Goal: Task Accomplishment & Management: Manage account settings

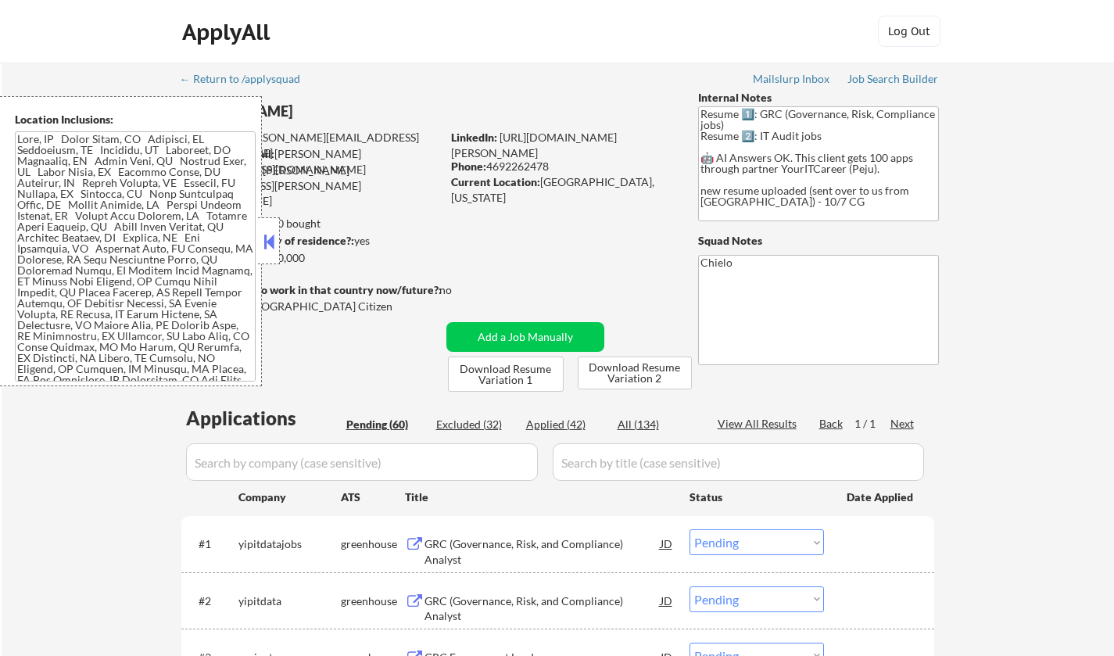
select select ""pending""
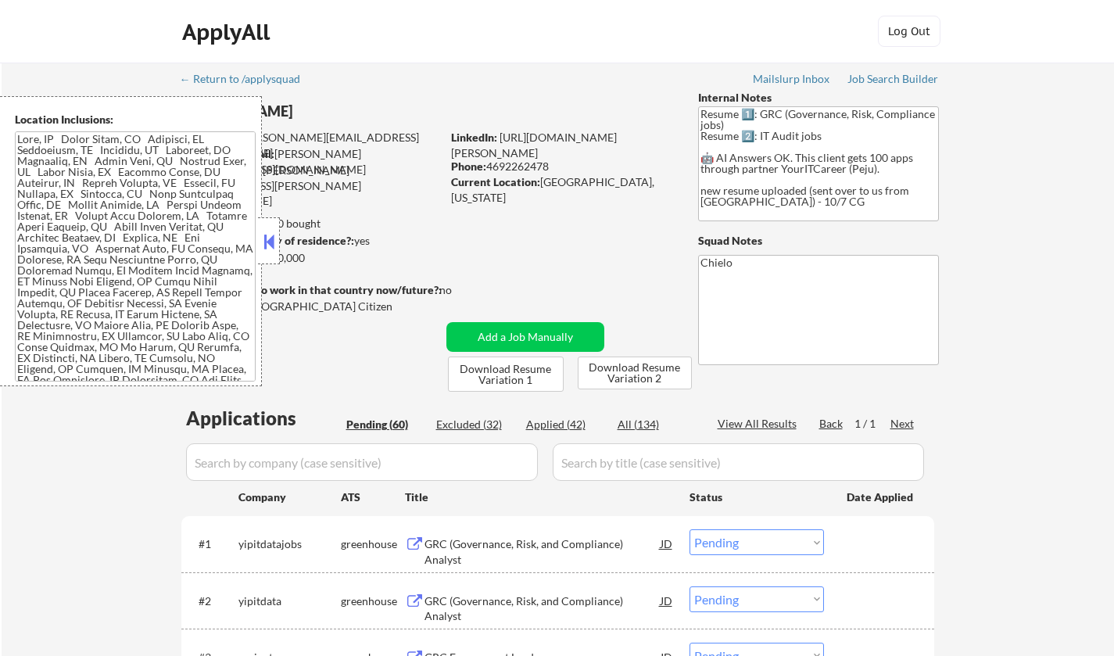
select select ""pending""
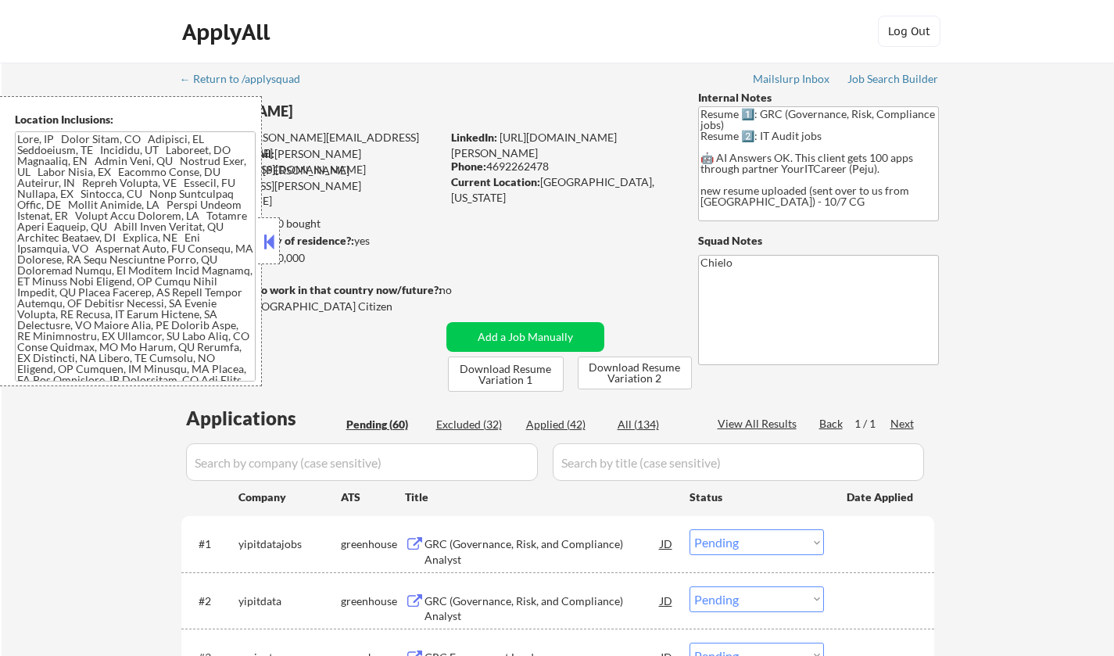
select select ""pending""
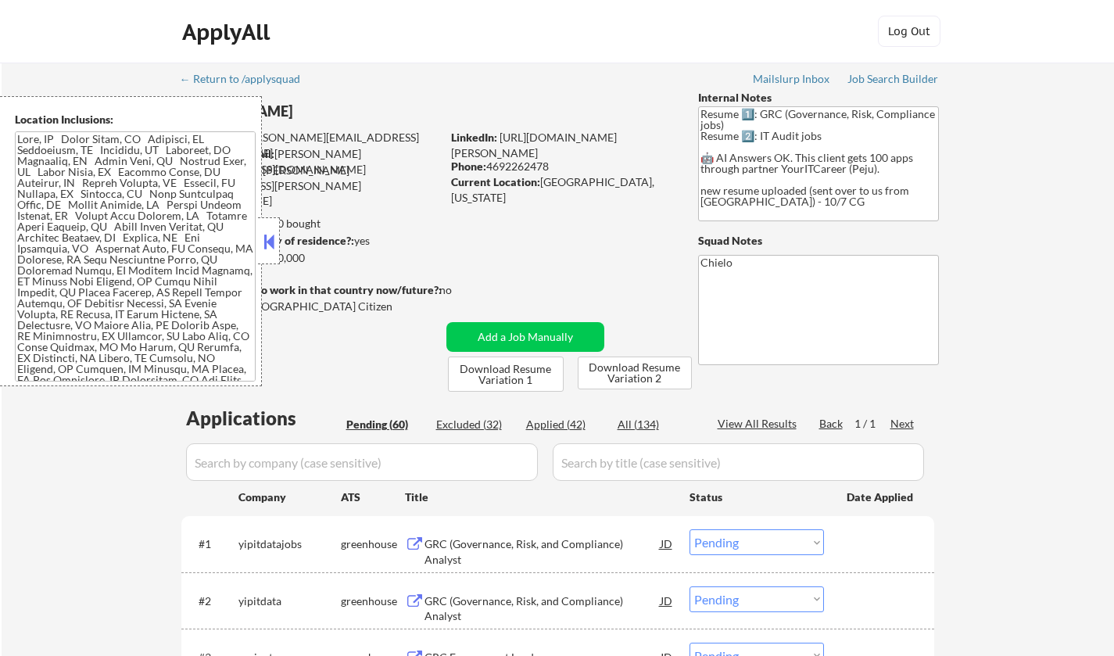
select select ""pending""
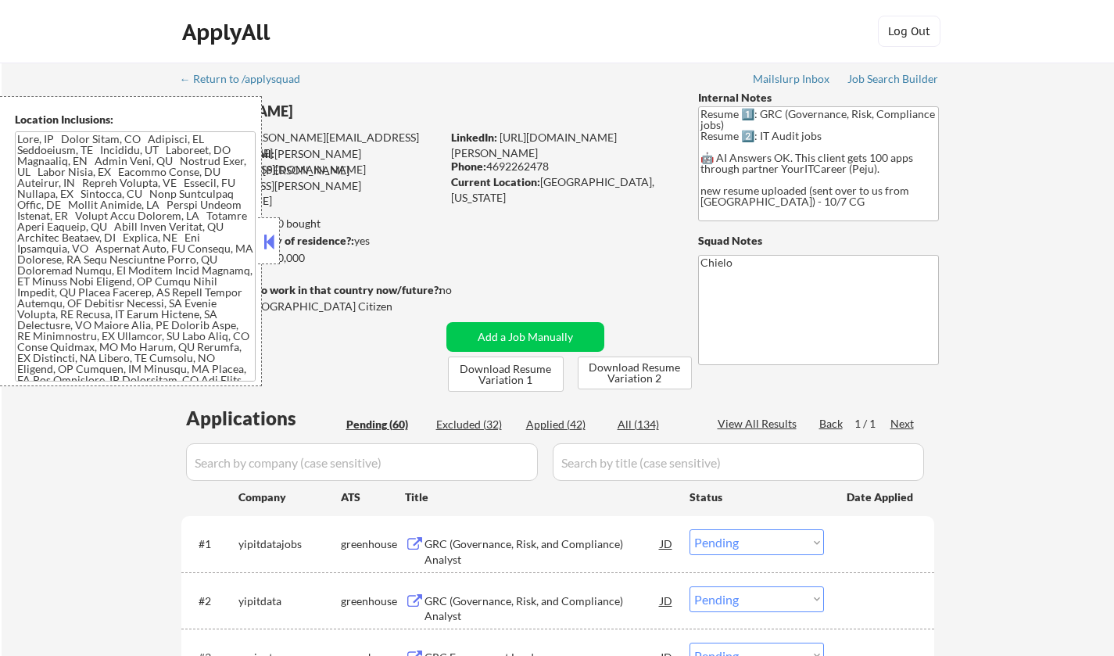
select select ""pending""
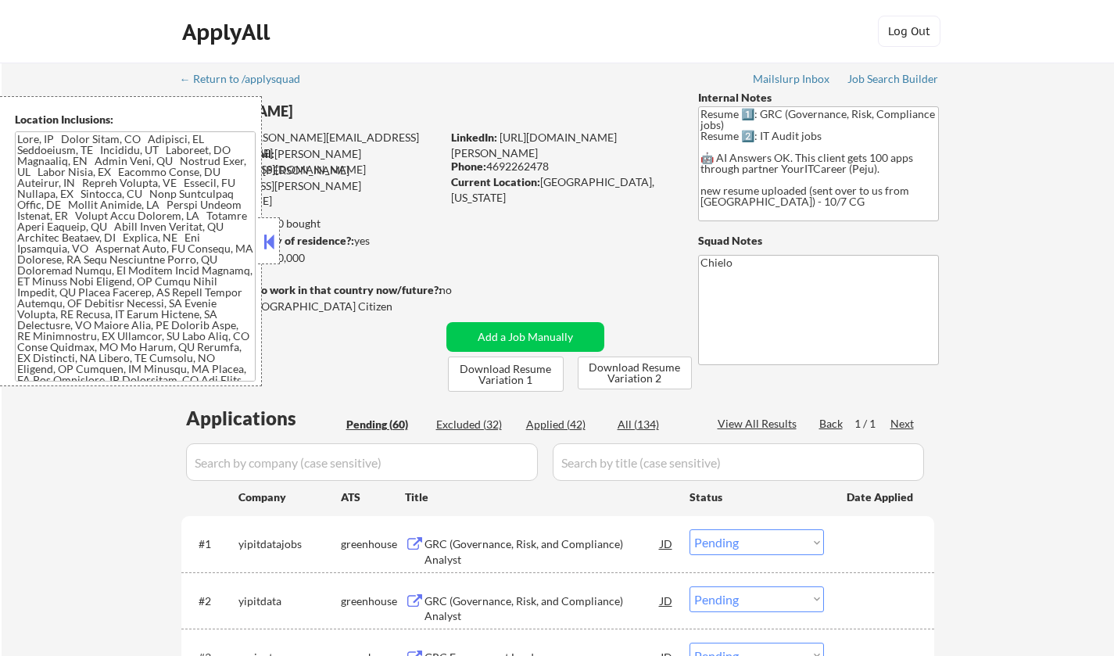
select select ""pending""
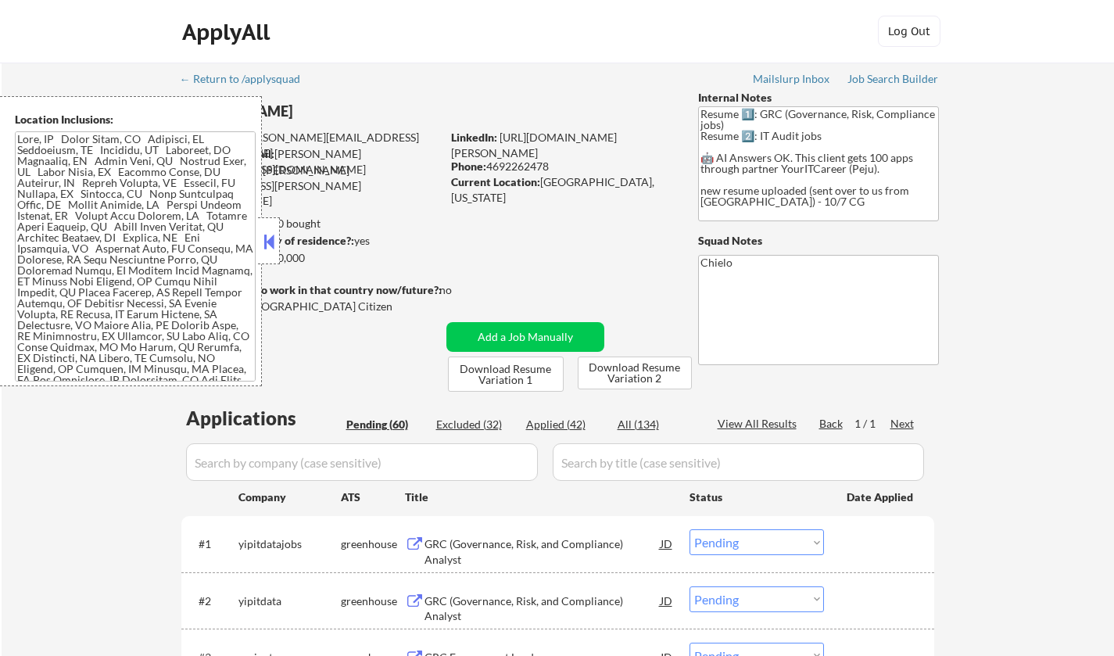
select select ""pending""
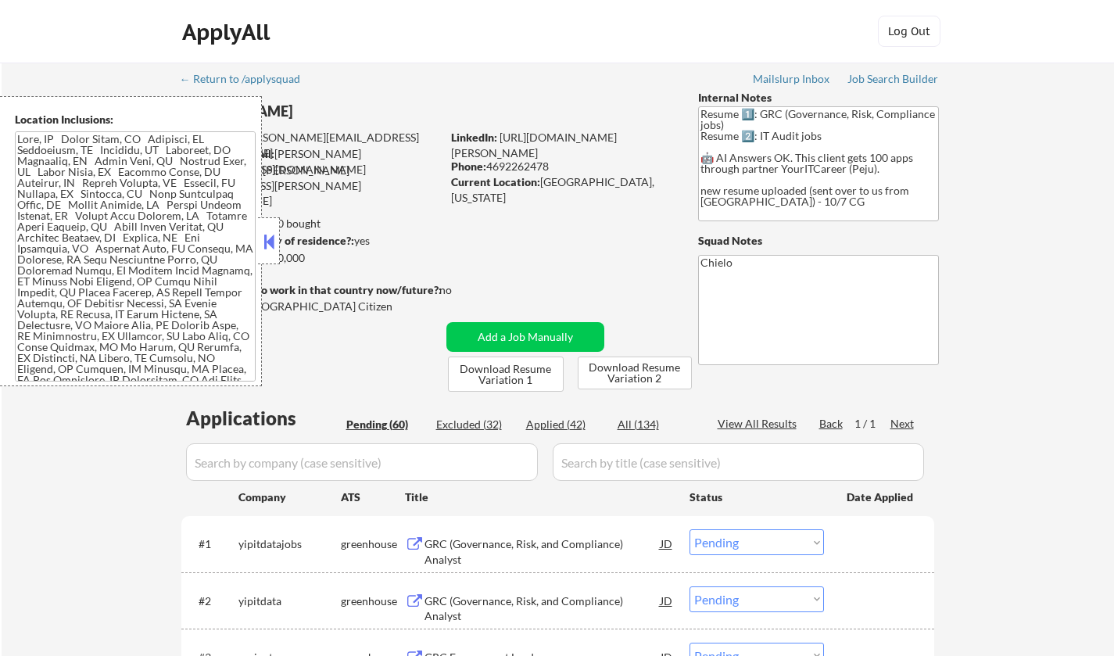
select select ""pending""
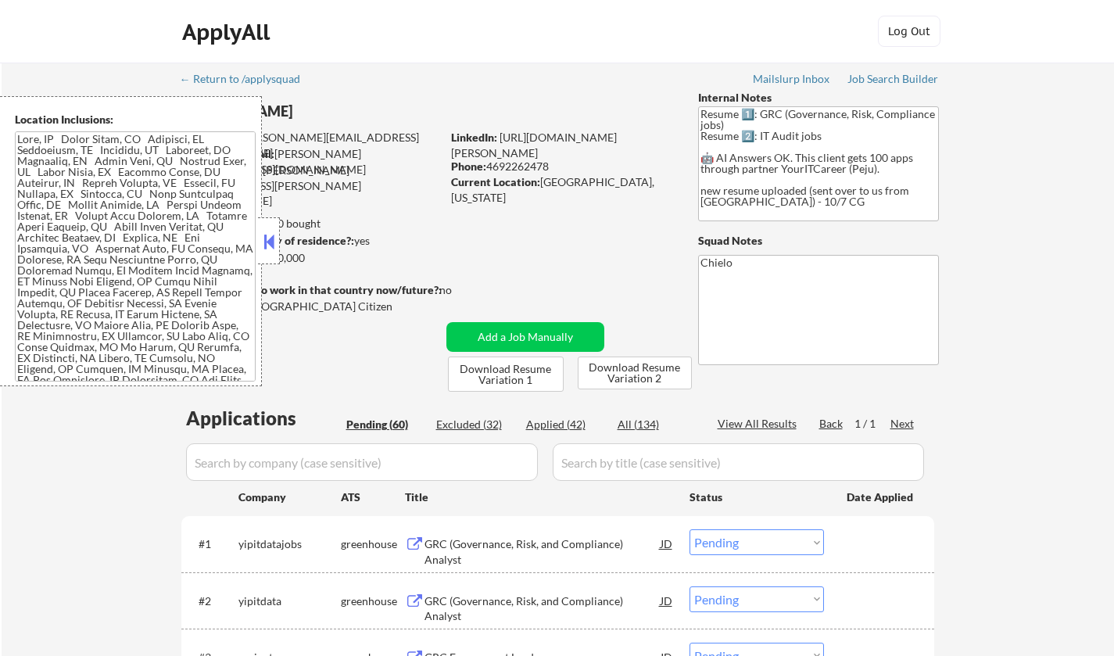
select select ""pending""
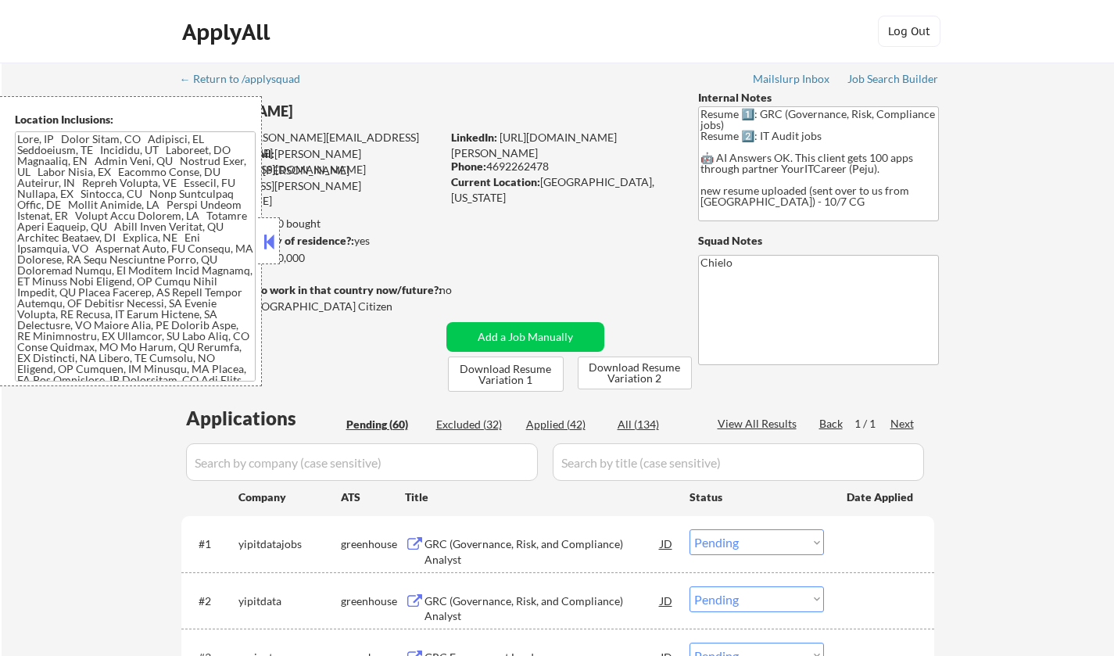
select select ""pending""
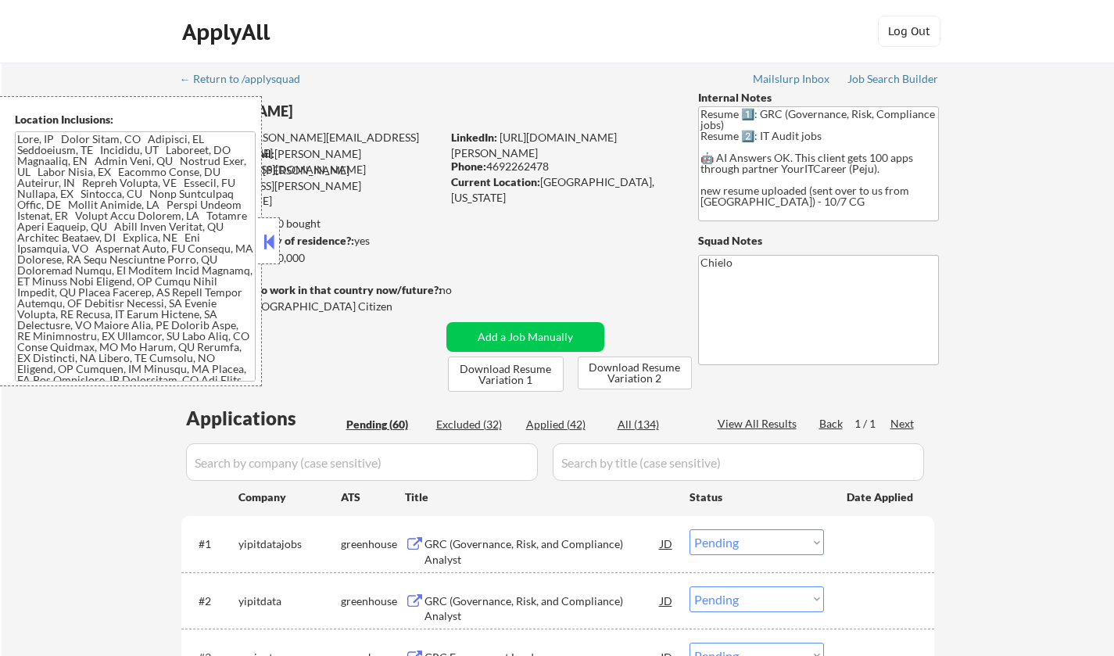
select select ""pending""
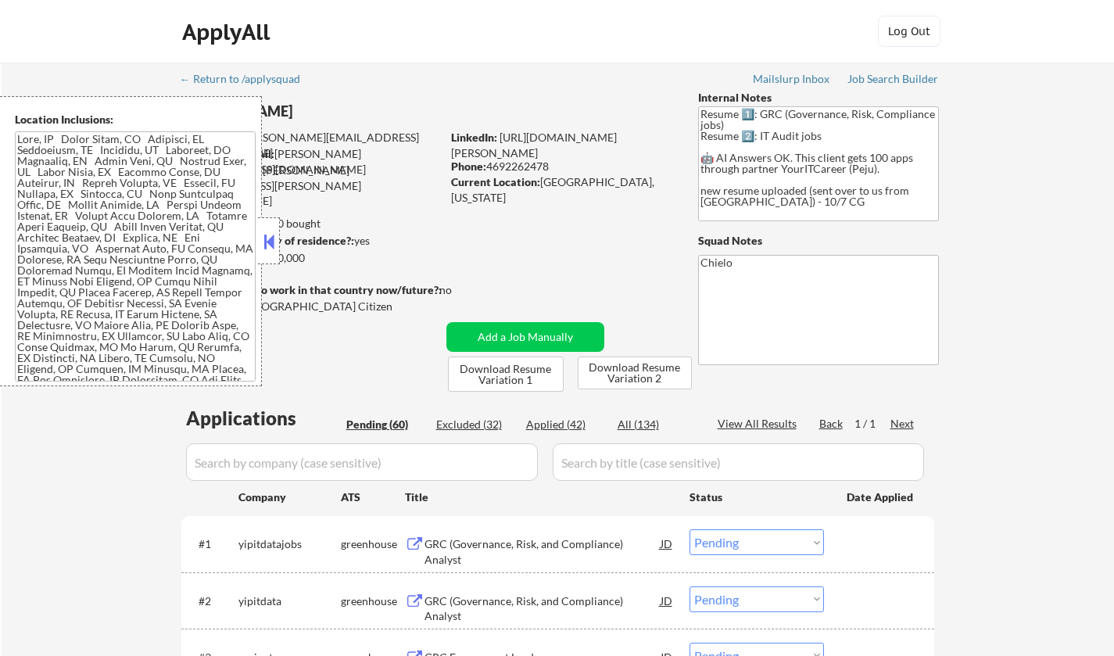
select select ""pending""
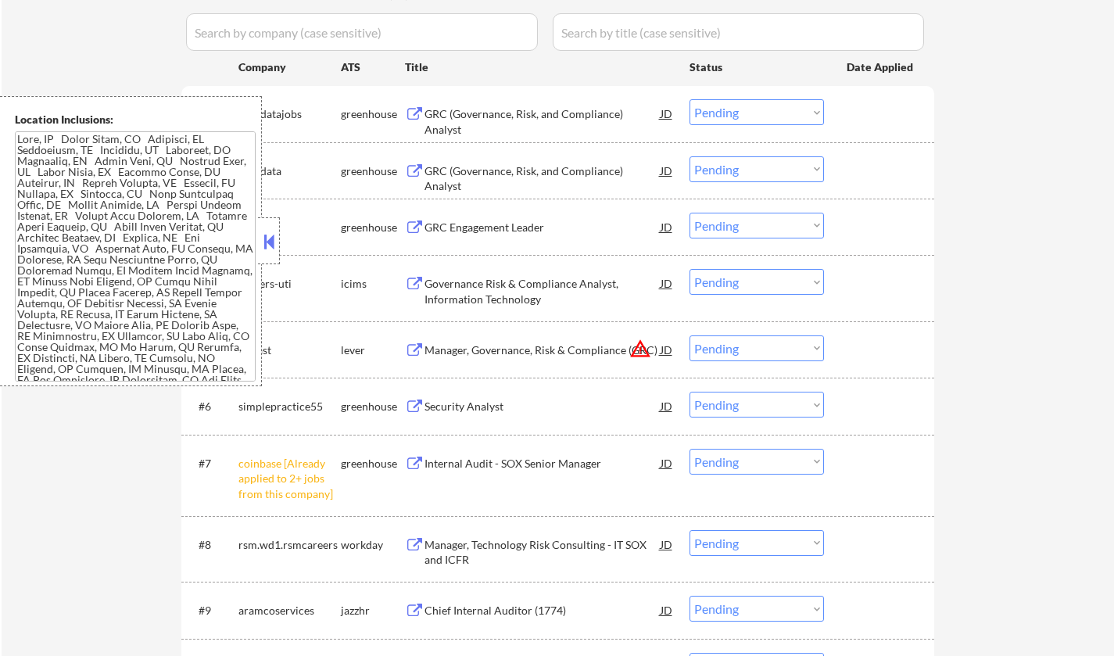
scroll to position [469, 0]
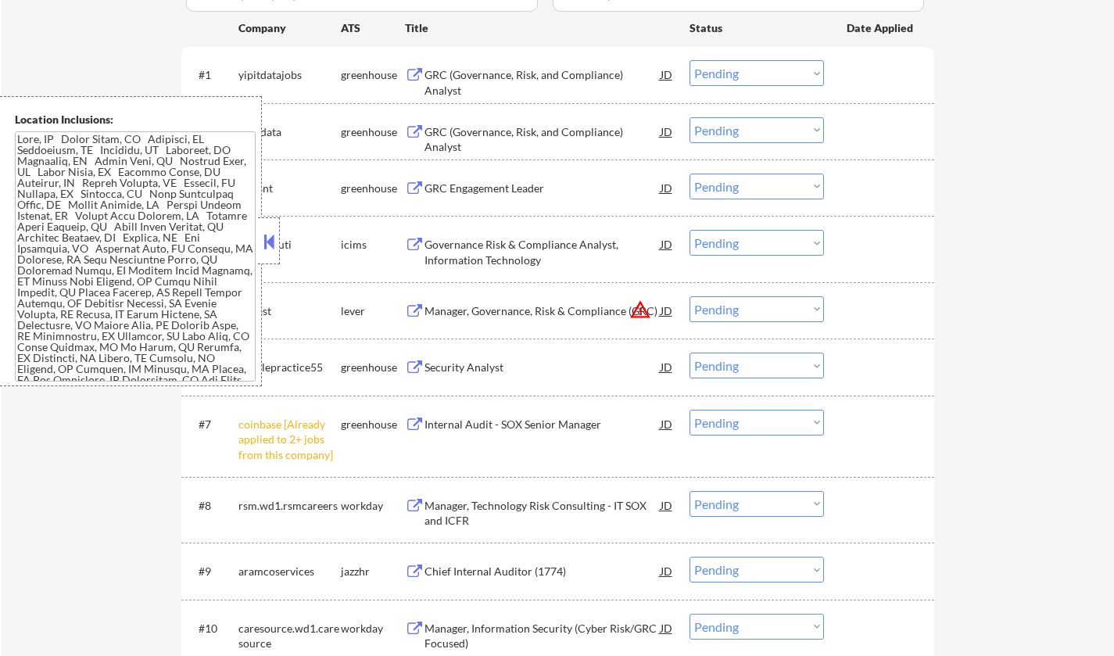
click at [486, 246] on div "Governance Risk & Compliance Analyst, Information Technology" at bounding box center [543, 252] width 236 height 31
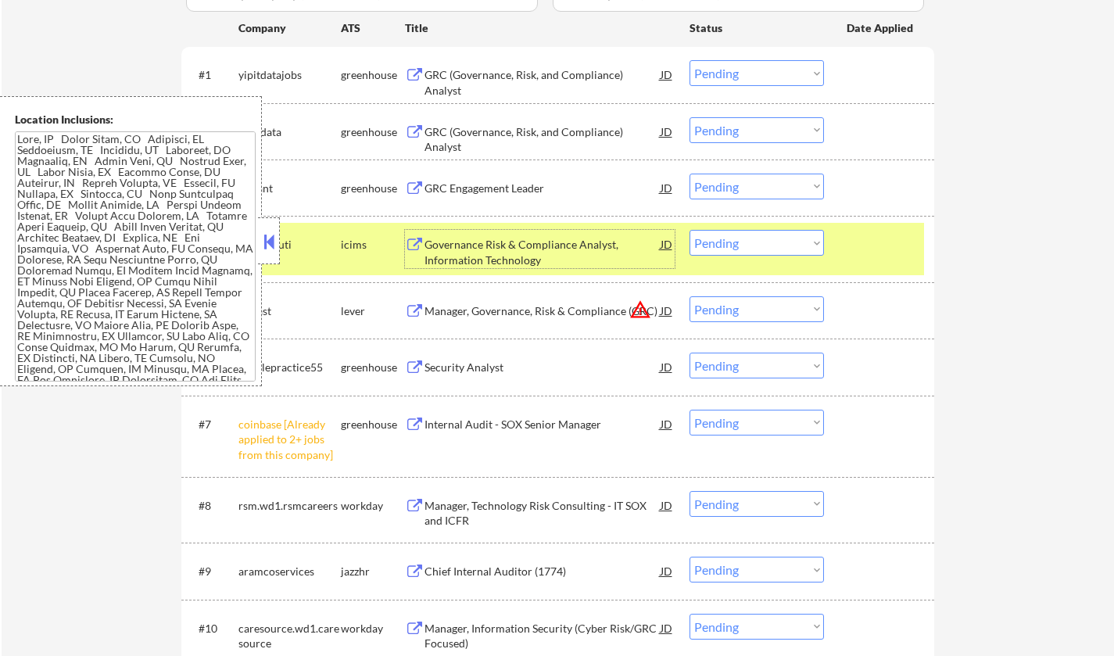
click at [266, 245] on button at bounding box center [268, 241] width 17 height 23
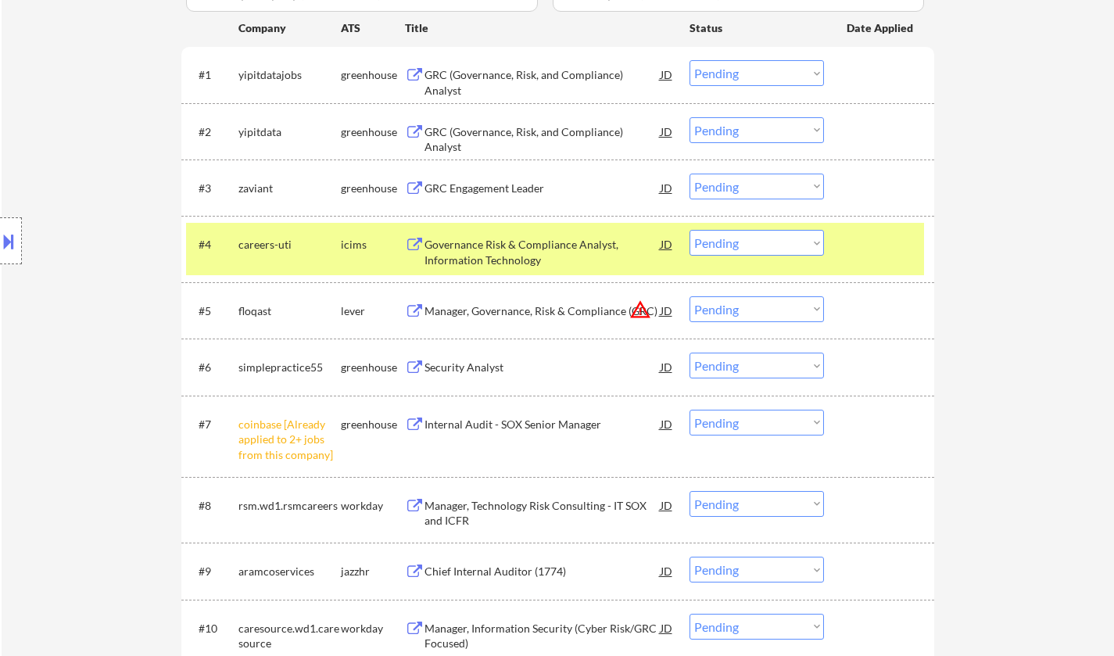
drag, startPoint x: 752, startPoint y: 247, endPoint x: 770, endPoint y: 255, distance: 19.6
click at [752, 247] on select "Choose an option... Pending Applied Excluded (Questions) Excluded (Expired) Exc…" at bounding box center [757, 243] width 135 height 26
click at [690, 230] on select "Choose an option... Pending Applied Excluded (Questions) Excluded (Expired) Exc…" at bounding box center [757, 243] width 135 height 26
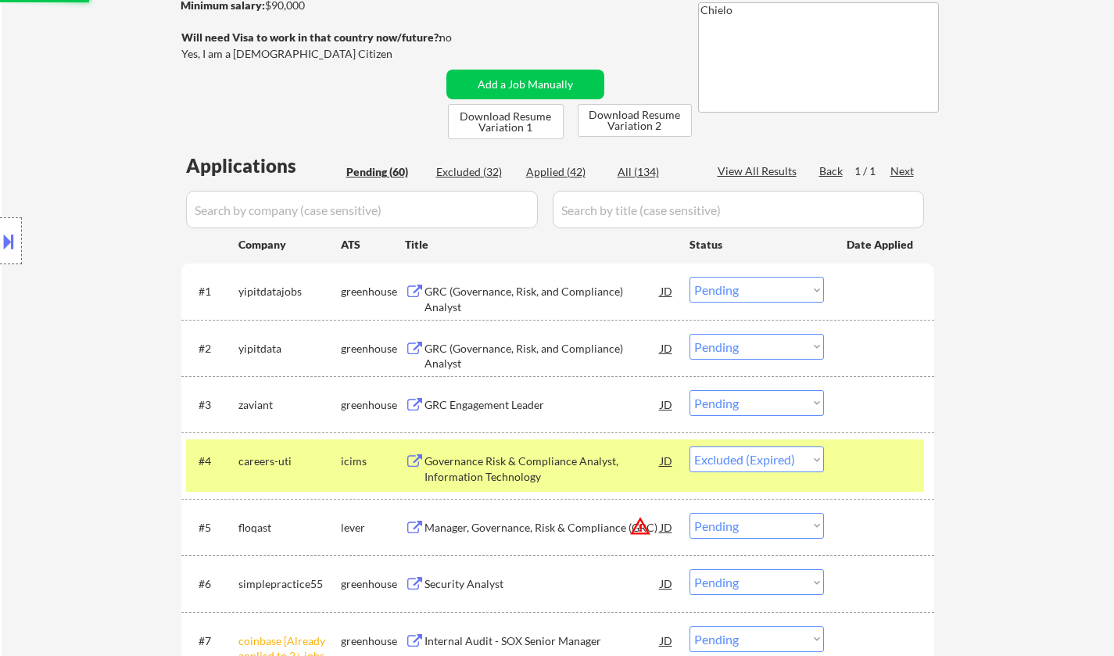
scroll to position [0, 0]
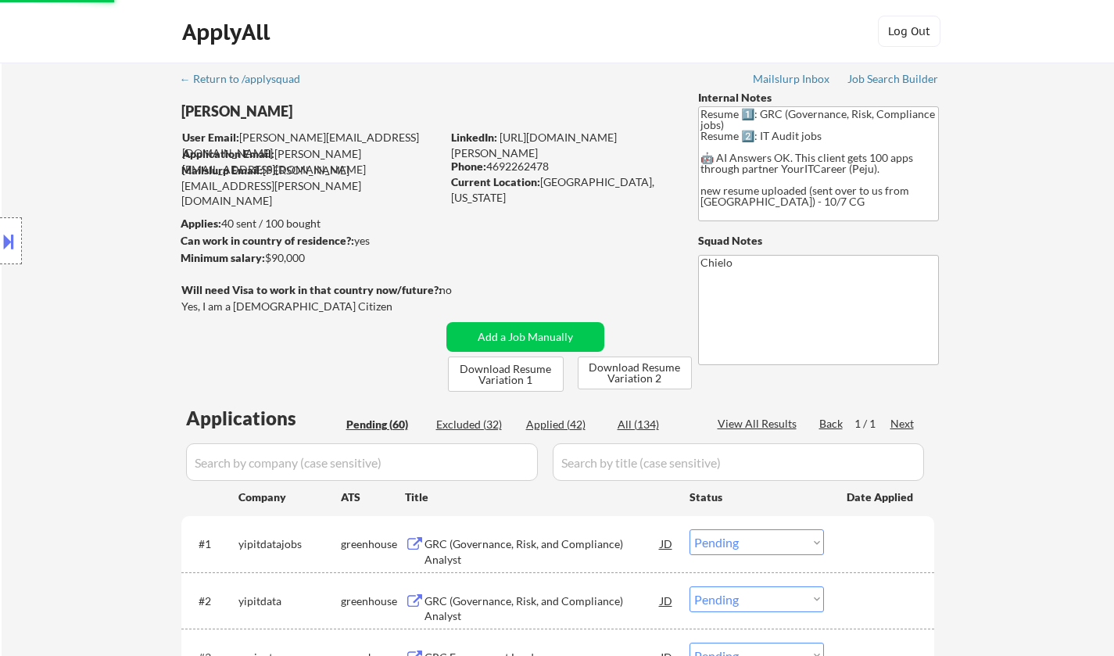
select select ""pending""
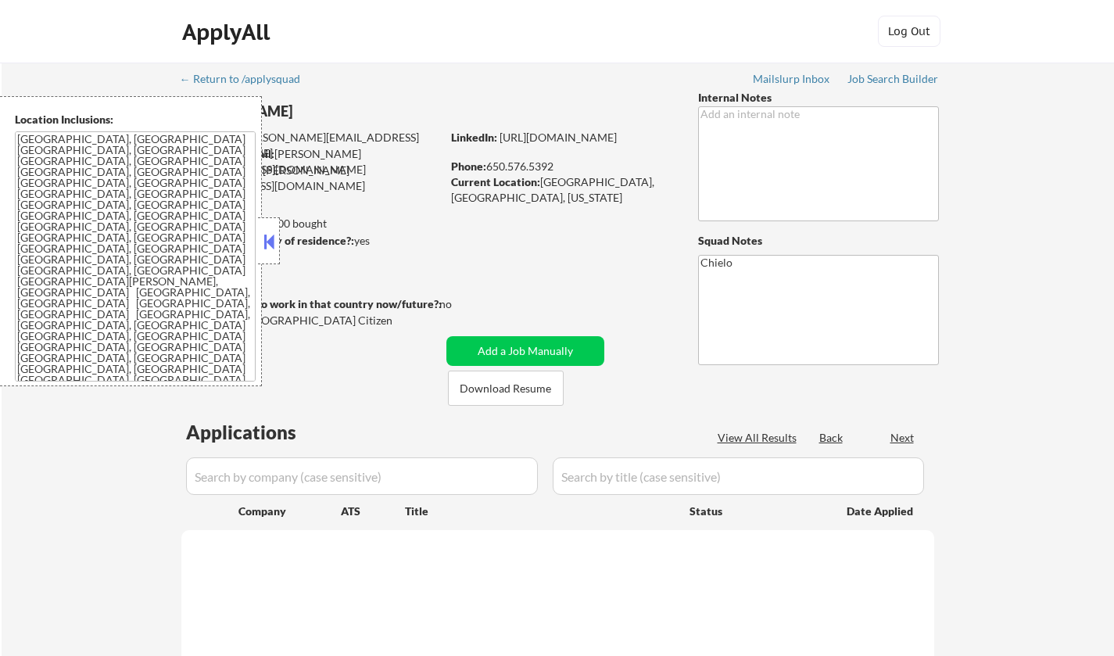
select select ""pending""
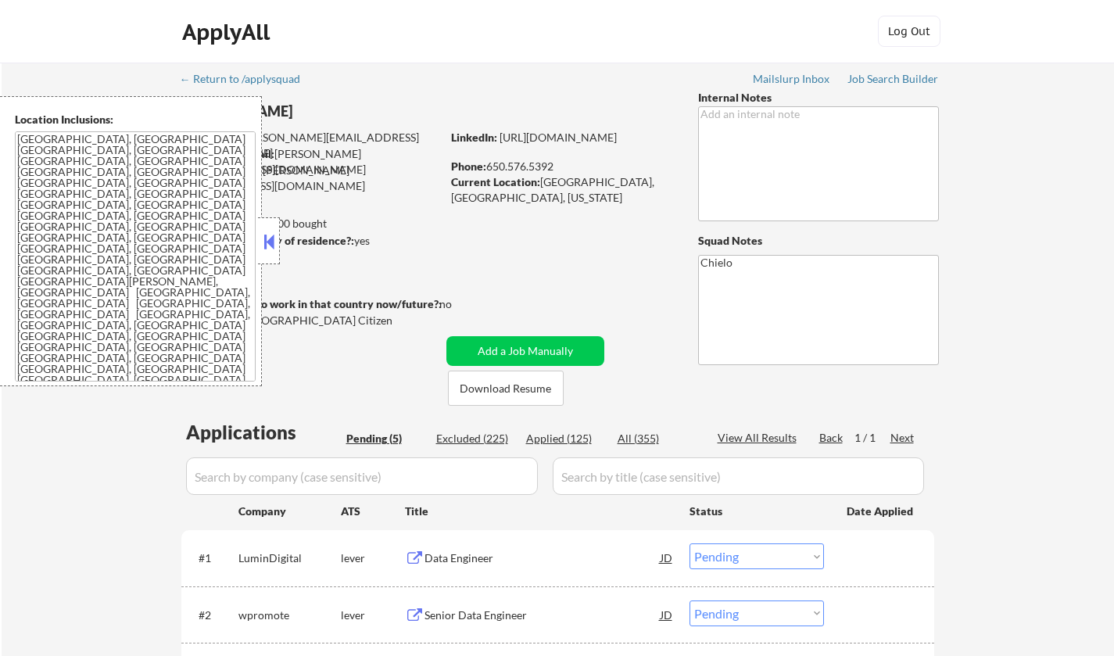
click at [272, 232] on button at bounding box center [268, 241] width 17 height 23
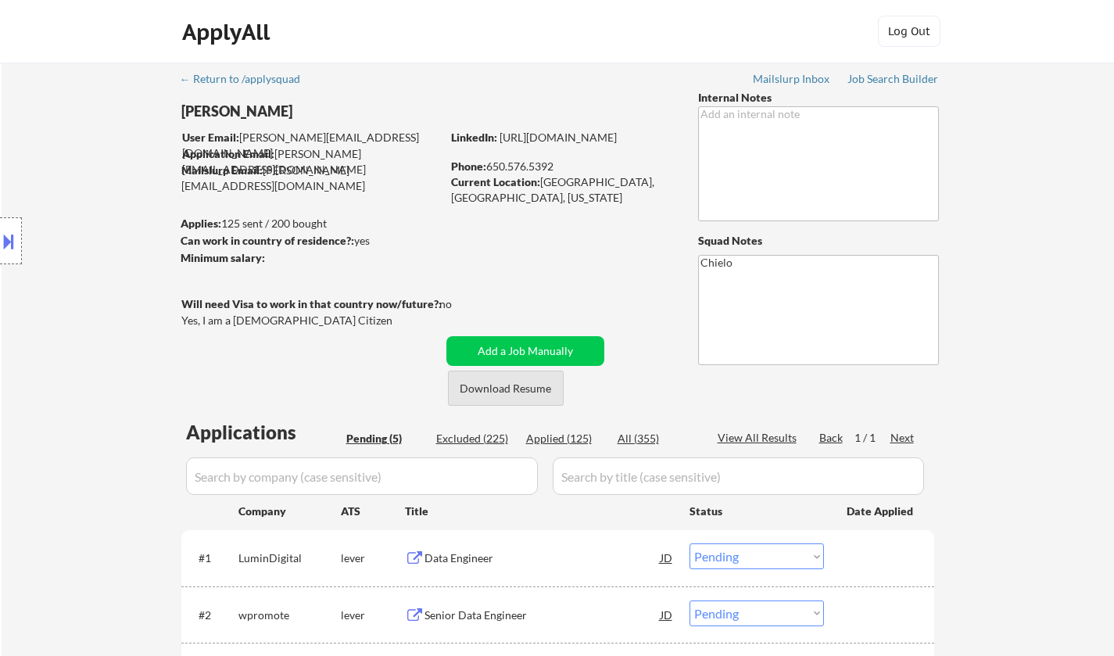
click at [511, 392] on button "Download Resume" at bounding box center [506, 388] width 116 height 35
click at [458, 563] on div "Data Engineer" at bounding box center [543, 559] width 236 height 16
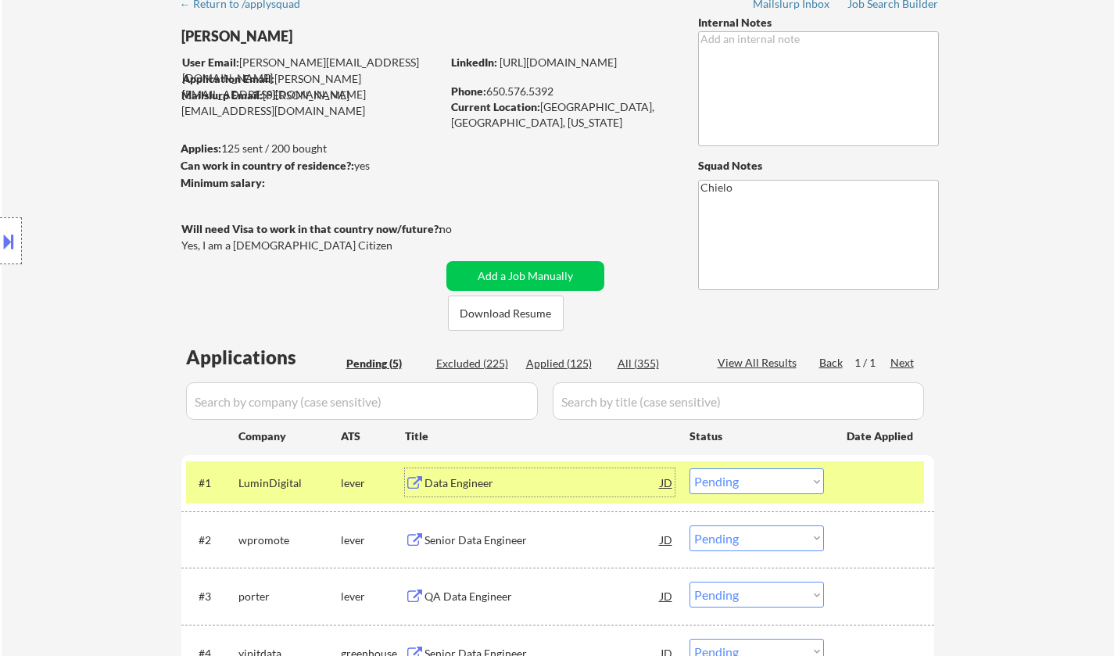
scroll to position [235, 0]
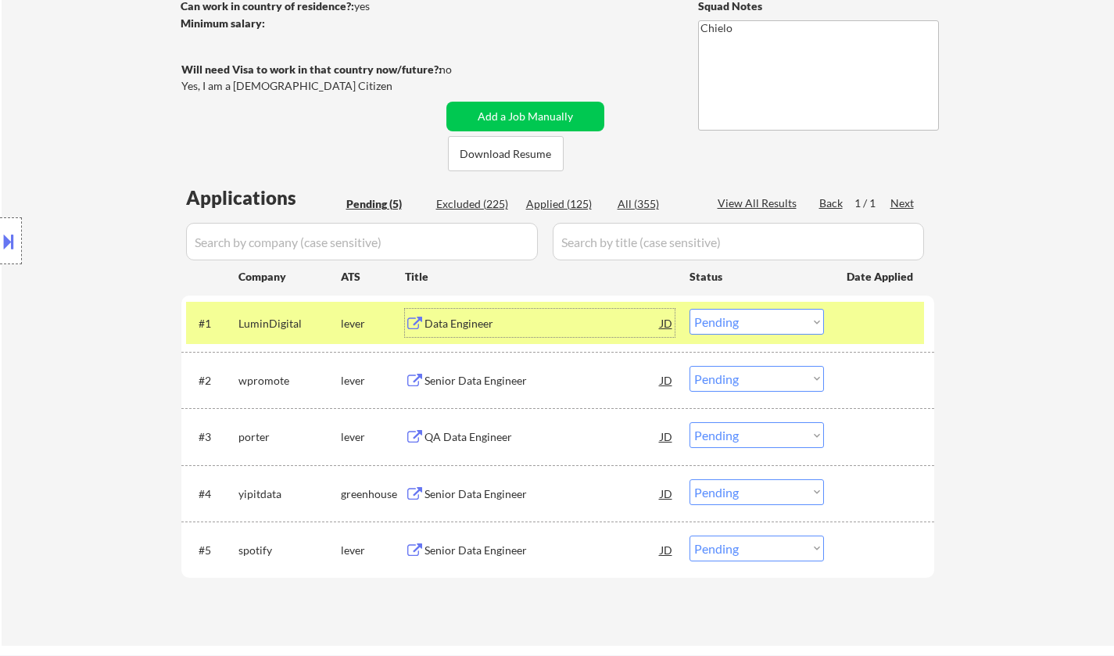
click at [741, 321] on select "Choose an option... Pending Applied Excluded (Questions) Excluded (Expired) Exc…" at bounding box center [757, 322] width 135 height 26
click at [690, 309] on select "Choose an option... Pending Applied Excluded (Questions) Excluded (Expired) Exc…" at bounding box center [757, 322] width 135 height 26
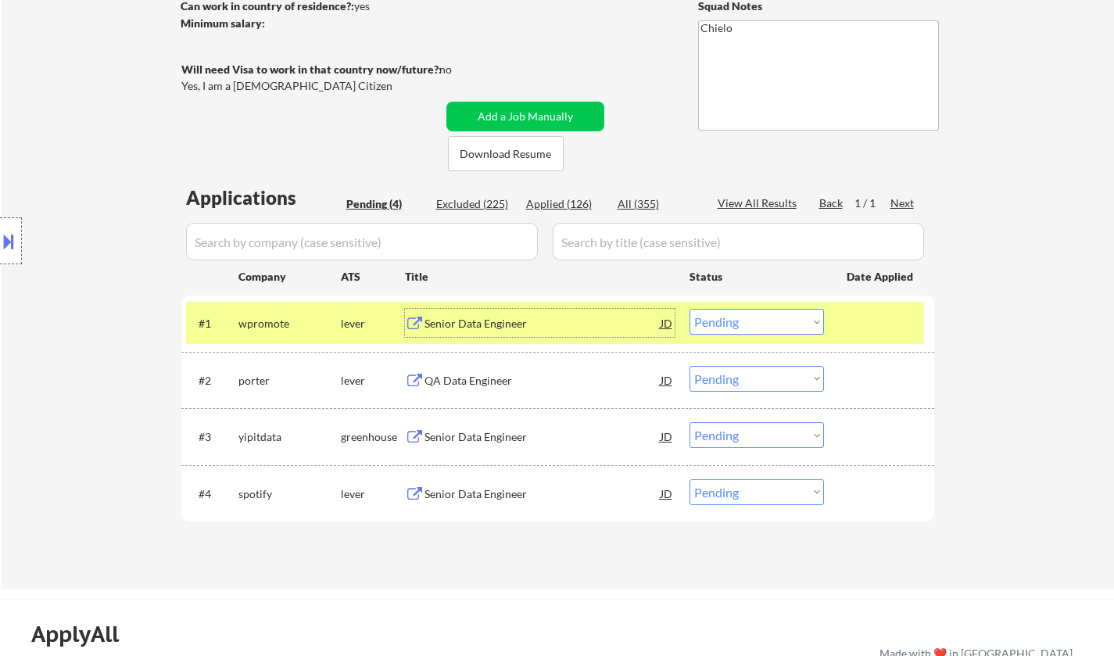
click at [426, 326] on div "Senior Data Engineer" at bounding box center [543, 324] width 236 height 16
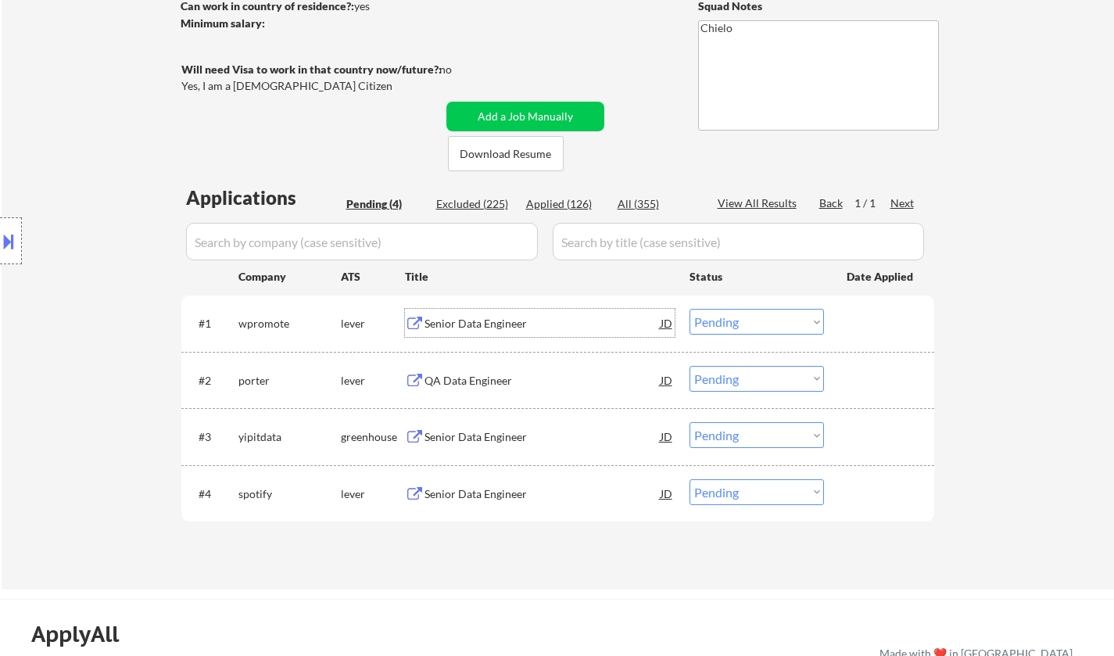
drag, startPoint x: 723, startPoint y: 321, endPoint x: 736, endPoint y: 330, distance: 15.8
click at [723, 321] on select "Choose an option... Pending Applied Excluded (Questions) Excluded (Expired) Exc…" at bounding box center [757, 322] width 135 height 26
click at [690, 309] on select "Choose an option... Pending Applied Excluded (Questions) Excluded (Expired) Exc…" at bounding box center [757, 322] width 135 height 26
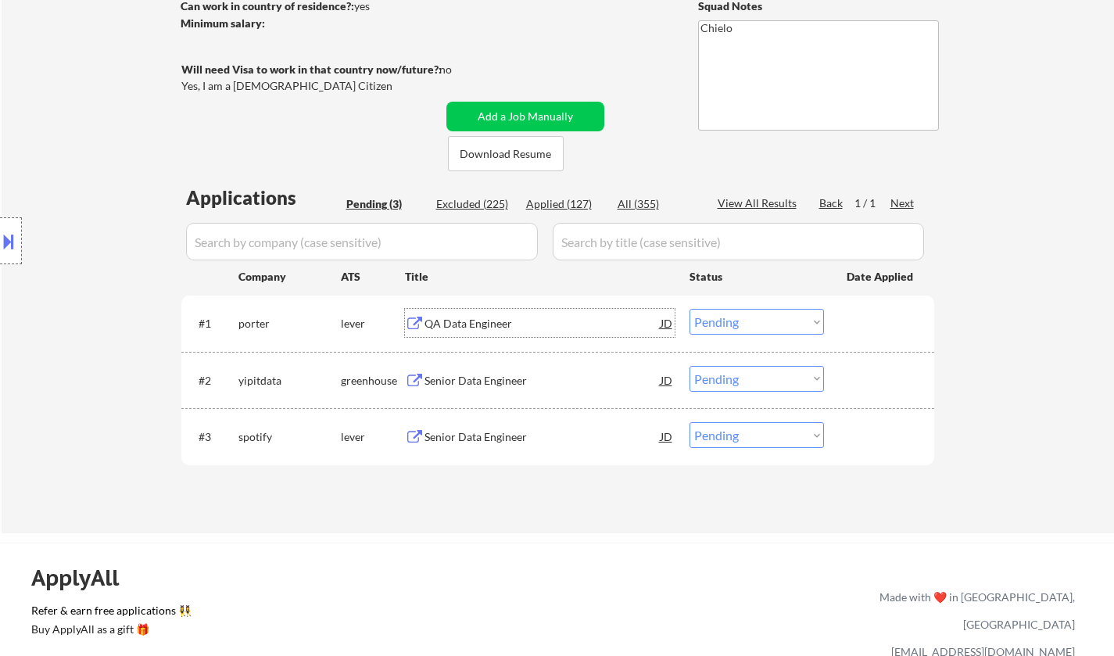
click at [450, 329] on div "QA Data Engineer" at bounding box center [543, 324] width 236 height 16
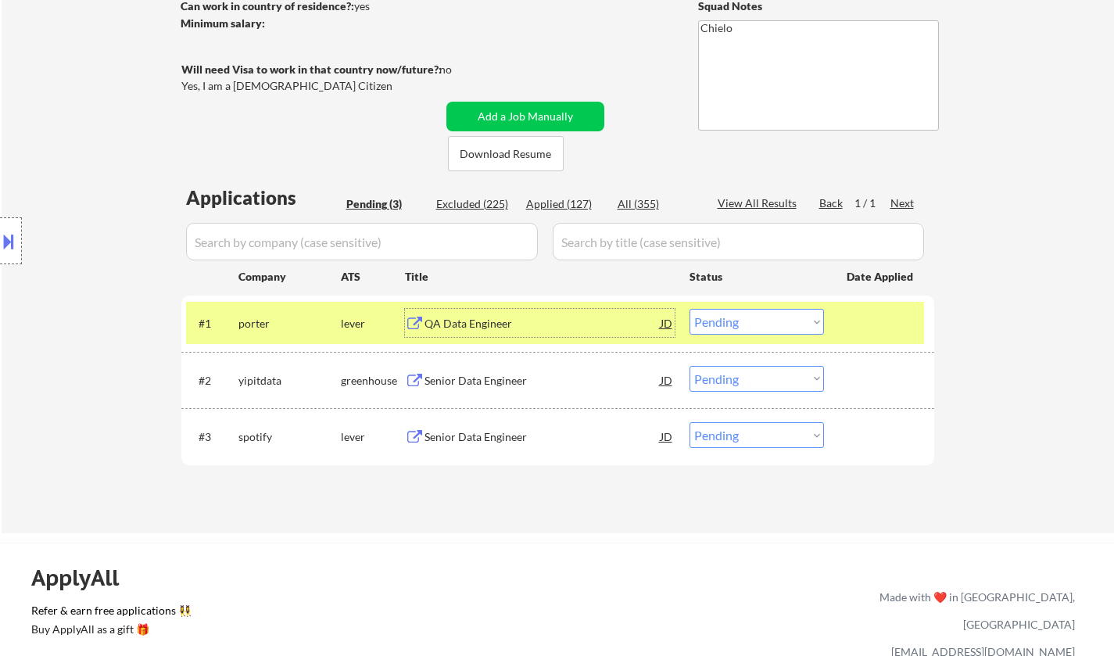
drag, startPoint x: 755, startPoint y: 319, endPoint x: 867, endPoint y: 534, distance: 242.0
click at [755, 318] on select "Choose an option... Pending Applied Excluded (Questions) Excluded (Expired) Exc…" at bounding box center [757, 322] width 135 height 26
click at [690, 309] on select "Choose an option... Pending Applied Excluded (Questions) Excluded (Expired) Exc…" at bounding box center [757, 322] width 135 height 26
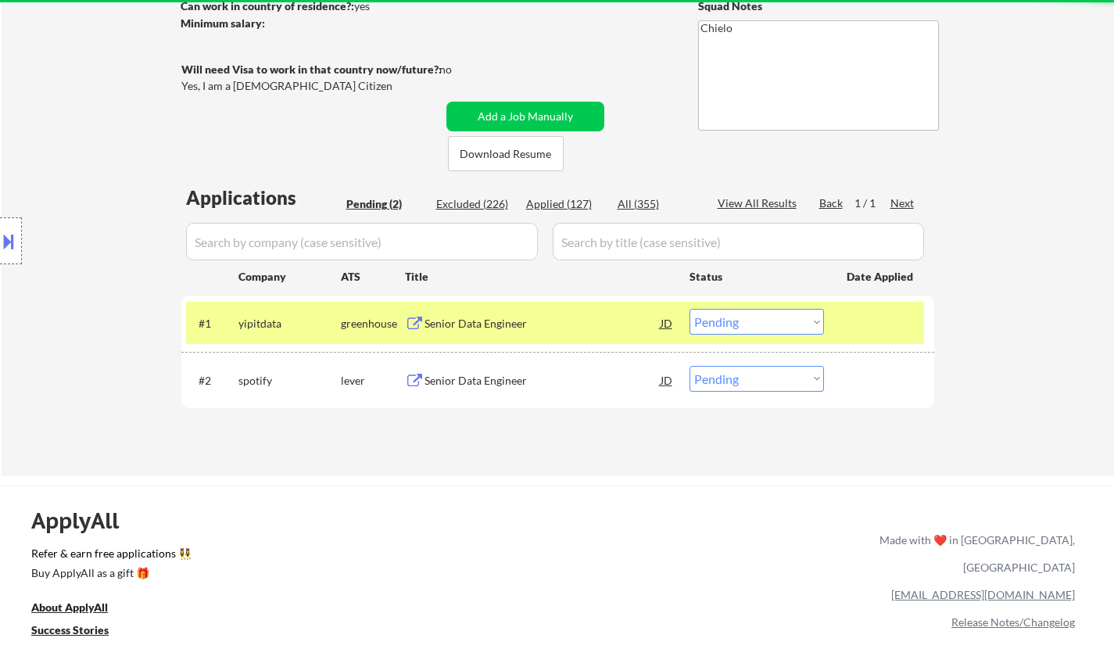
click at [475, 320] on div "Senior Data Engineer" at bounding box center [543, 324] width 236 height 16
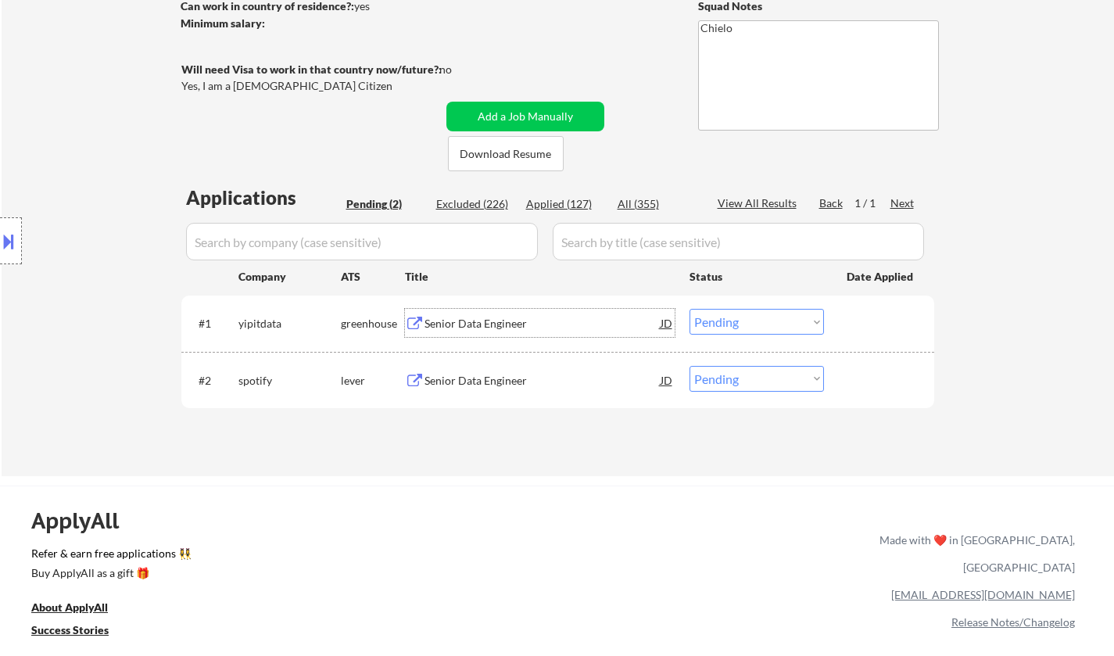
drag, startPoint x: 756, startPoint y: 321, endPoint x: 764, endPoint y: 329, distance: 11.1
click at [756, 321] on select "Choose an option... Pending Applied Excluded (Questions) Excluded (Expired) Exc…" at bounding box center [757, 322] width 135 height 26
click at [690, 309] on select "Choose an option... Pending Applied Excluded (Questions) Excluded (Expired) Exc…" at bounding box center [757, 322] width 135 height 26
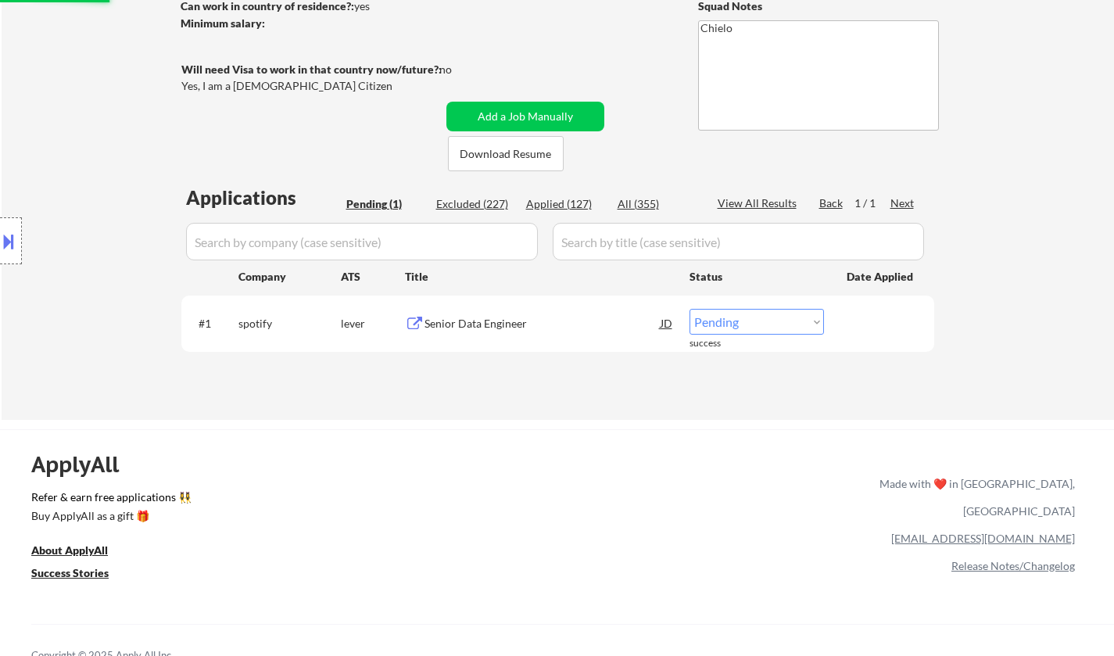
click at [486, 315] on div "Senior Data Engineer" at bounding box center [543, 323] width 236 height 28
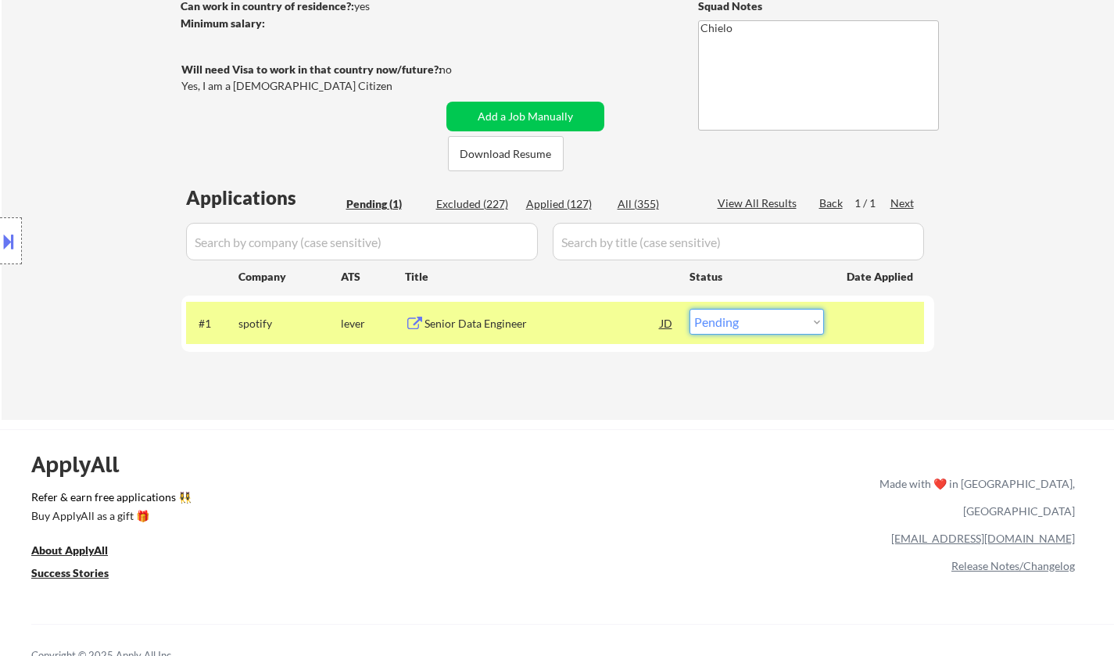
drag, startPoint x: 755, startPoint y: 318, endPoint x: 755, endPoint y: 328, distance: 10.2
click at [755, 319] on select "Choose an option... Pending Applied Excluded (Questions) Excluded (Expired) Exc…" at bounding box center [757, 322] width 135 height 26
select select ""applied""
click at [690, 309] on select "Choose an option... Pending Applied Excluded (Questions) Excluded (Expired) Exc…" at bounding box center [757, 322] width 135 height 26
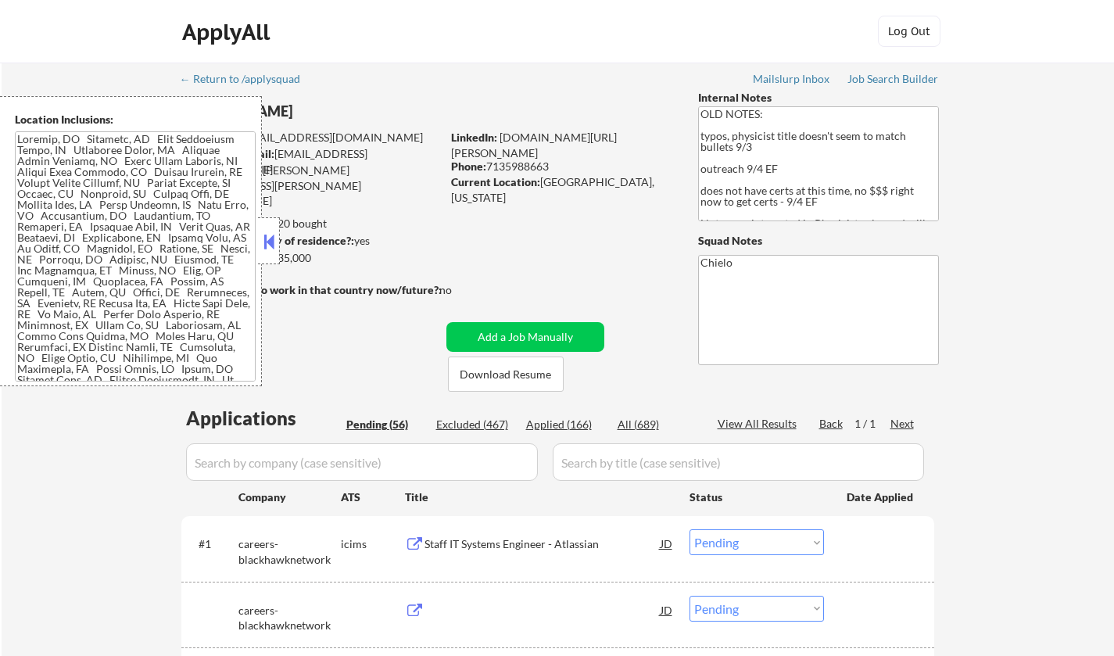
select select ""pending""
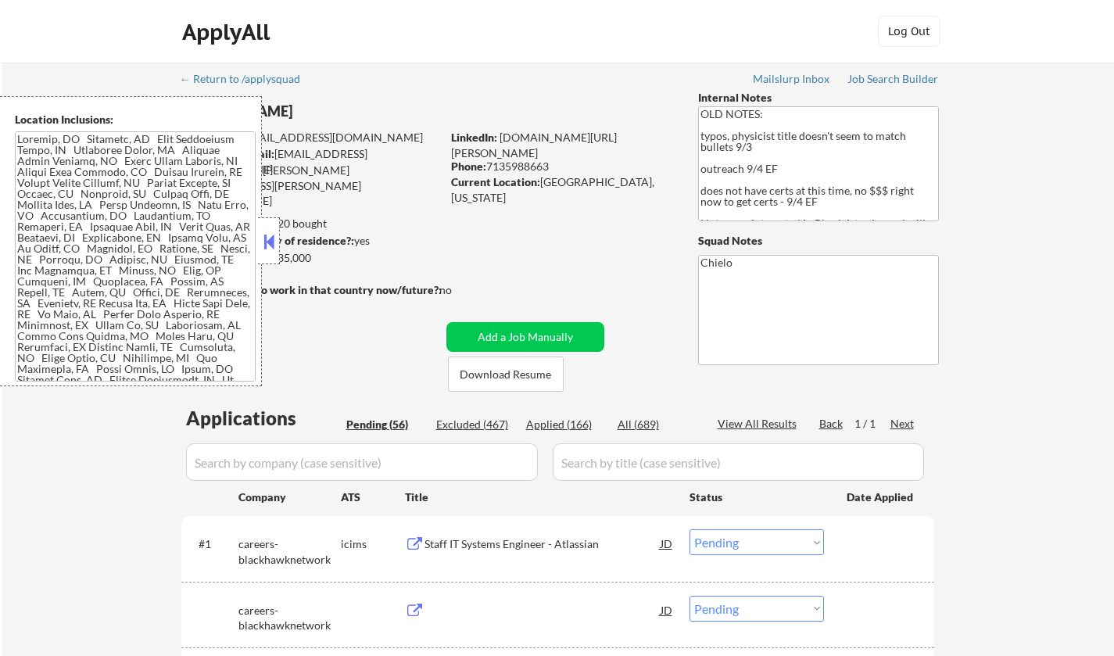
select select ""pending""
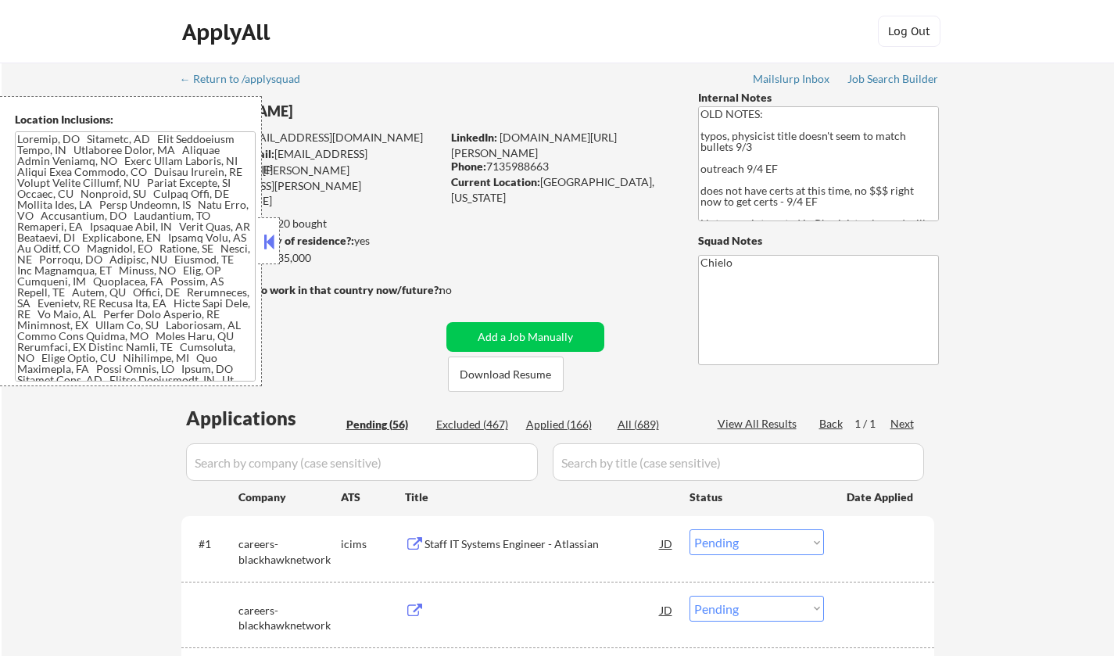
select select ""pending""
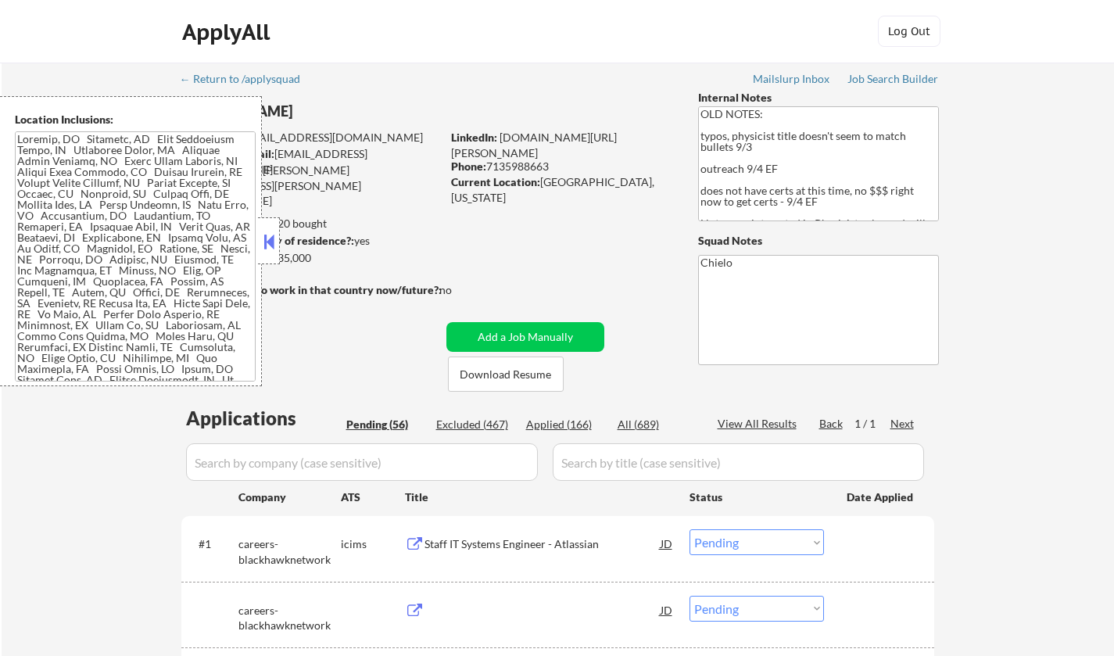
select select ""pending""
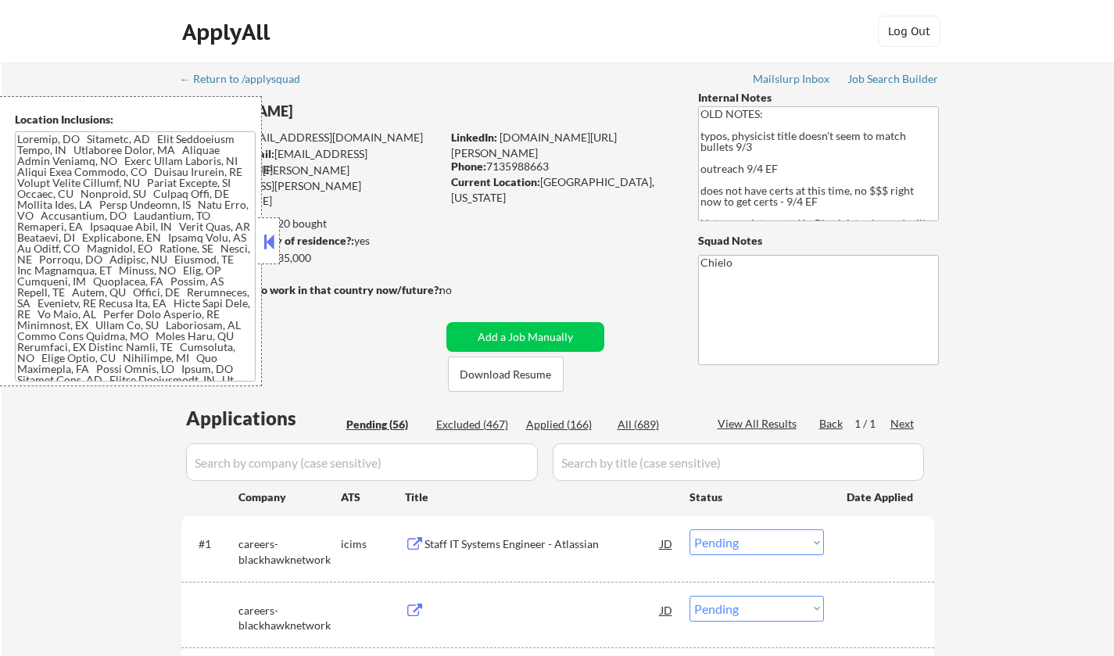
select select ""pending""
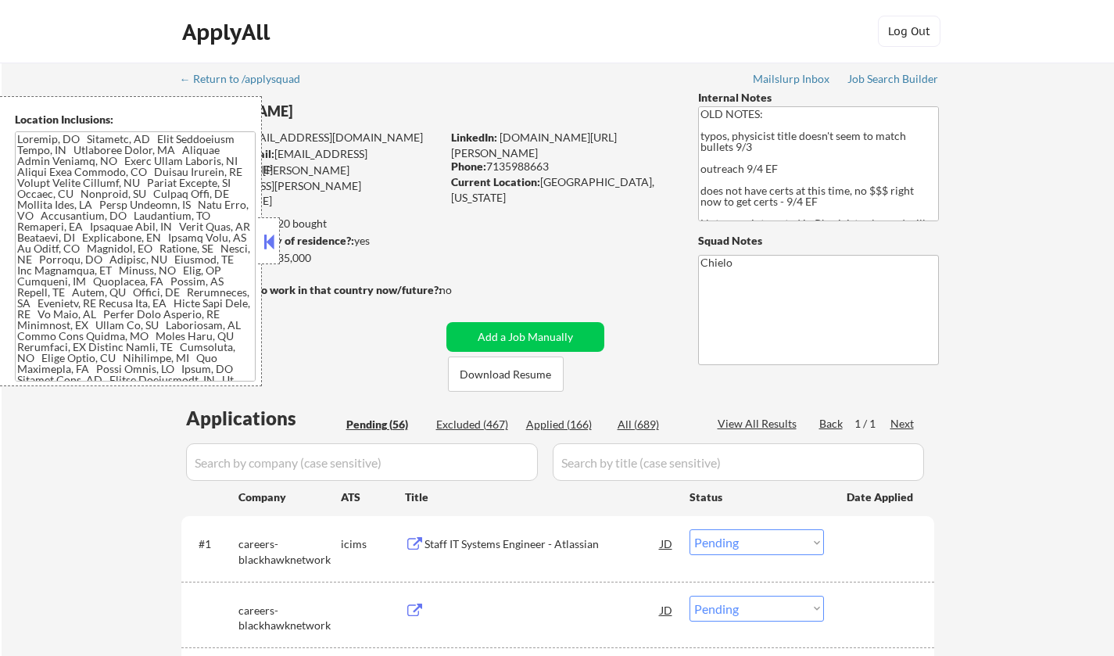
select select ""pending""
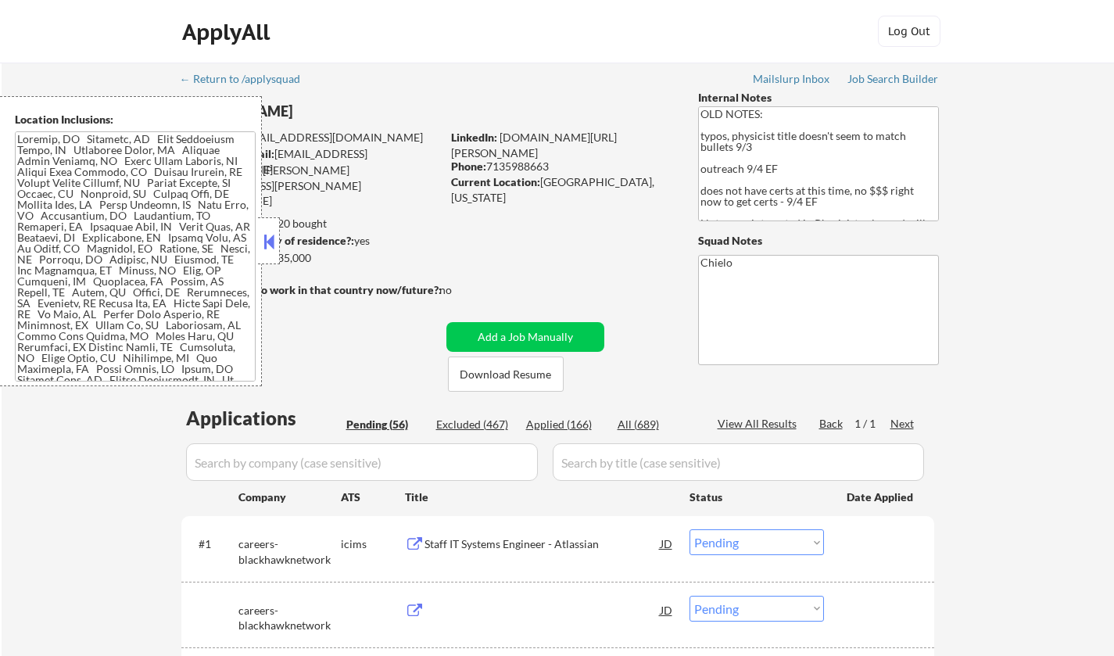
select select ""pending""
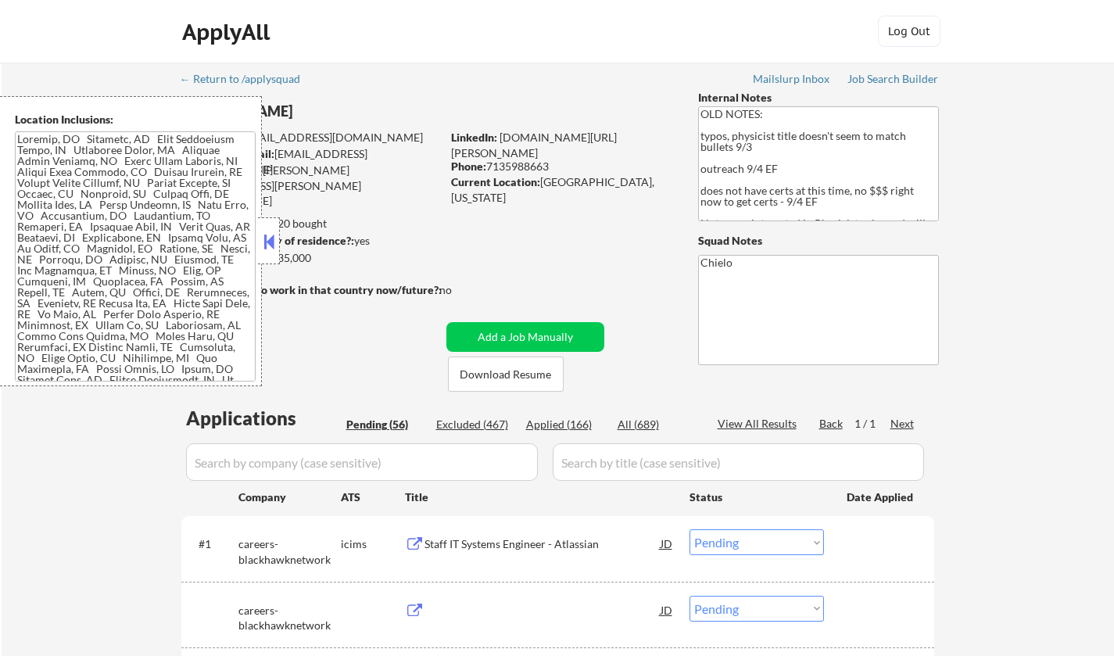
select select ""pending""
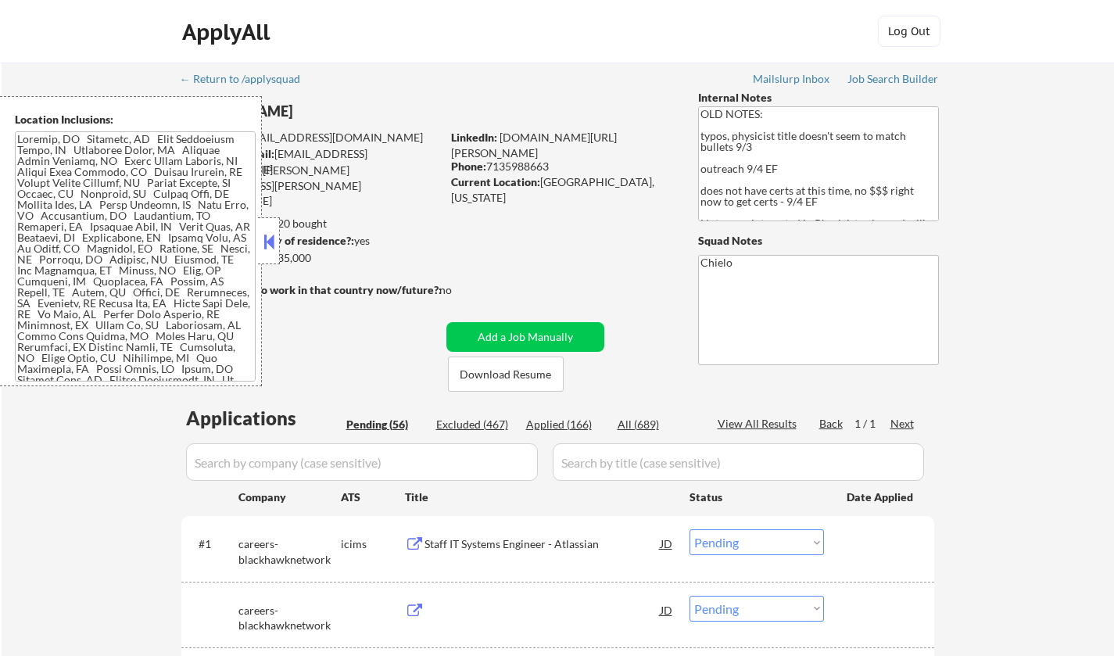
select select ""pending""
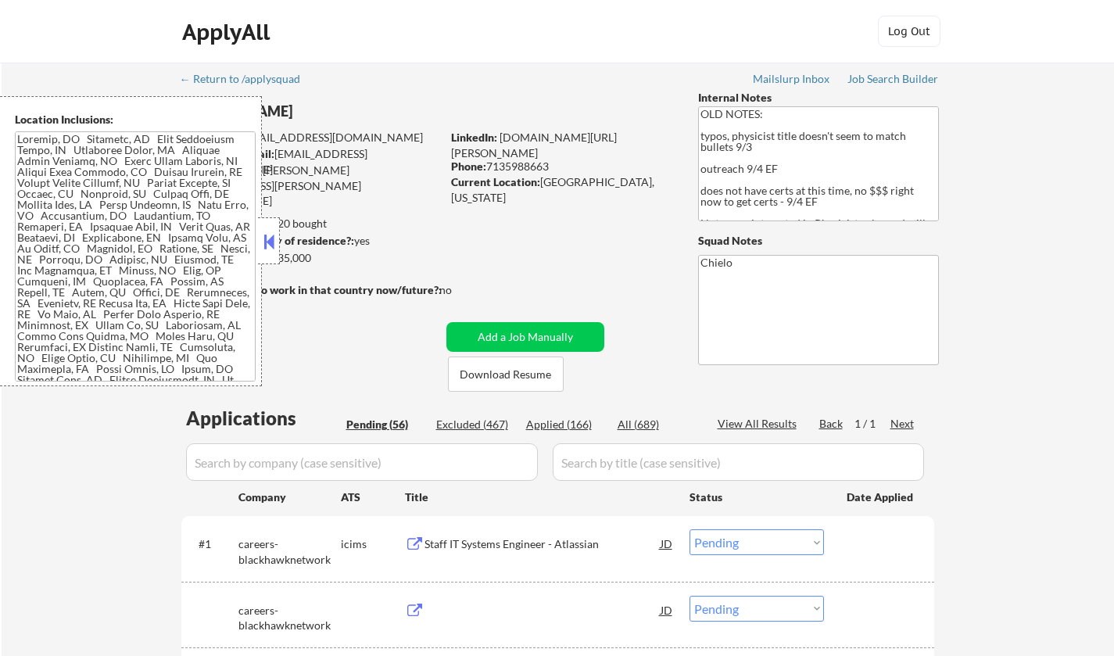
select select ""pending""
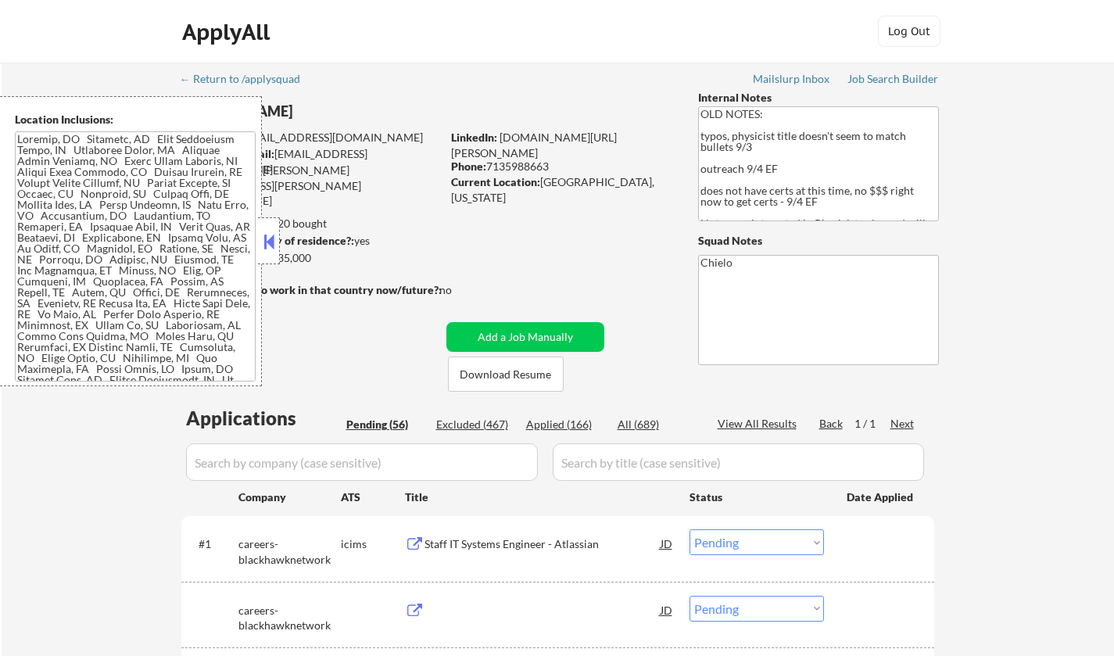
select select ""pending""
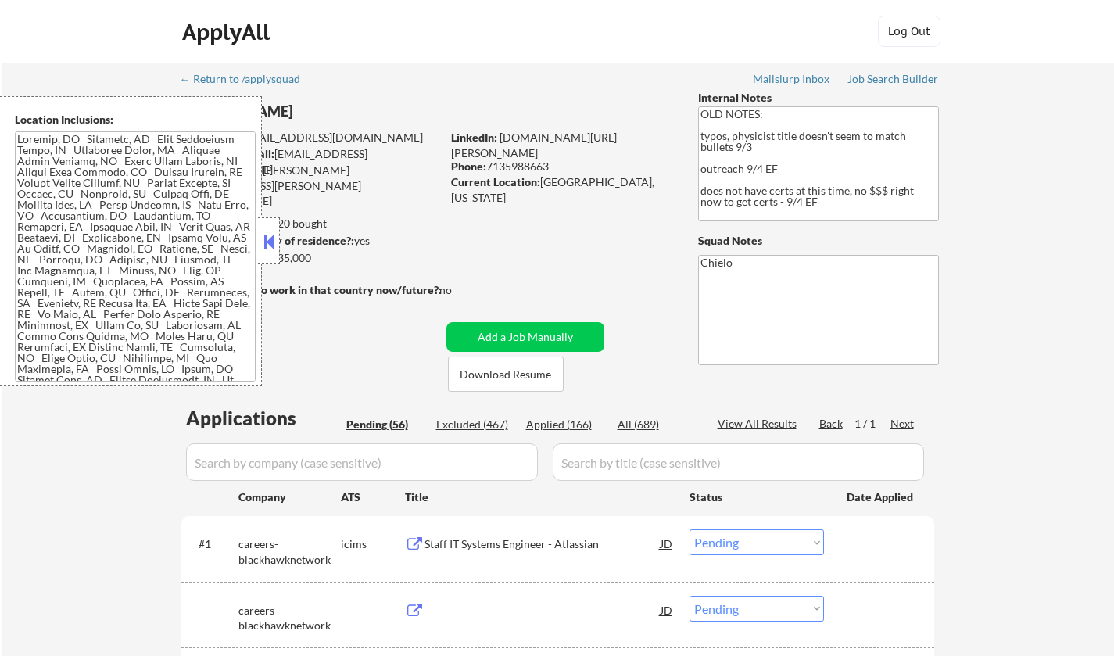
select select ""pending""
click at [265, 244] on button at bounding box center [268, 241] width 17 height 23
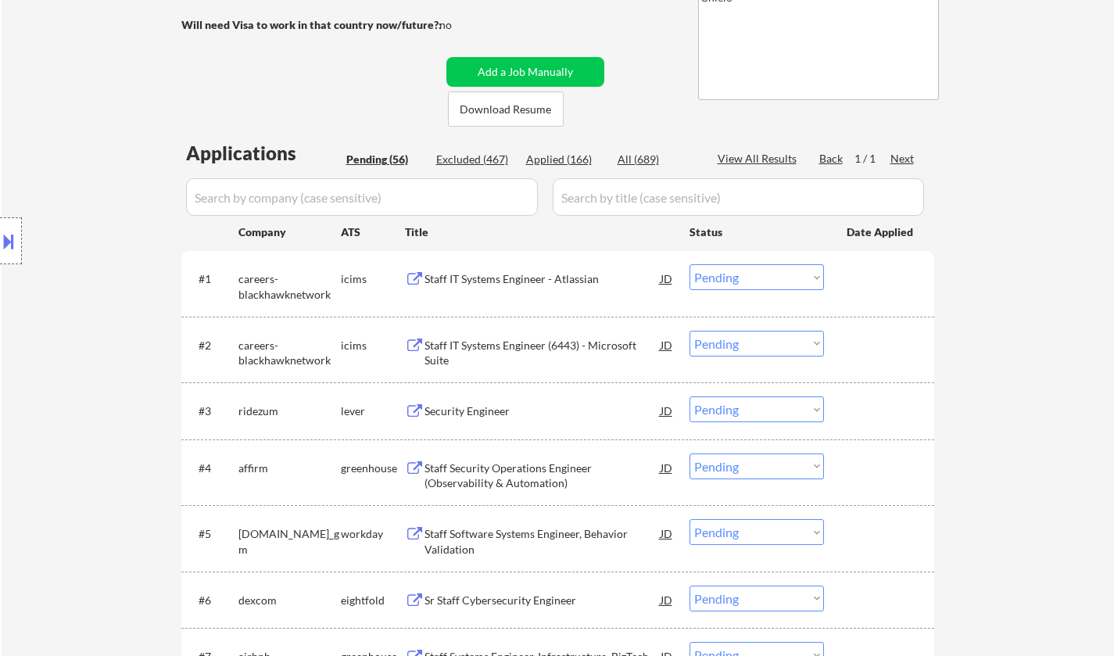
scroll to position [313, 0]
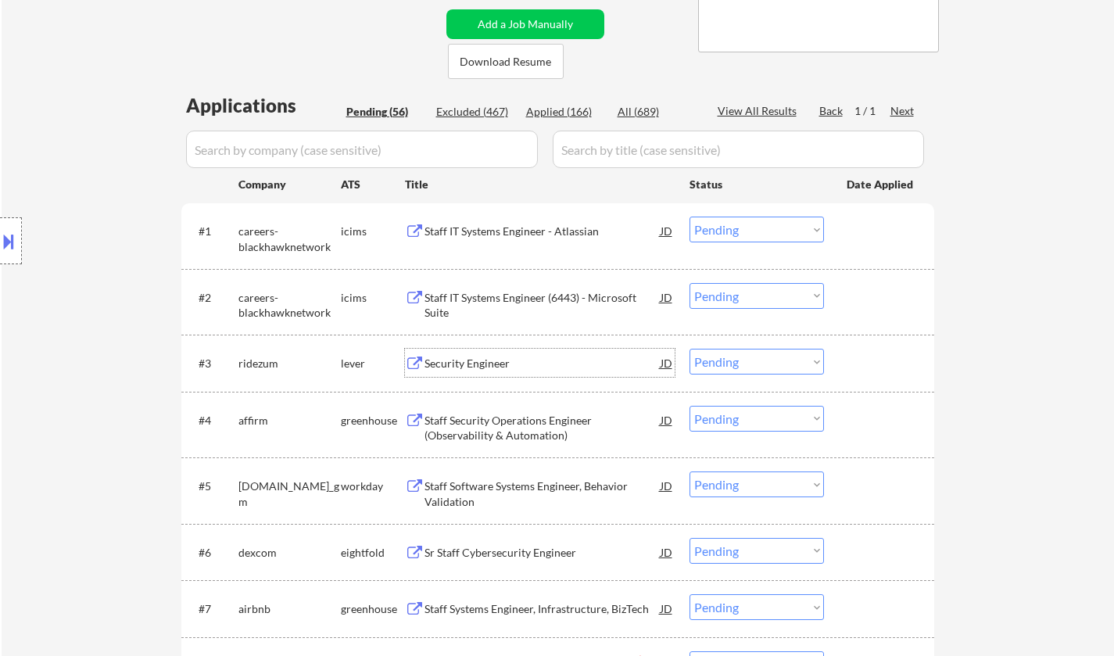
click at [473, 364] on div "Security Engineer" at bounding box center [543, 364] width 236 height 16
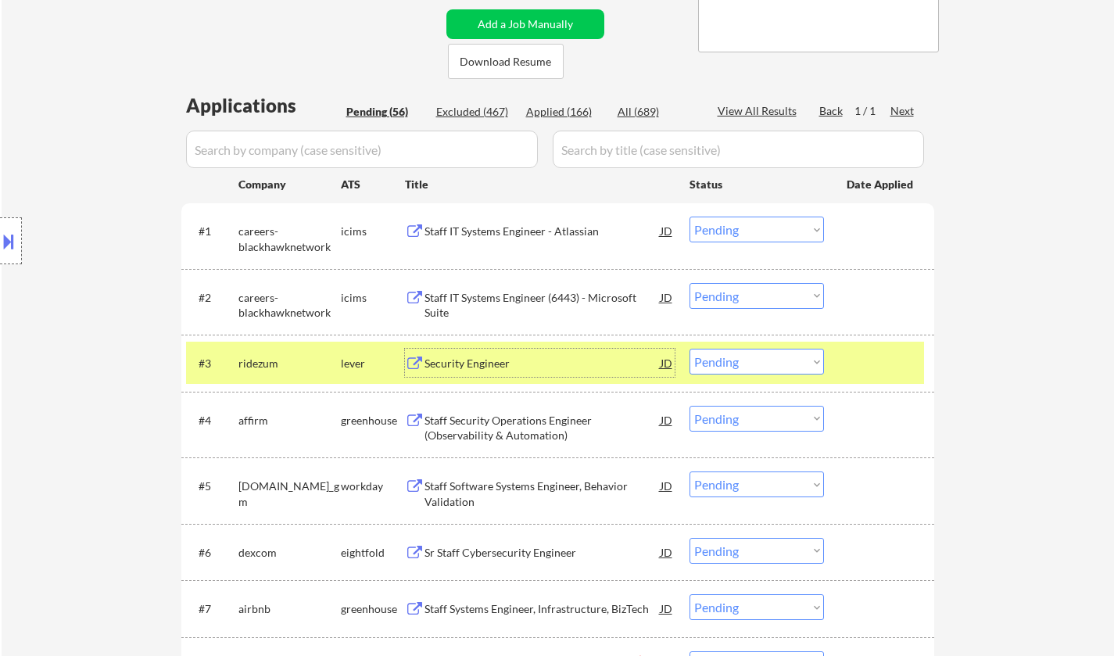
click at [759, 373] on select "Choose an option... Pending Applied Excluded (Questions) Excluded (Expired) Exc…" at bounding box center [757, 362] width 135 height 26
click at [690, 349] on select "Choose an option... Pending Applied Excluded (Questions) Excluded (Expired) Exc…" at bounding box center [757, 362] width 135 height 26
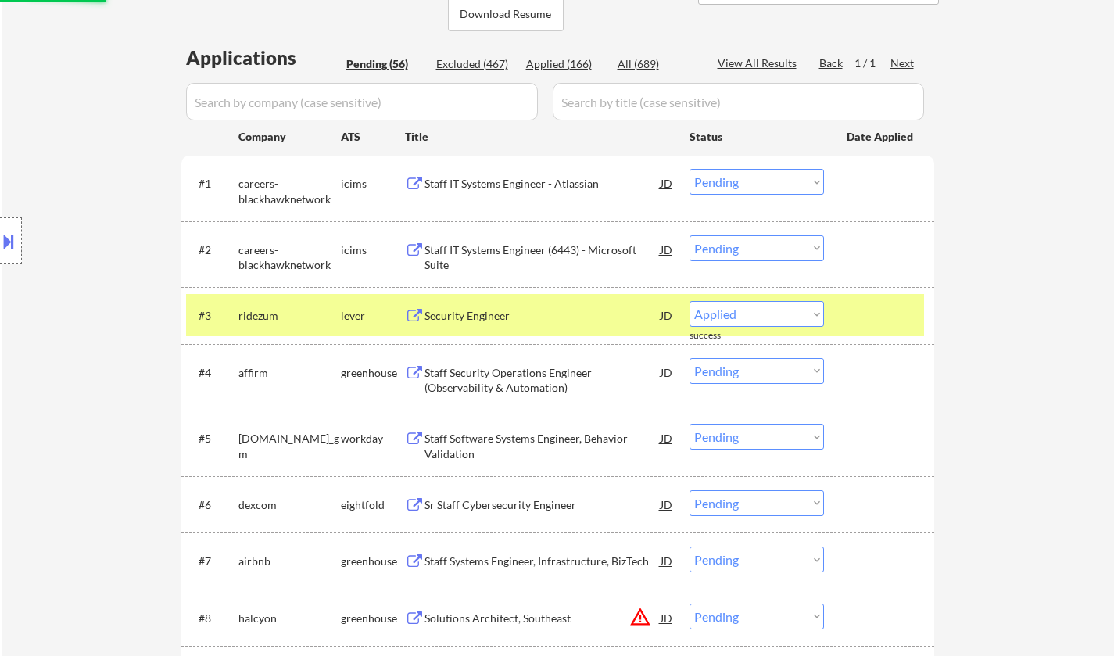
scroll to position [391, 0]
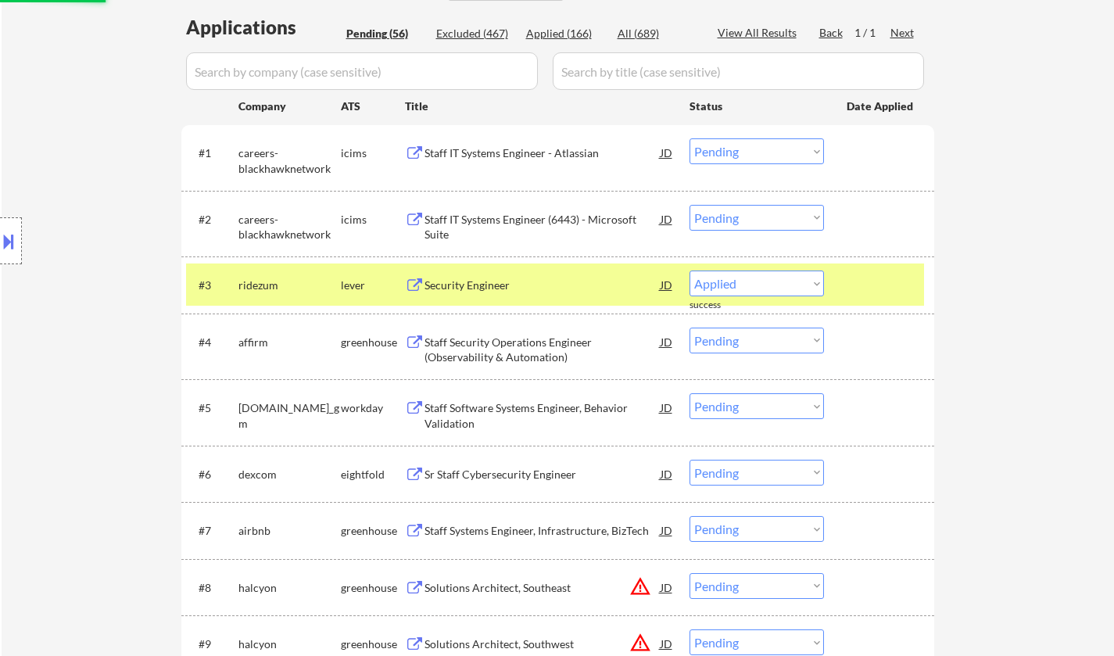
select select ""pending""
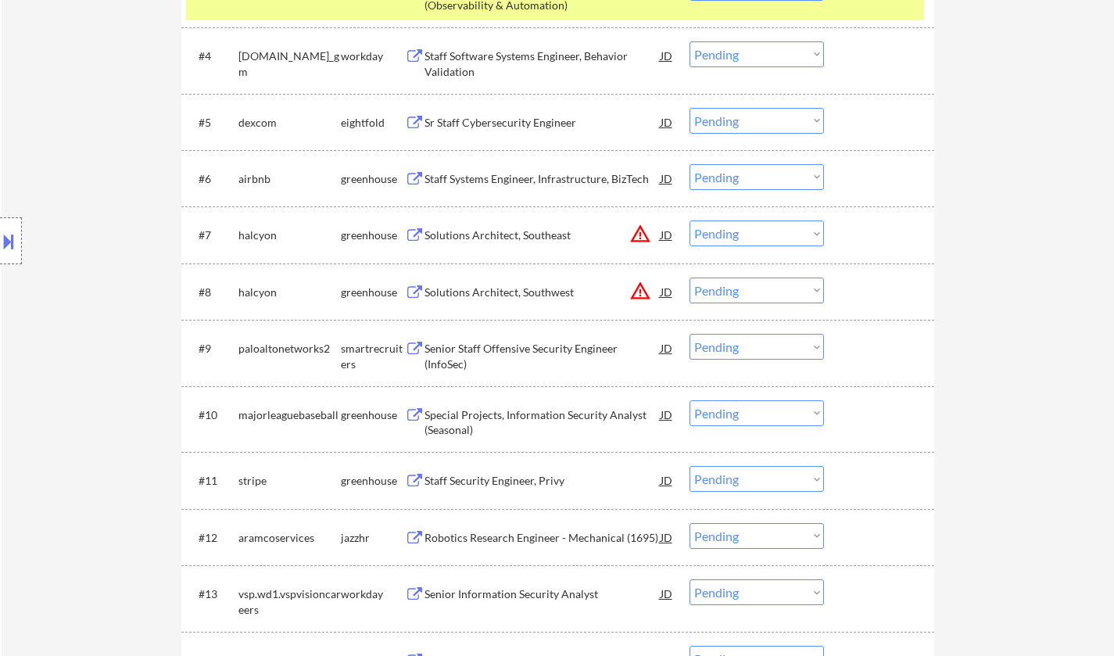
scroll to position [704, 0]
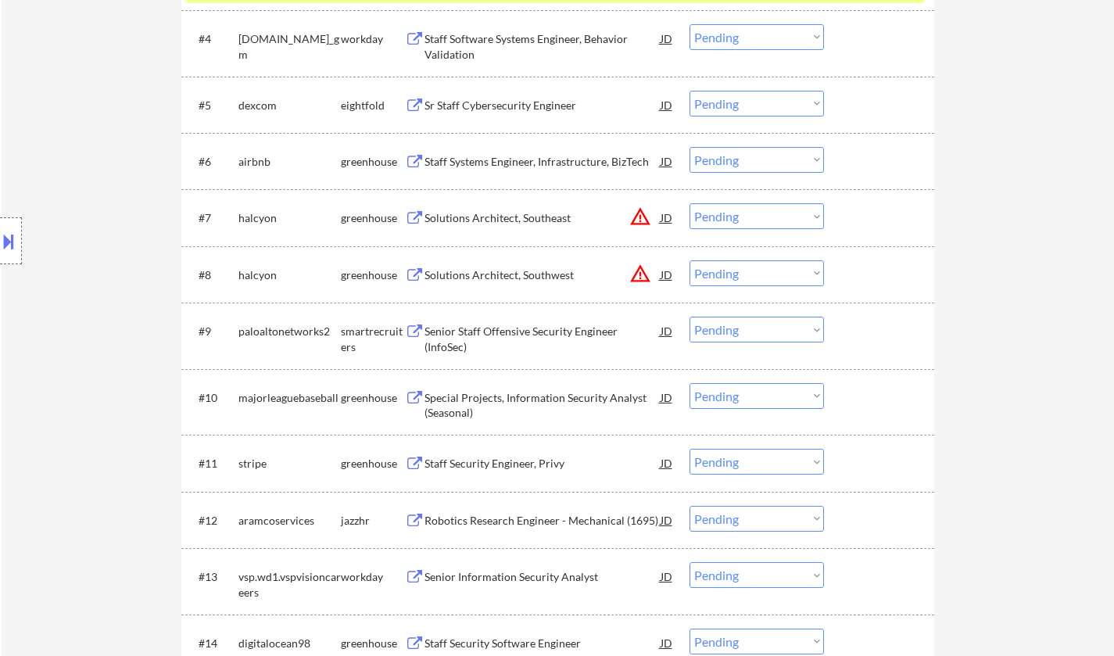
click at [7, 234] on button at bounding box center [8, 241] width 17 height 26
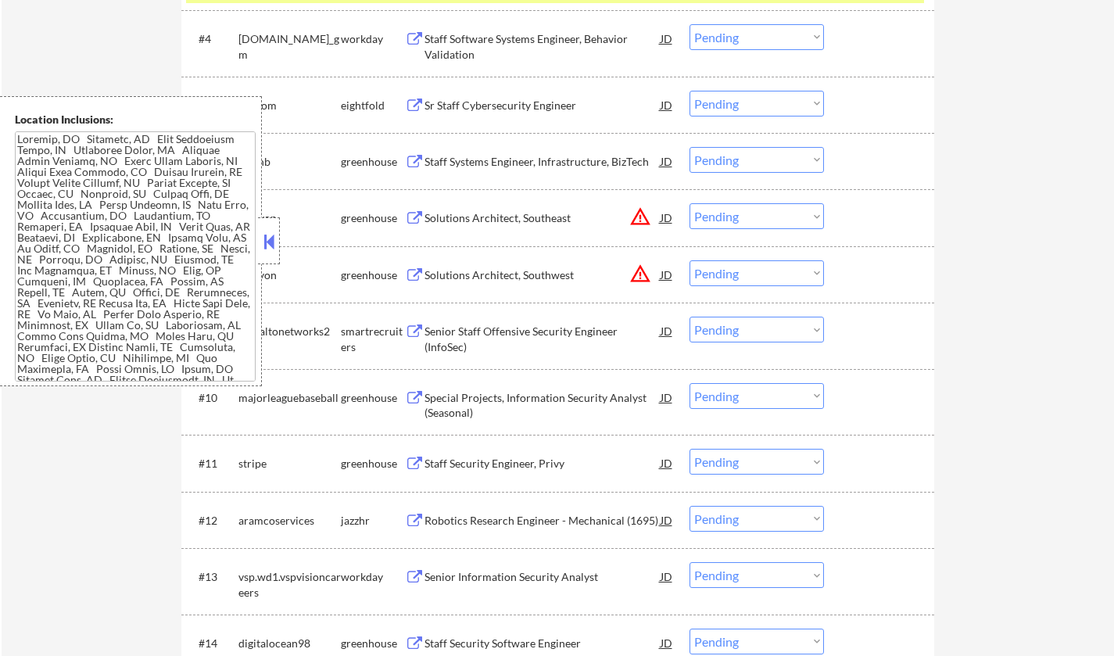
click at [674, 219] on div "#7 halcyon greenhouse Solutions Architect, Southeast JD warning_amber Choose an…" at bounding box center [555, 217] width 738 height 42
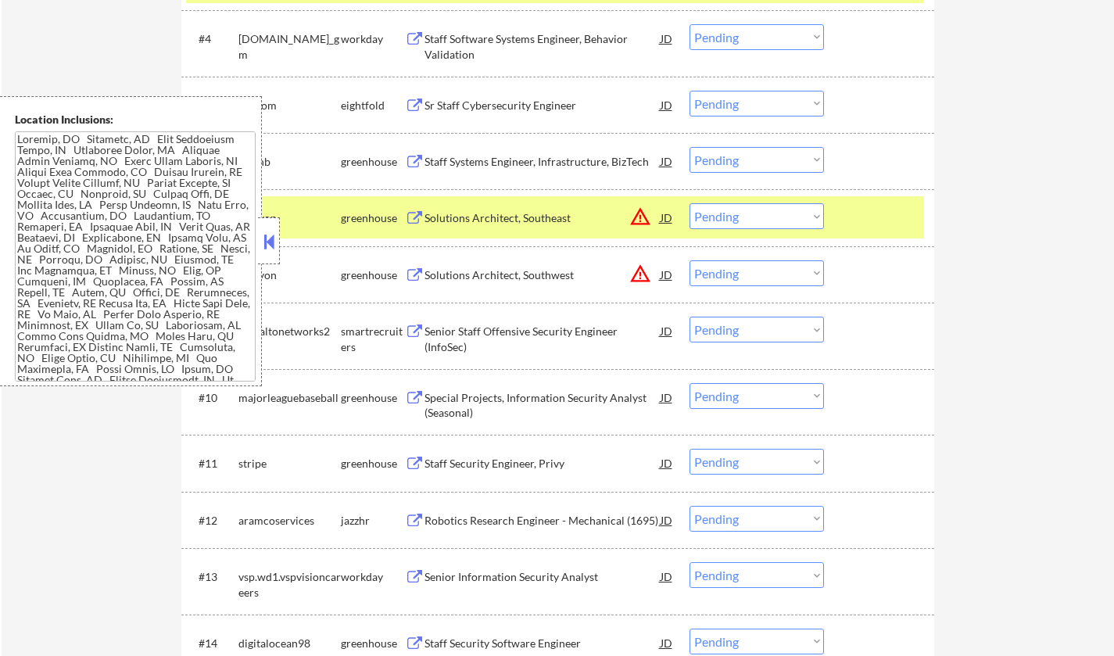
click at [665, 217] on div "JD" at bounding box center [667, 217] width 16 height 28
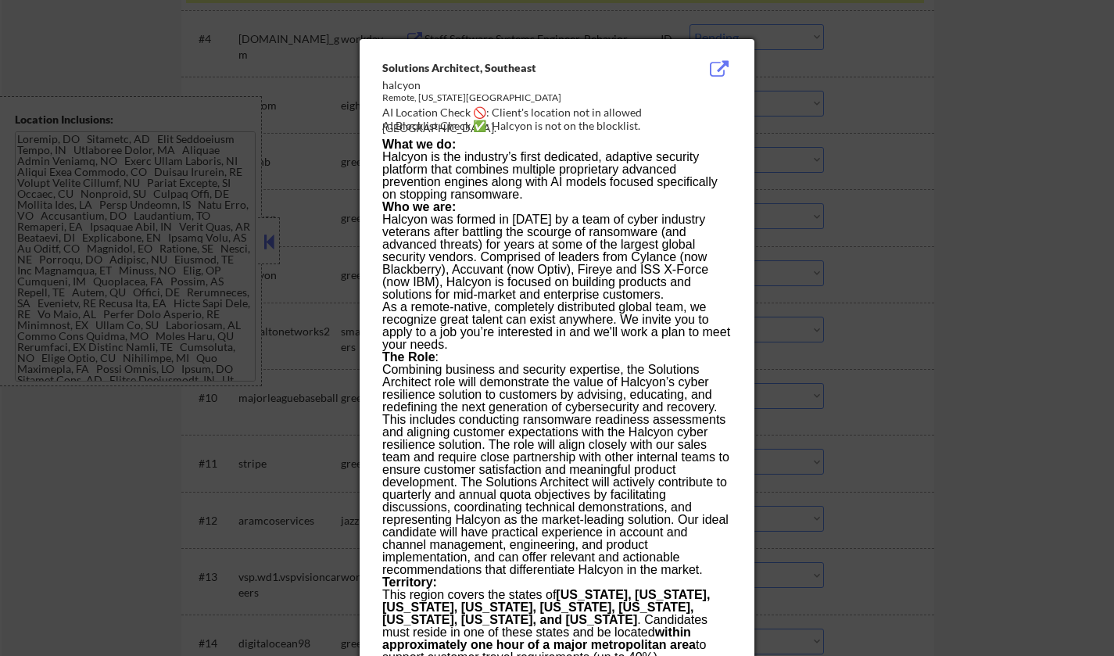
click at [910, 453] on div at bounding box center [557, 328] width 1114 height 656
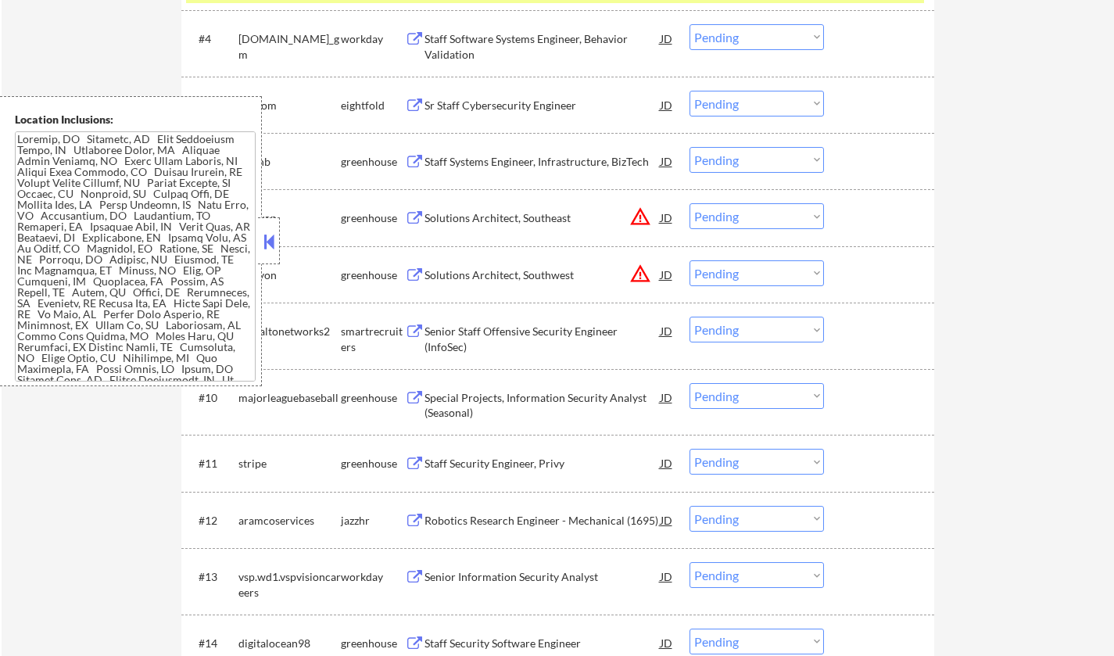
click at [744, 196] on div "#7 halcyon greenhouse Solutions Architect, Southeast JD warning_amber Choose an…" at bounding box center [555, 217] width 738 height 42
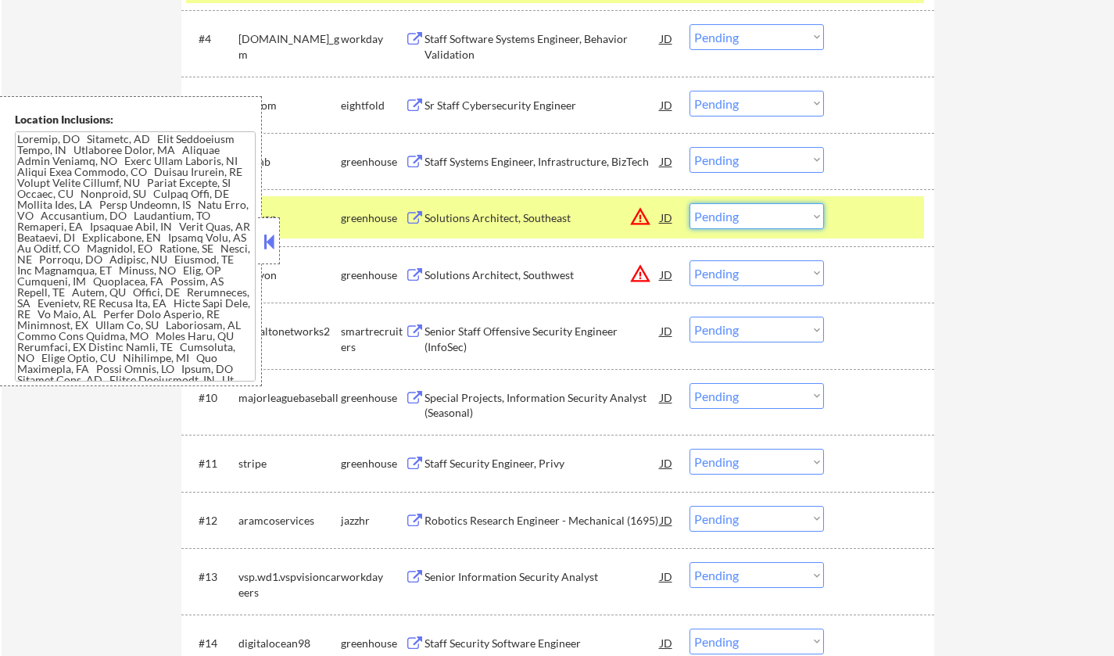
drag, startPoint x: 748, startPoint y: 212, endPoint x: 752, endPoint y: 227, distance: 15.2
click at [748, 212] on select "Choose an option... Pending Applied Excluded (Questions) Excluded (Expired) Exc…" at bounding box center [757, 216] width 135 height 26
click at [690, 203] on select "Choose an option... Pending Applied Excluded (Questions) Excluded (Expired) Exc…" at bounding box center [757, 216] width 135 height 26
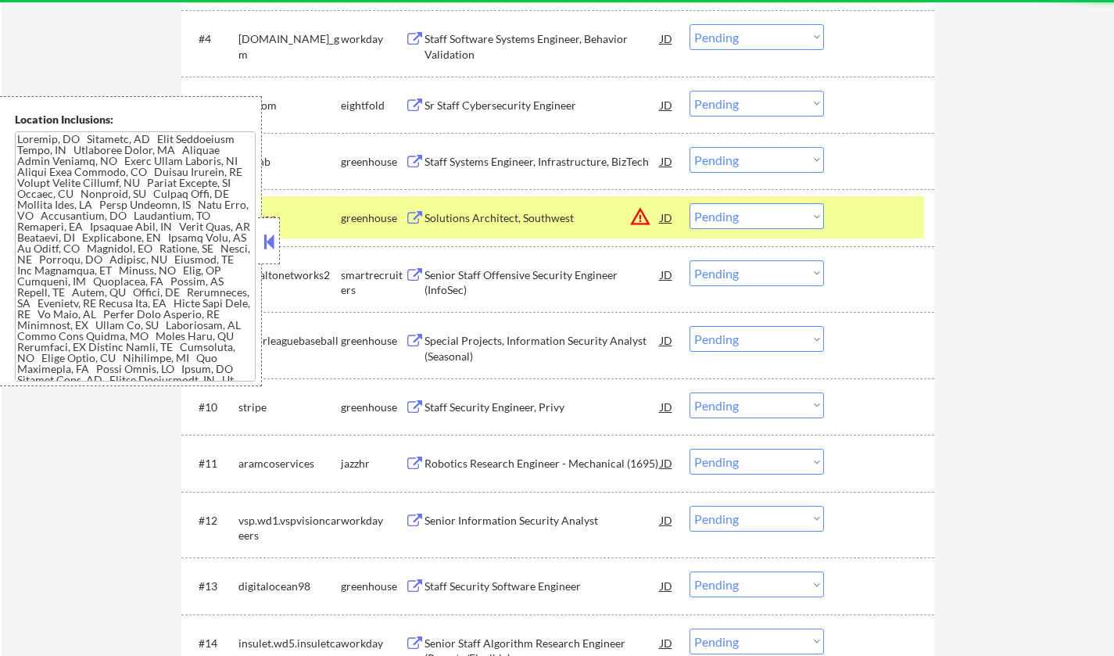
click at [663, 218] on div "JD" at bounding box center [667, 217] width 16 height 28
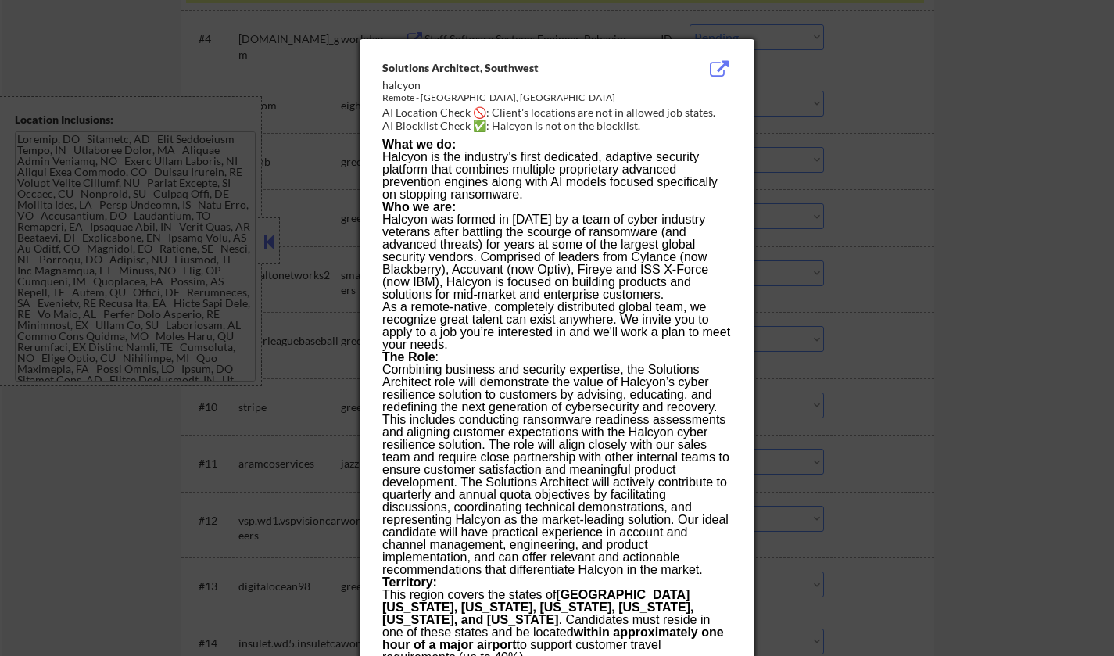
click at [996, 357] on div at bounding box center [557, 328] width 1114 height 656
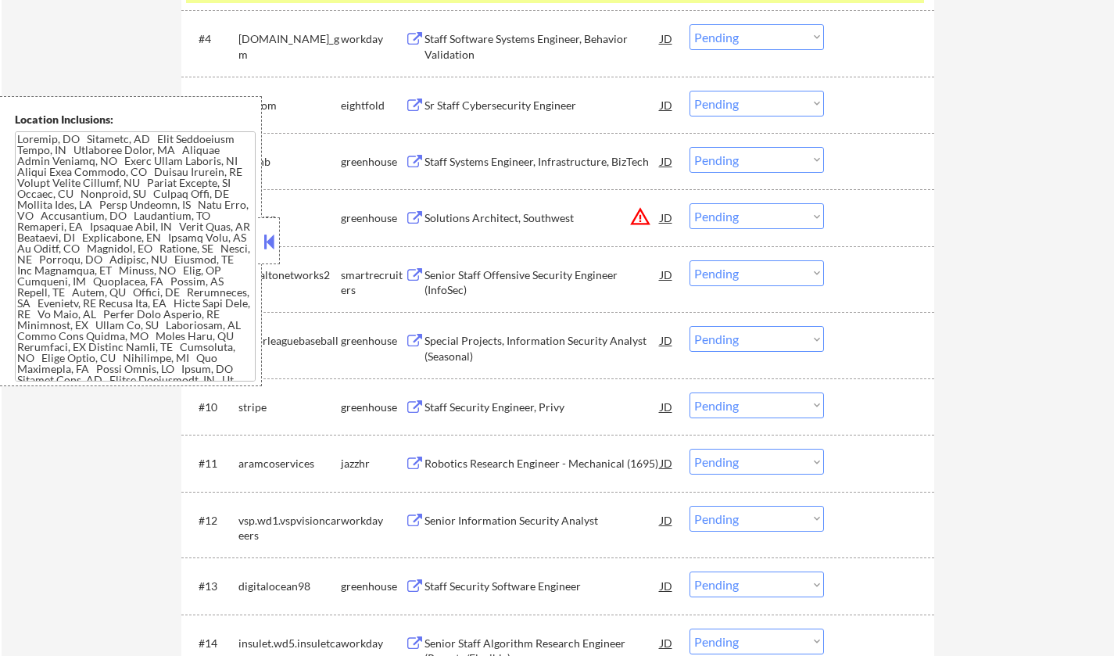
click at [760, 223] on select "Choose an option... Pending Applied Excluded (Questions) Excluded (Expired) Exc…" at bounding box center [757, 216] width 135 height 26
click at [690, 203] on select "Choose an option... Pending Applied Excluded (Questions) Excluded (Expired) Exc…" at bounding box center [757, 216] width 135 height 26
click at [269, 230] on button at bounding box center [268, 241] width 17 height 23
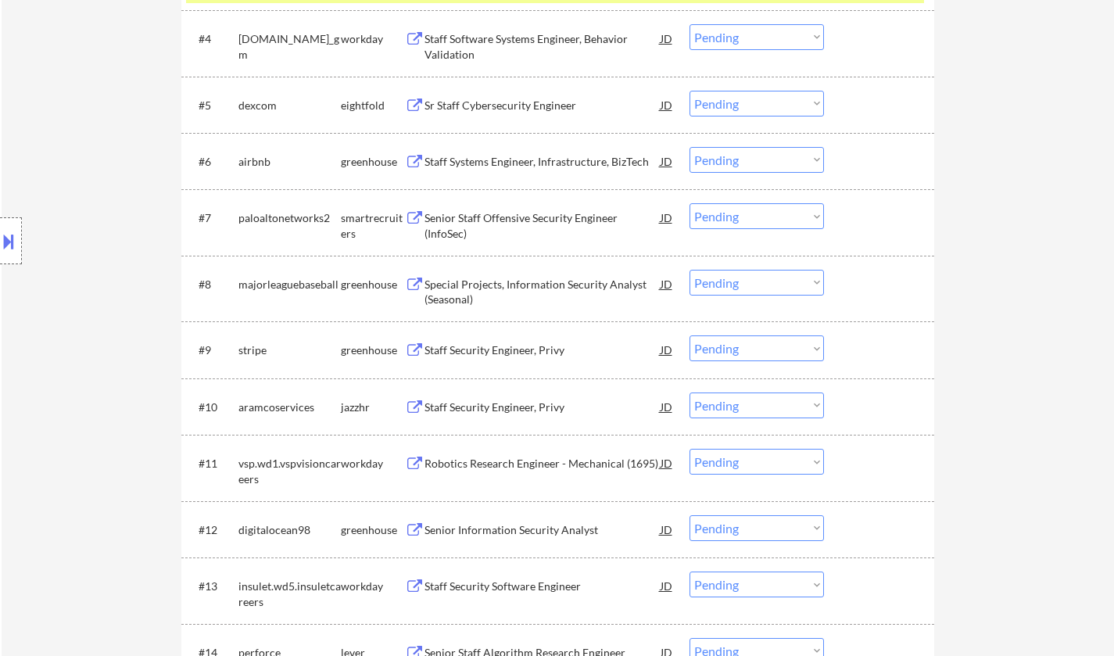
click at [487, 223] on div "Senior Staff Offensive Security Engineer (InfoSec)" at bounding box center [543, 225] width 236 height 31
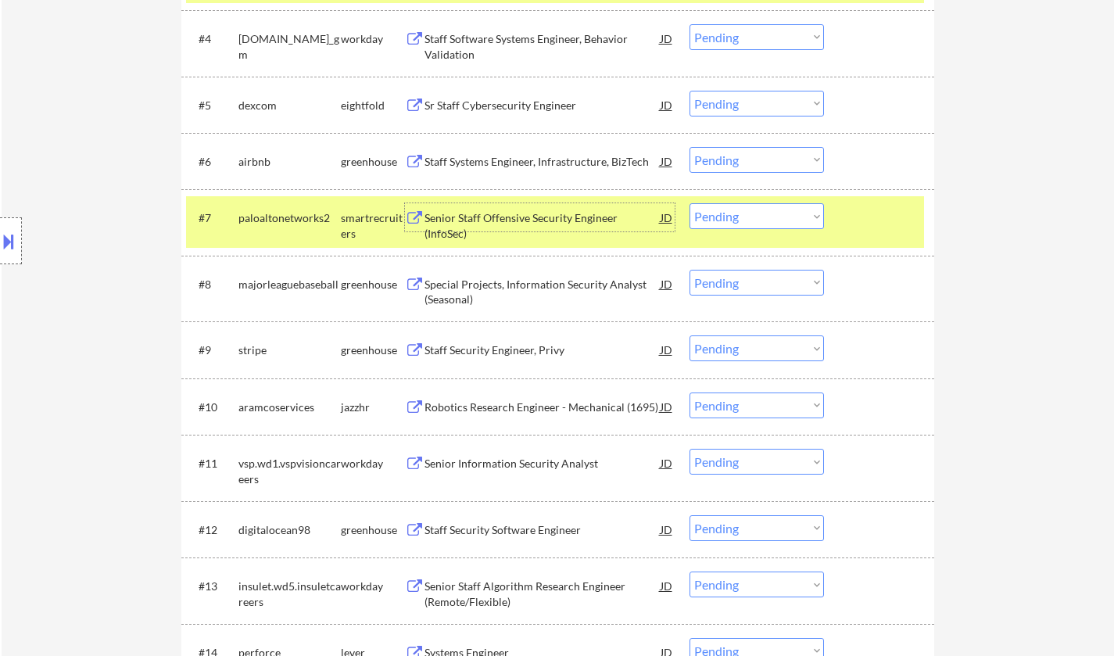
click at [770, 212] on select "Choose an option... Pending Applied Excluded (Questions) Excluded (Expired) Exc…" at bounding box center [757, 216] width 135 height 26
click at [690, 203] on select "Choose an option... Pending Applied Excluded (Questions) Excluded (Expired) Exc…" at bounding box center [757, 216] width 135 height 26
select select ""pending""
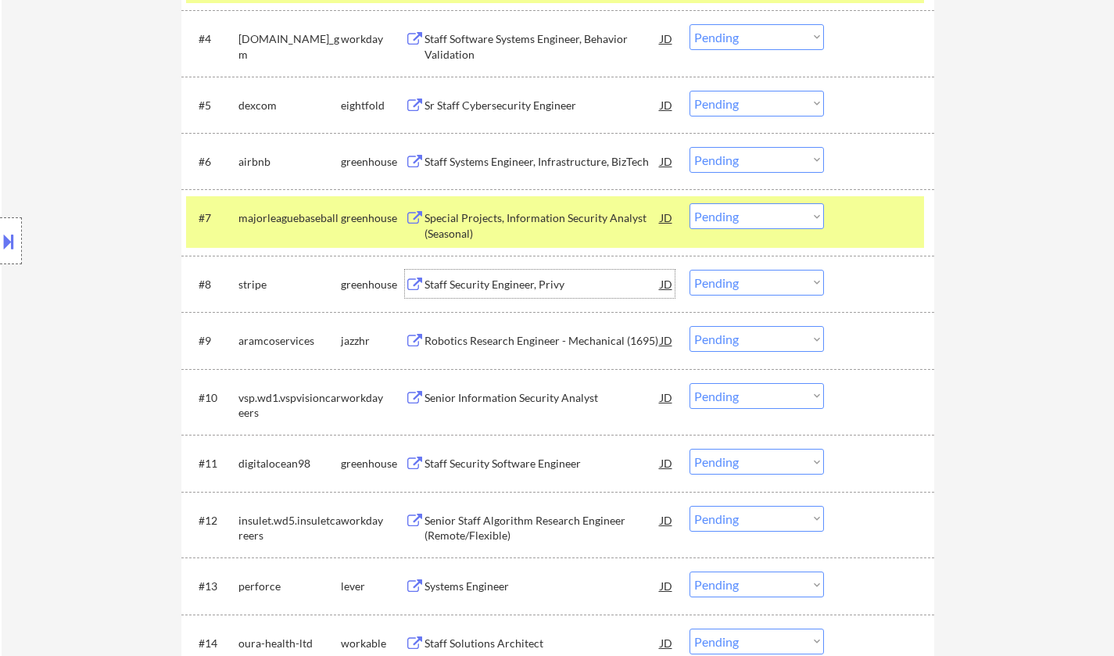
click at [472, 287] on div "Staff Security Engineer, Privy" at bounding box center [543, 285] width 236 height 16
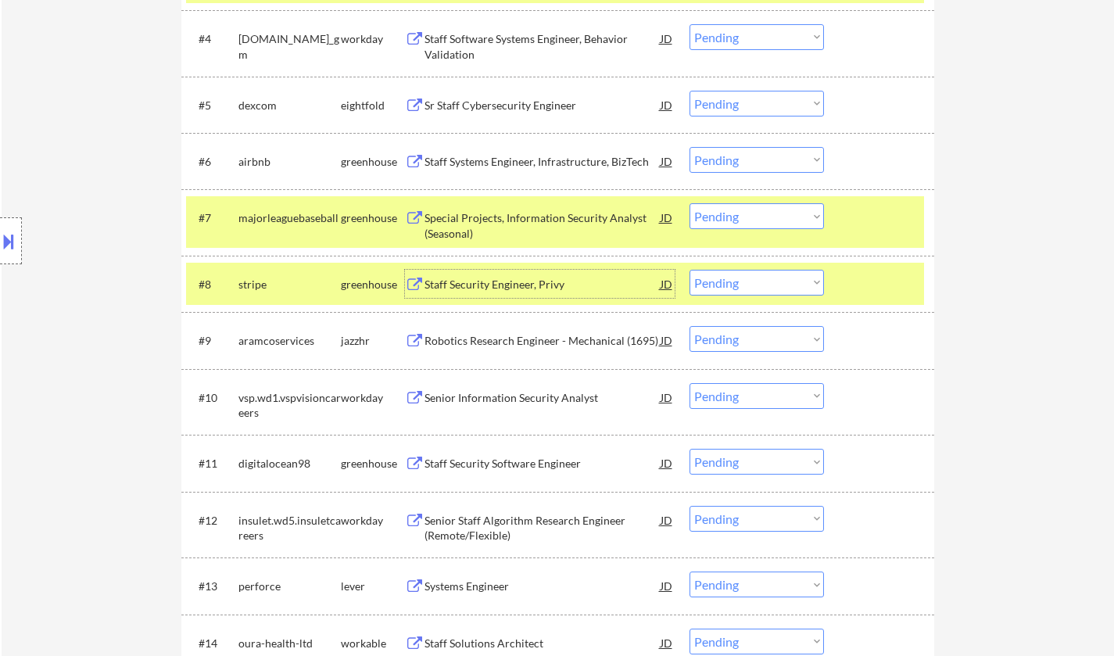
click at [748, 286] on select "Choose an option... Pending Applied Excluded (Questions) Excluded (Expired) Exc…" at bounding box center [757, 283] width 135 height 26
click at [690, 270] on select "Choose an option... Pending Applied Excluded (Questions) Excluded (Expired) Exc…" at bounding box center [757, 283] width 135 height 26
select select ""pending""
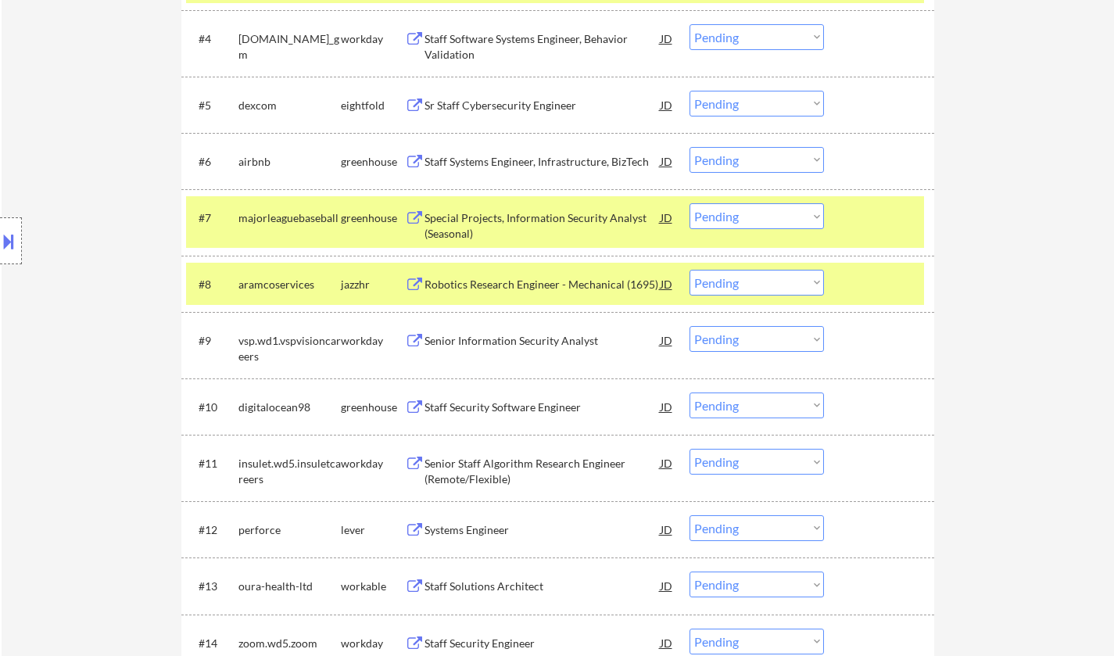
click at [477, 529] on div "Systems Engineer" at bounding box center [543, 530] width 236 height 16
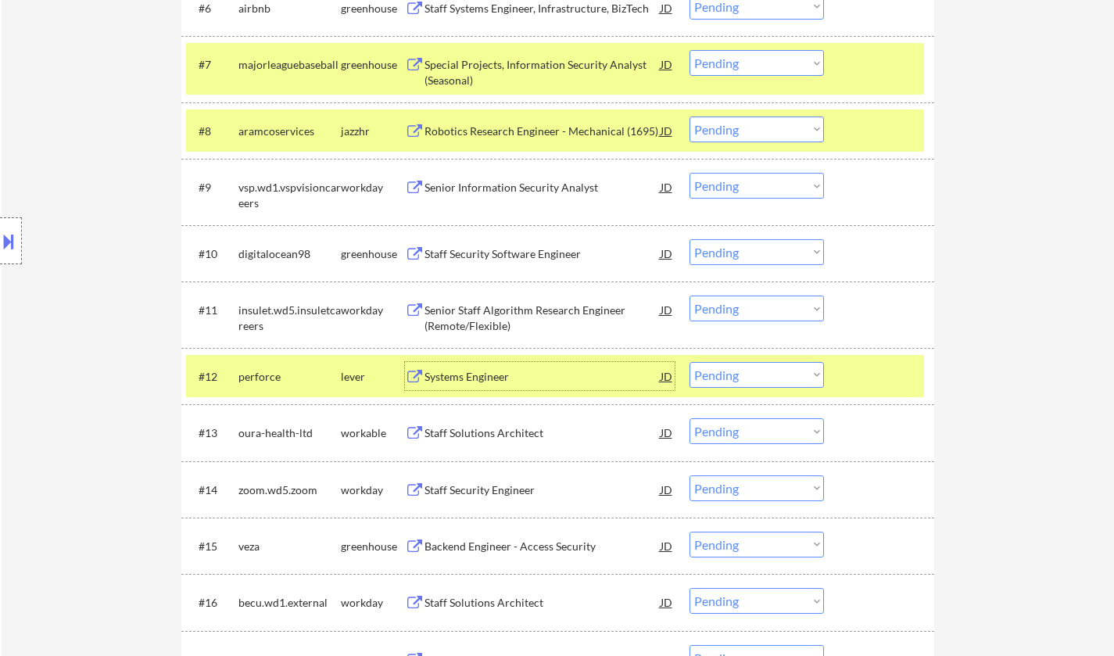
scroll to position [860, 0]
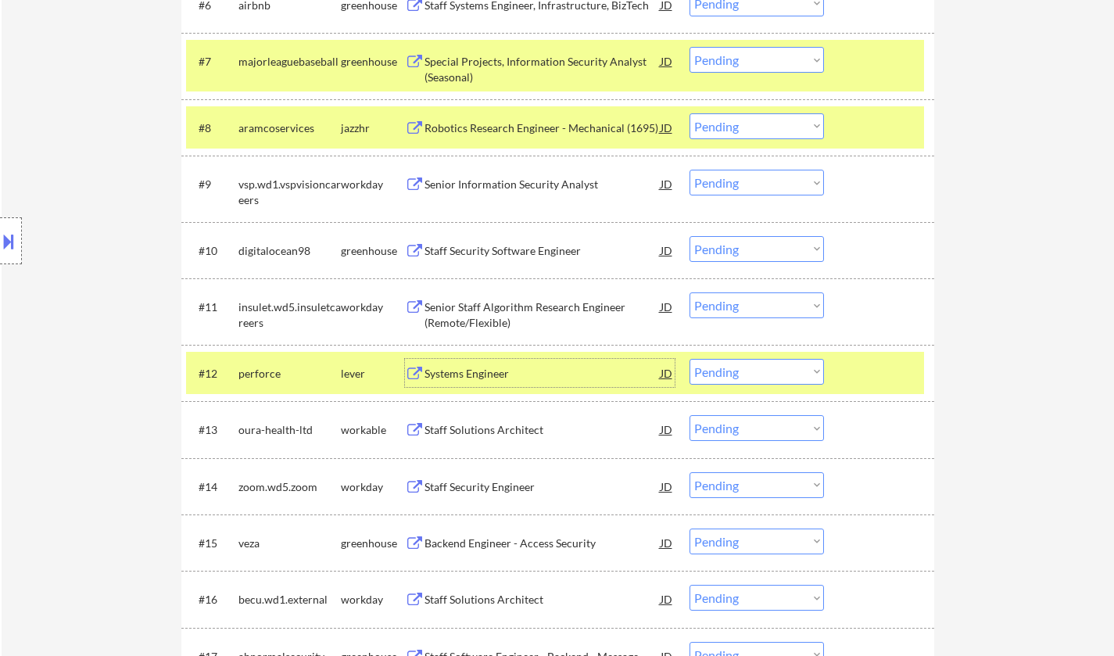
click at [721, 371] on select "Choose an option... Pending Applied Excluded (Questions) Excluded (Expired) Exc…" at bounding box center [757, 372] width 135 height 26
click at [690, 359] on select "Choose an option... Pending Applied Excluded (Questions) Excluded (Expired) Exc…" at bounding box center [757, 372] width 135 height 26
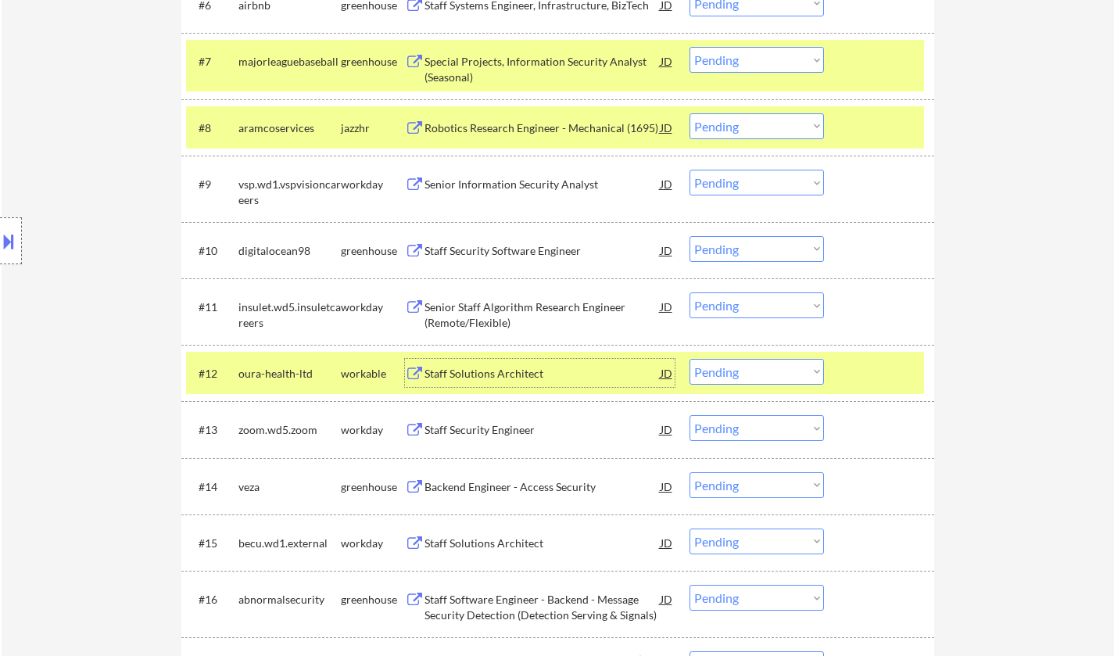
click at [486, 372] on div "Staff Solutions Architect" at bounding box center [543, 374] width 236 height 16
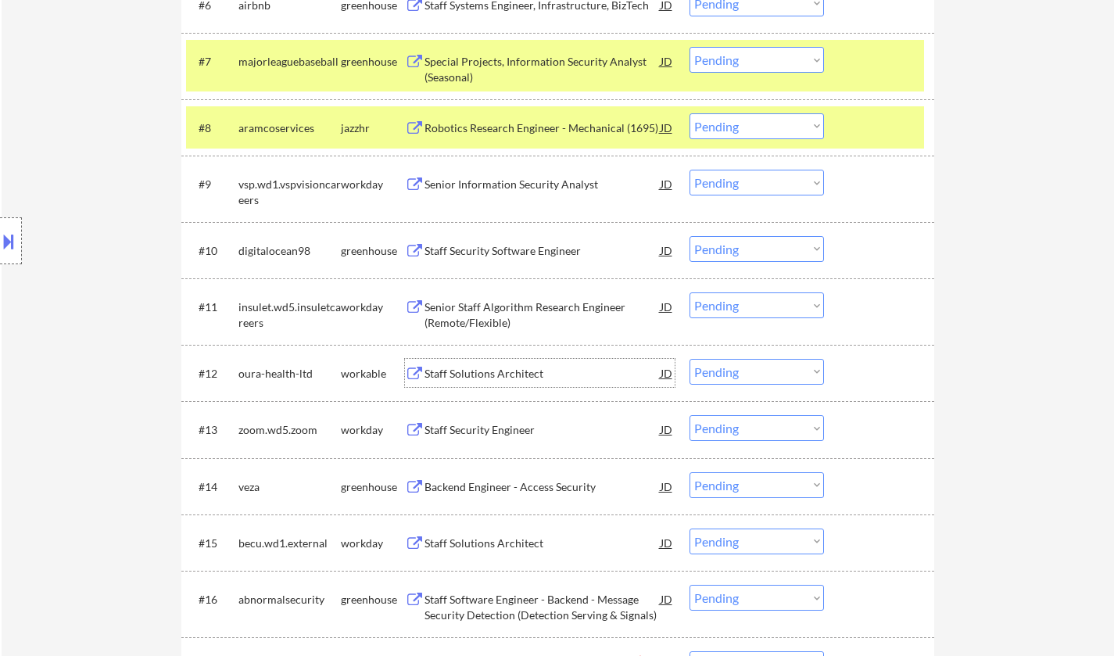
drag, startPoint x: 722, startPoint y: 375, endPoint x: 754, endPoint y: 382, distance: 32.8
click at [723, 375] on select "Choose an option... Pending Applied Excluded (Questions) Excluded (Expired) Exc…" at bounding box center [757, 372] width 135 height 26
click at [690, 359] on select "Choose an option... Pending Applied Excluded (Questions) Excluded (Expired) Exc…" at bounding box center [757, 372] width 135 height 26
select select ""pending""
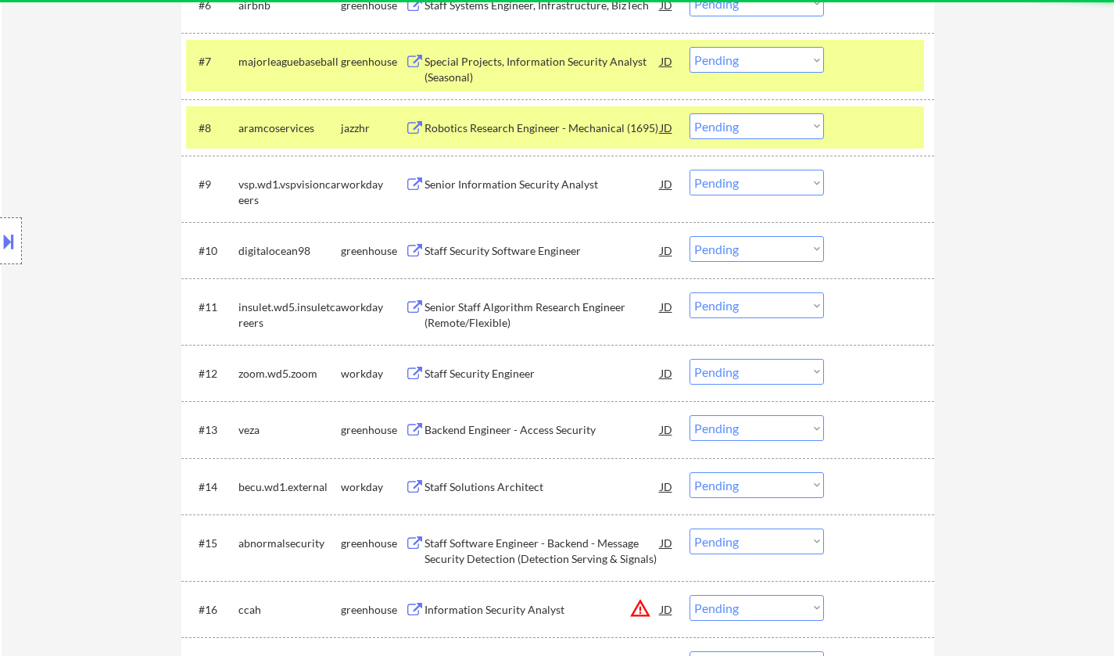
click at [490, 432] on div "Backend Engineer - Access Security" at bounding box center [543, 430] width 236 height 16
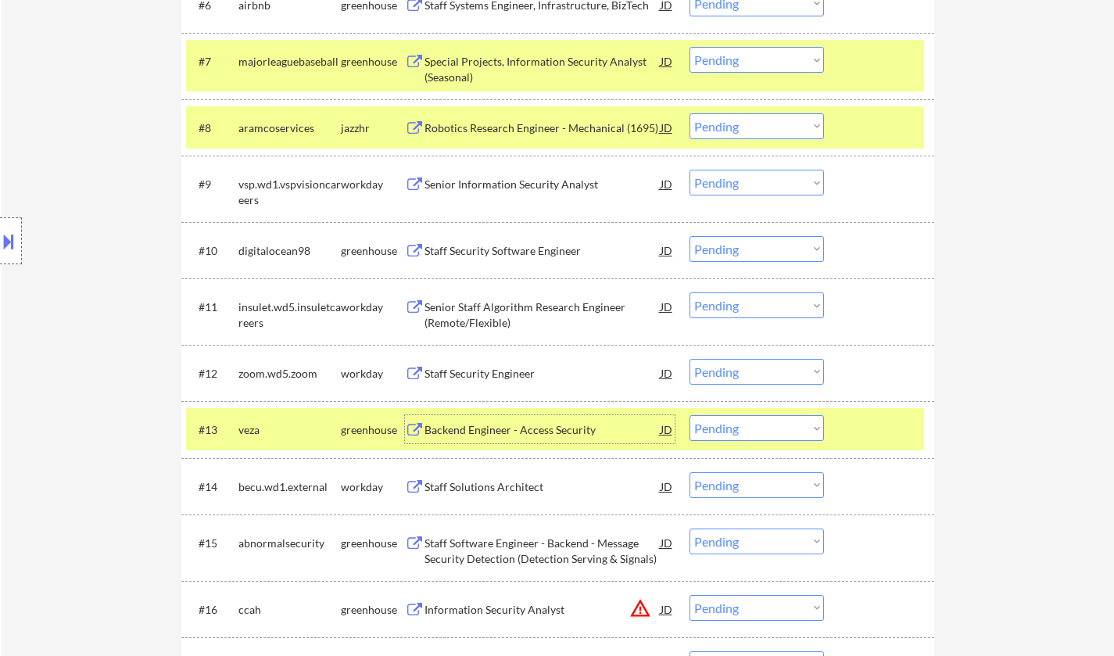
click at [784, 431] on select "Choose an option... Pending Applied Excluded (Questions) Excluded (Expired) Exc…" at bounding box center [757, 428] width 135 height 26
click at [690, 415] on select "Choose an option... Pending Applied Excluded (Questions) Excluded (Expired) Exc…" at bounding box center [757, 428] width 135 height 26
select select ""pending""
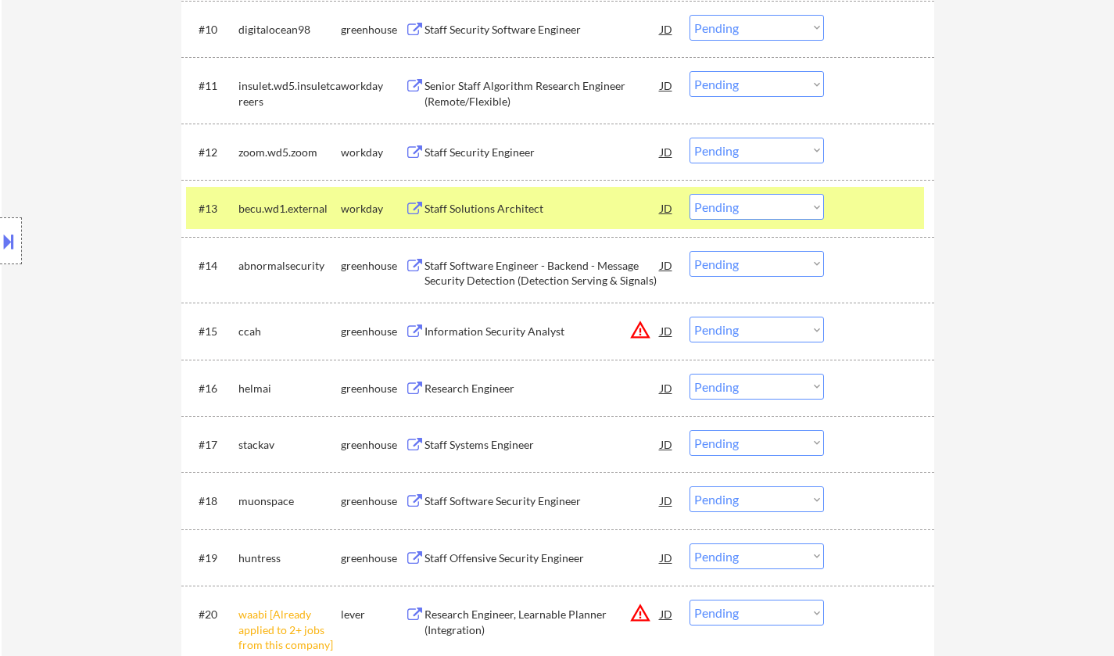
scroll to position [1095, 0]
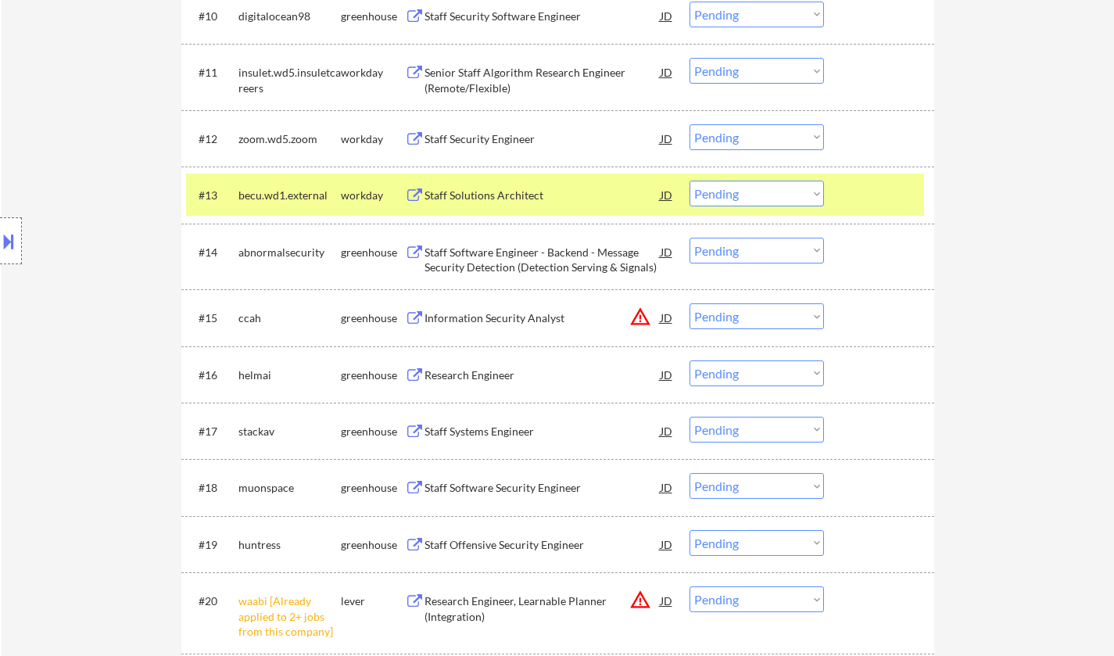
click at [458, 379] on div "Research Engineer" at bounding box center [543, 376] width 236 height 16
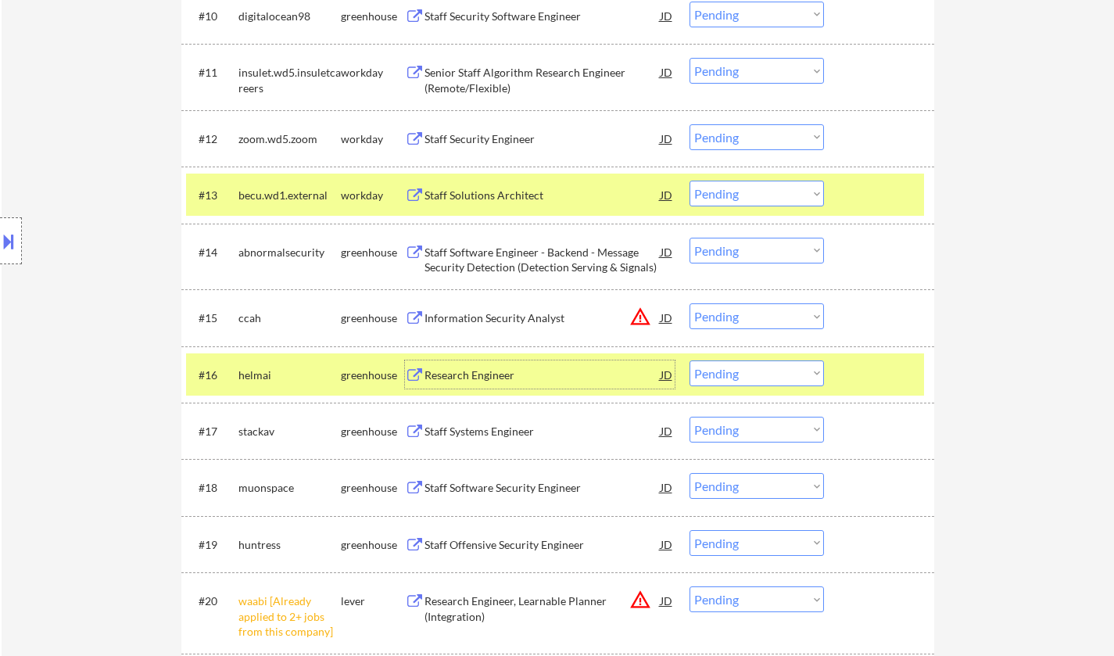
click at [763, 375] on select "Choose an option... Pending Applied Excluded (Questions) Excluded (Expired) Exc…" at bounding box center [757, 374] width 135 height 26
click at [690, 361] on select "Choose an option... Pending Applied Excluded (Questions) Excluded (Expired) Exc…" at bounding box center [757, 374] width 135 height 26
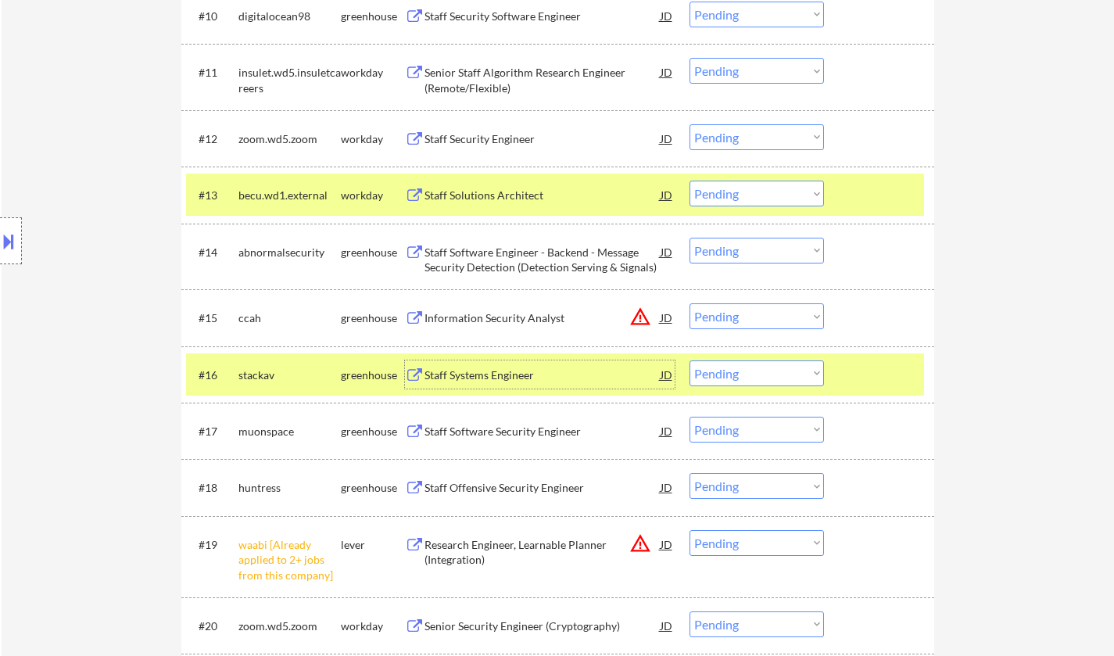
click at [479, 377] on div "Staff Systems Engineer" at bounding box center [543, 376] width 236 height 16
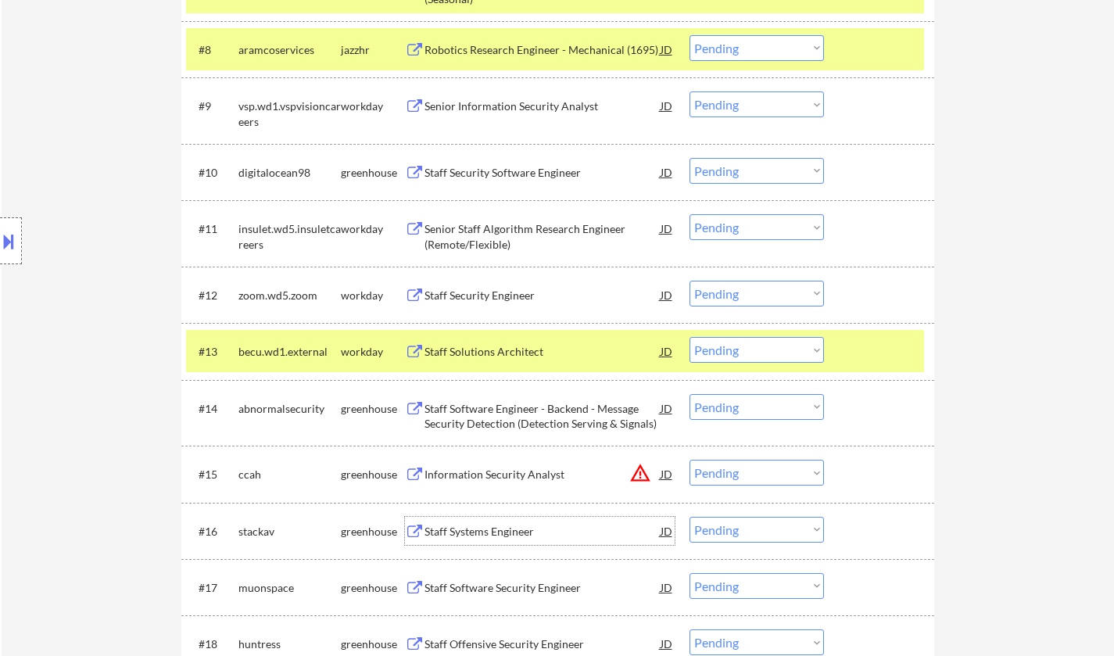
scroll to position [1017, 0]
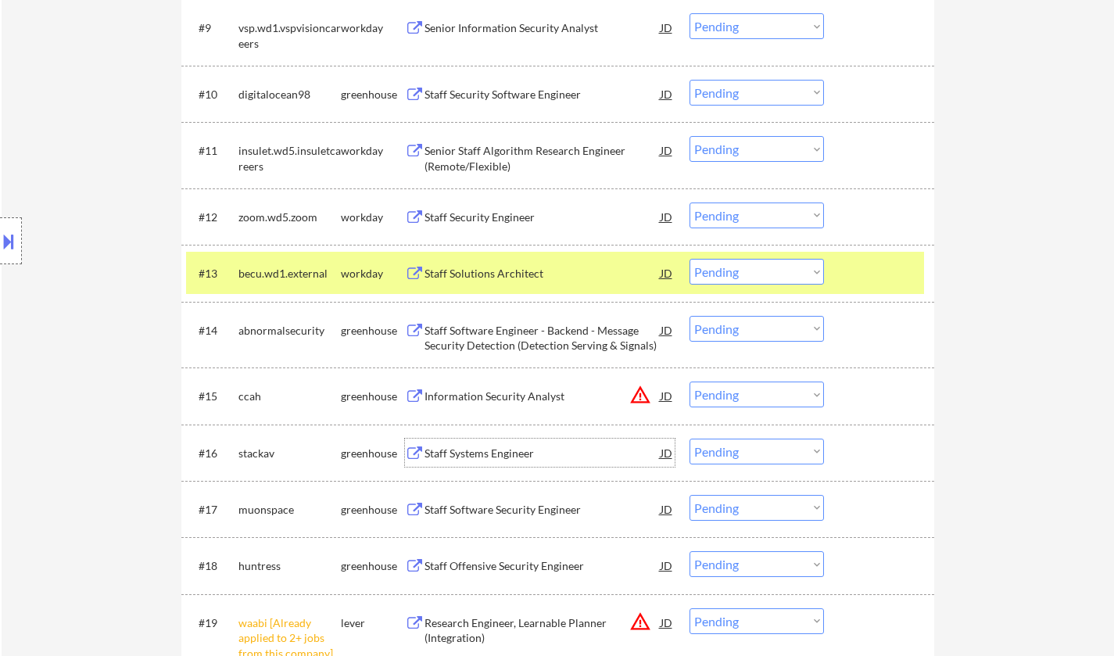
click at [738, 454] on select "Choose an option... Pending Applied Excluded (Questions) Excluded (Expired) Exc…" at bounding box center [757, 452] width 135 height 26
click at [690, 439] on select "Choose an option... Pending Applied Excluded (Questions) Excluded (Expired) Exc…" at bounding box center [757, 452] width 135 height 26
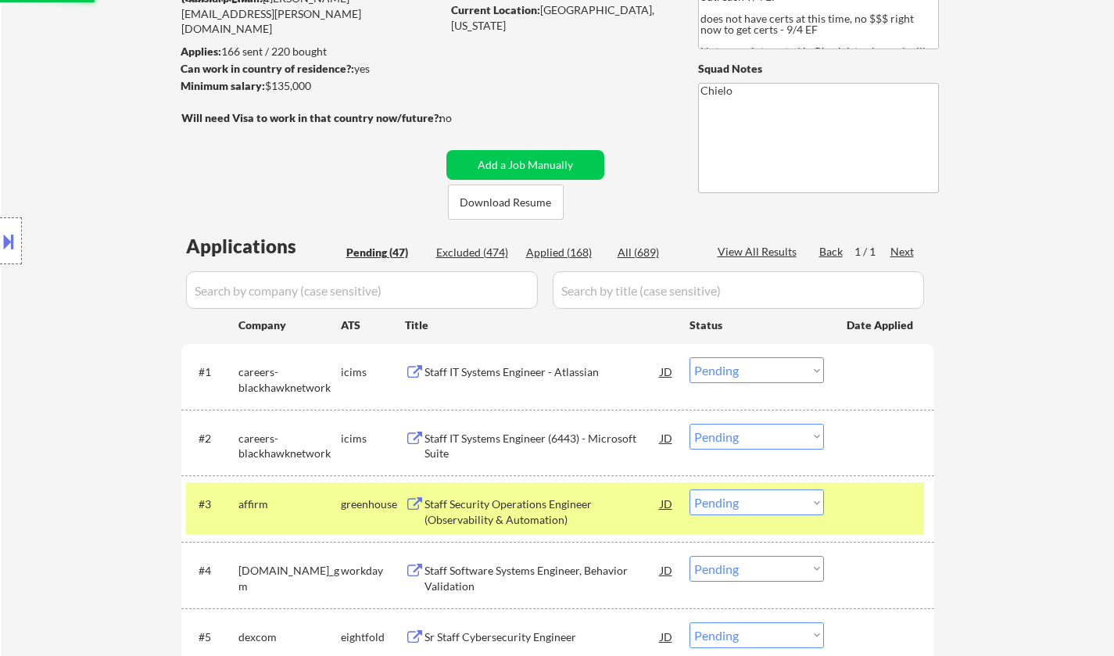
select select ""pending""
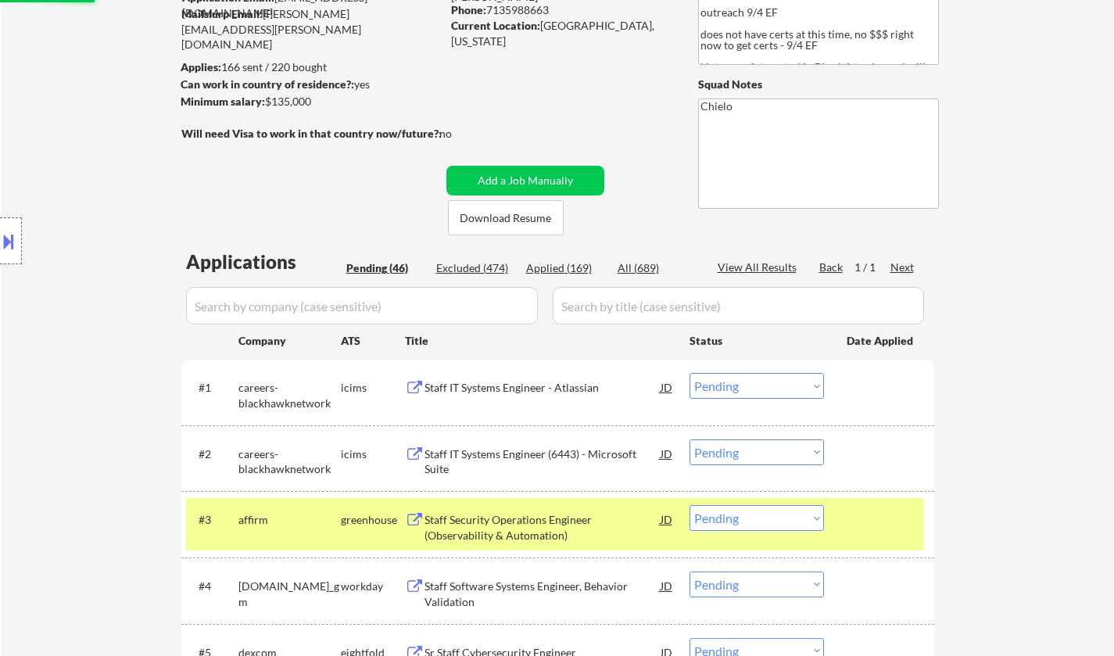
click at [567, 265] on div "Applied (169)" at bounding box center [565, 268] width 78 height 16
select select ""applied""
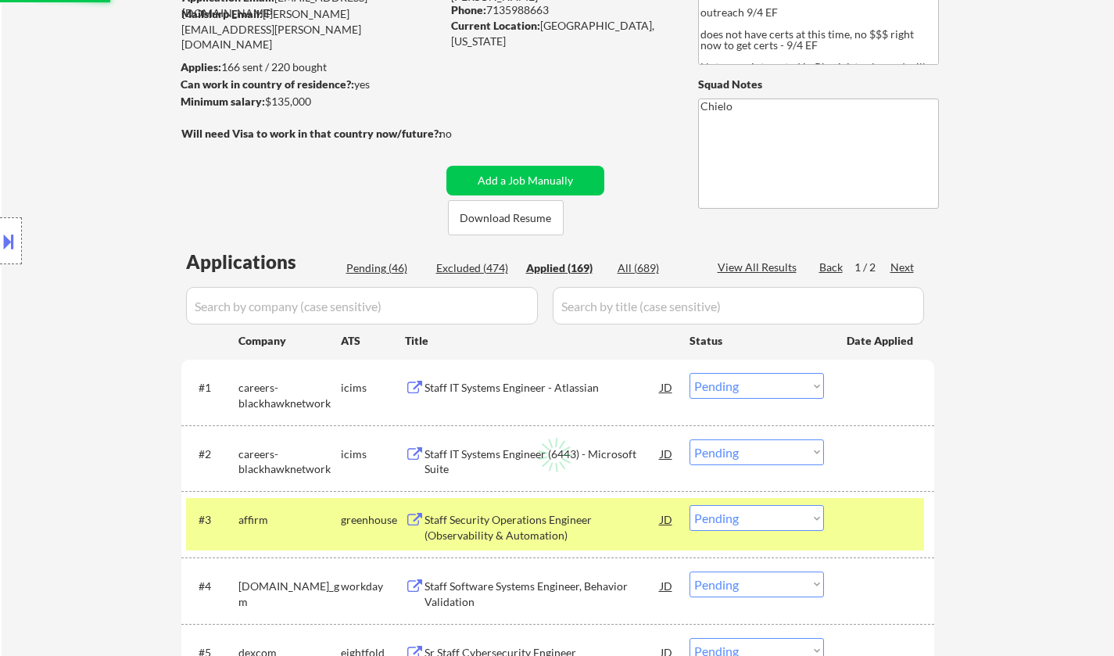
select select ""applied""
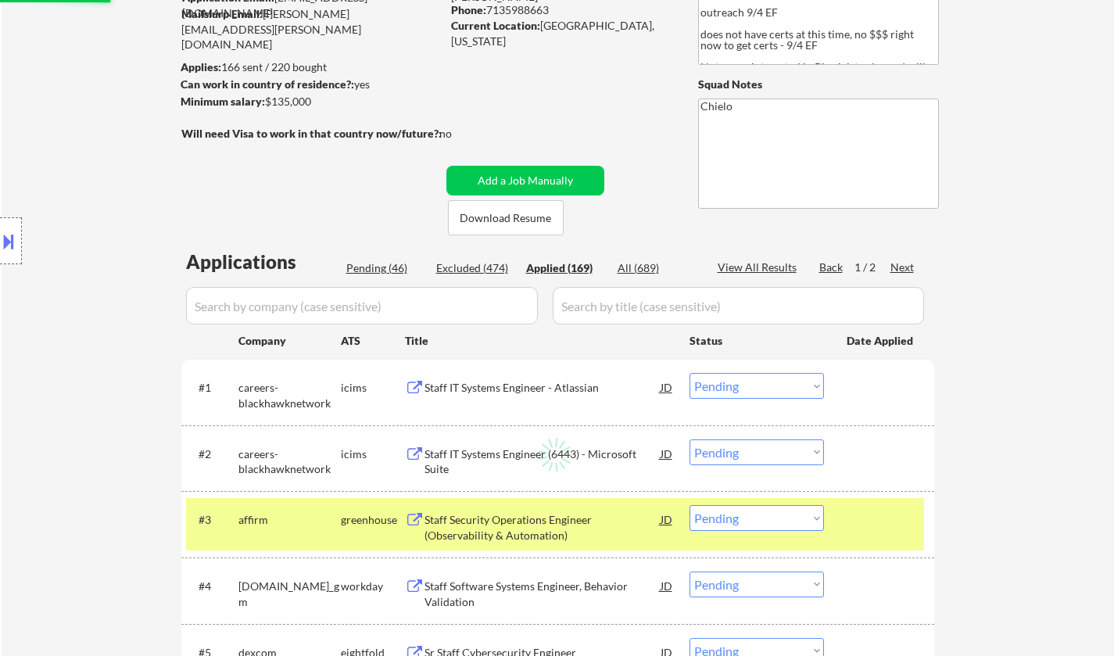
select select ""applied""
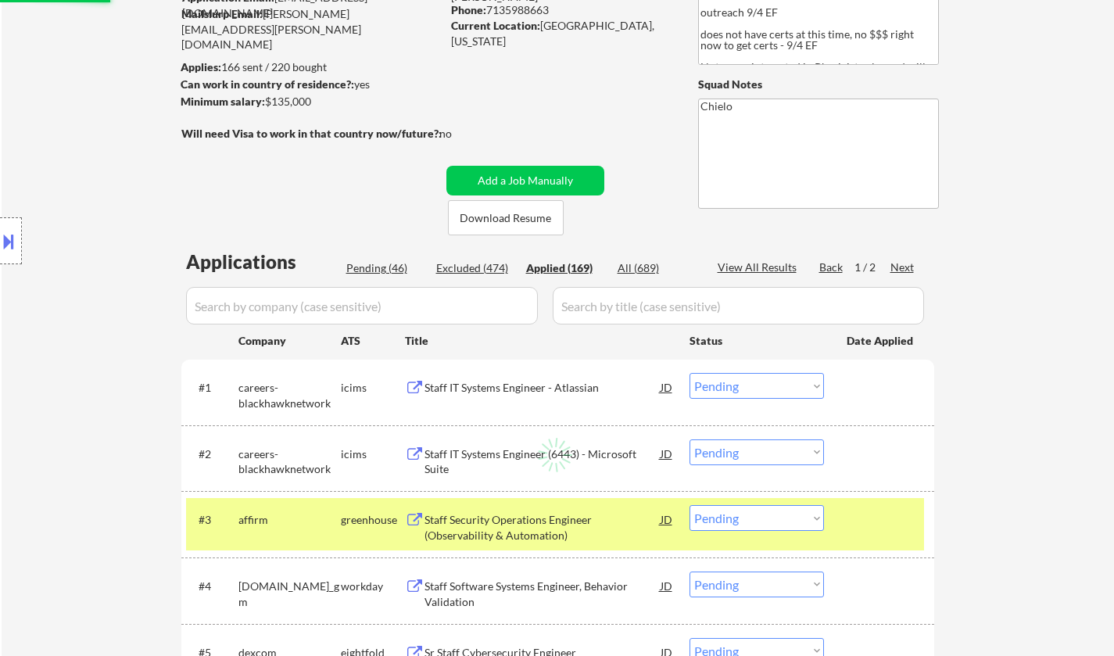
select select ""applied""
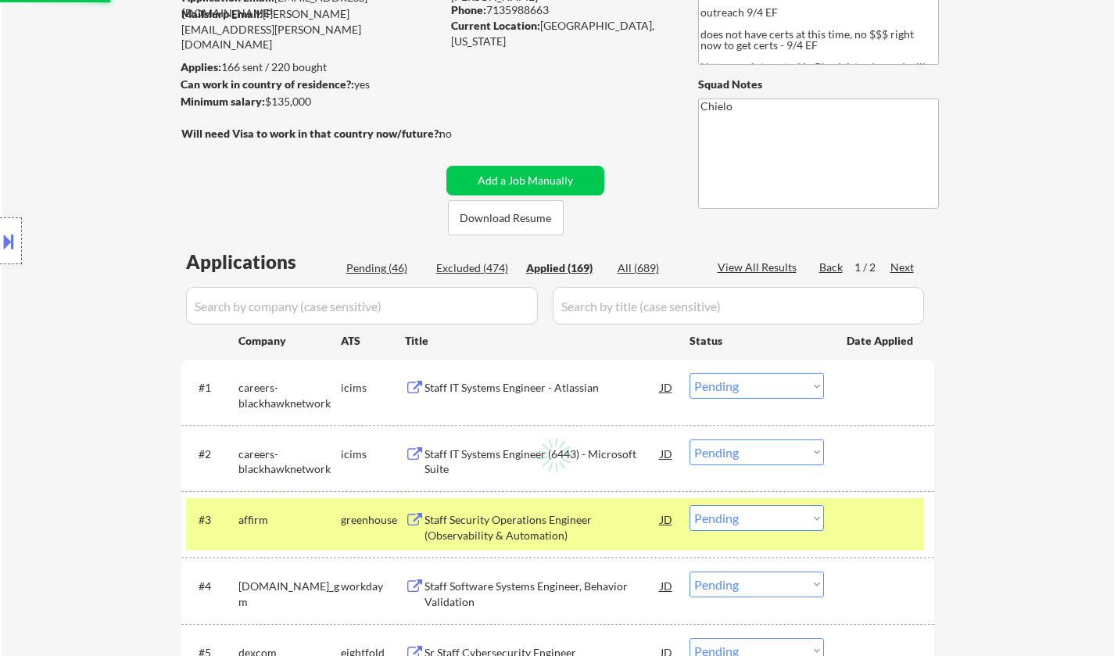
select select ""applied""
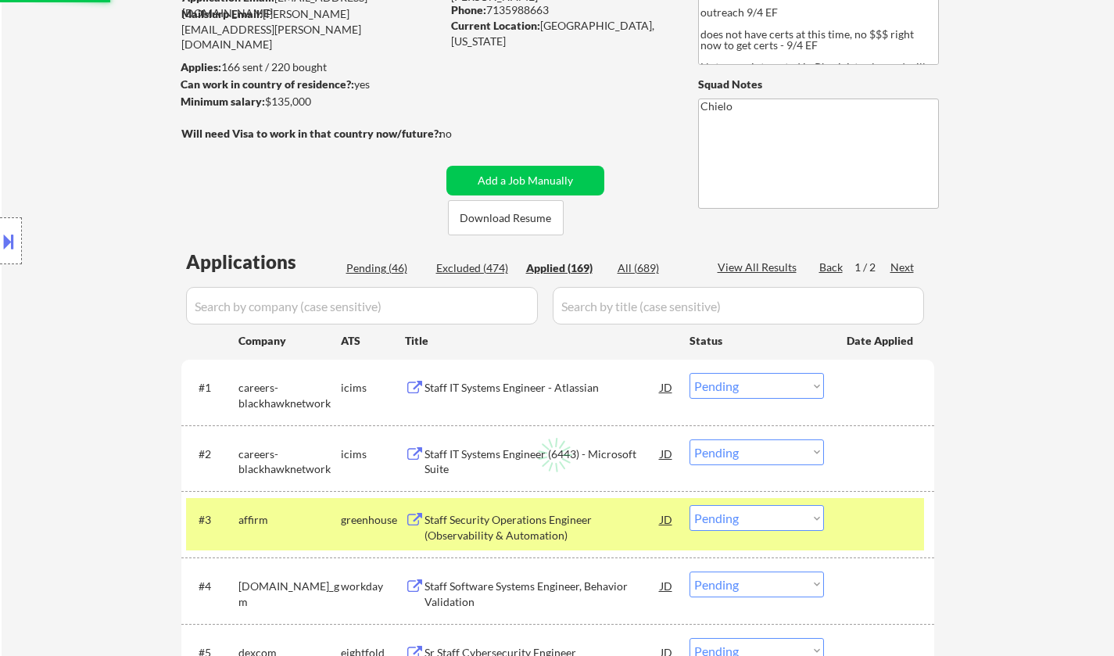
select select ""applied""
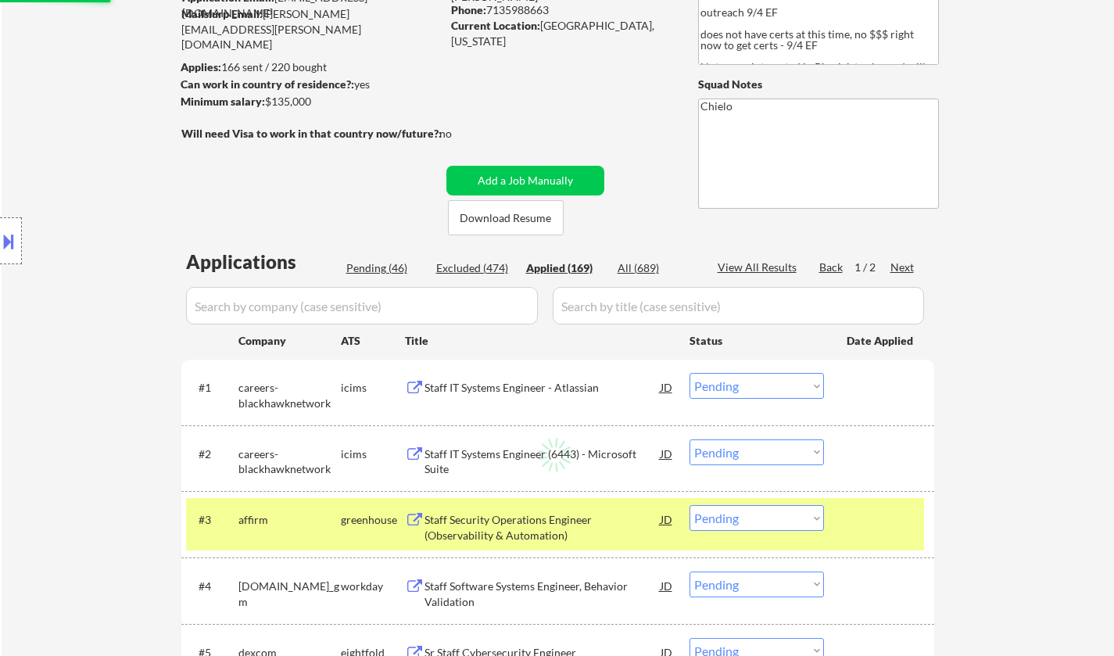
select select ""applied""
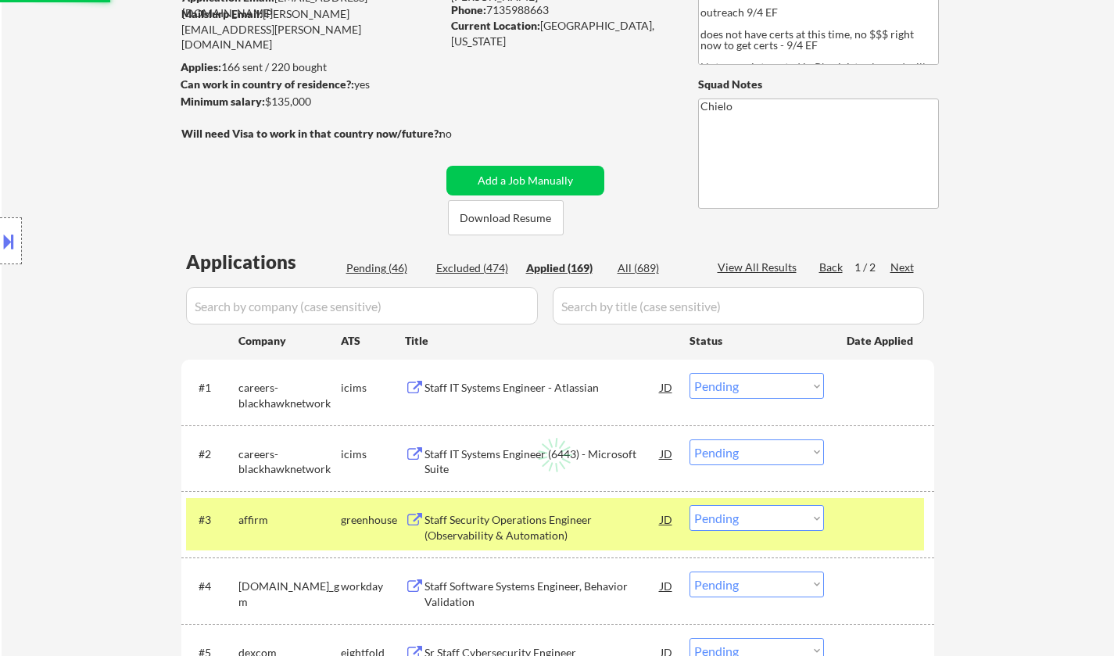
select select ""applied""
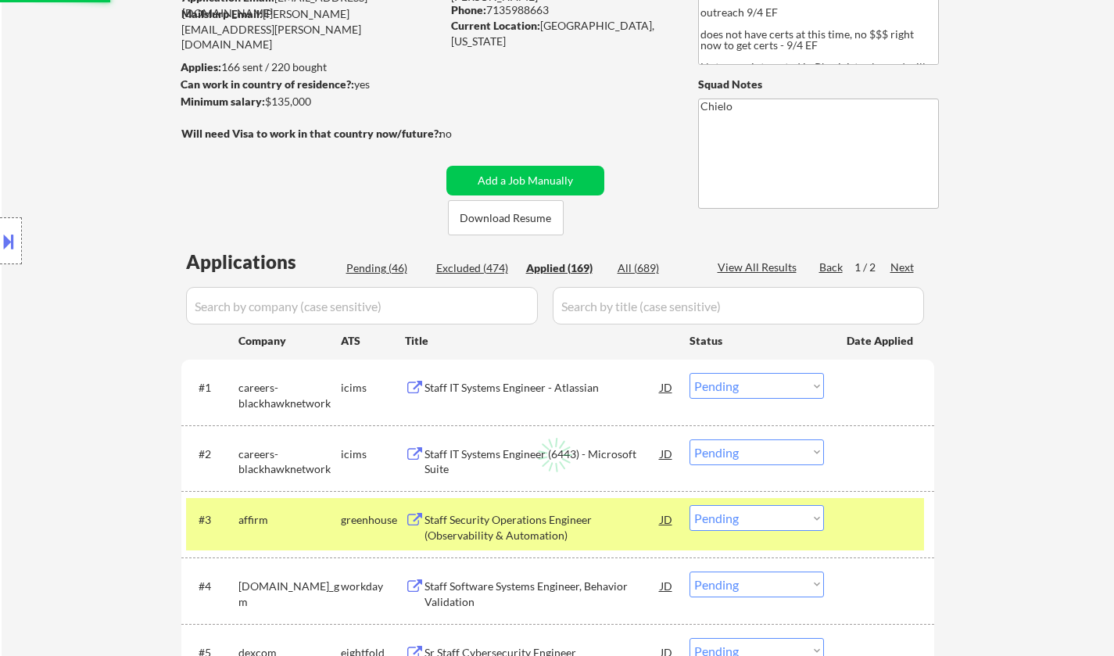
select select ""applied""
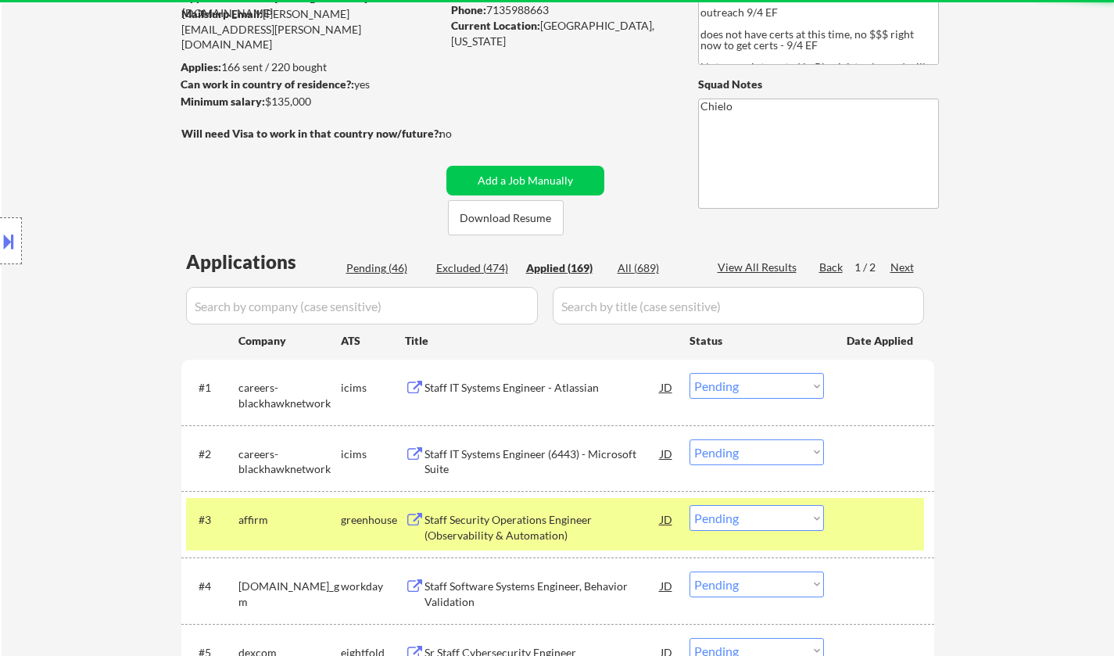
select select ""applied""
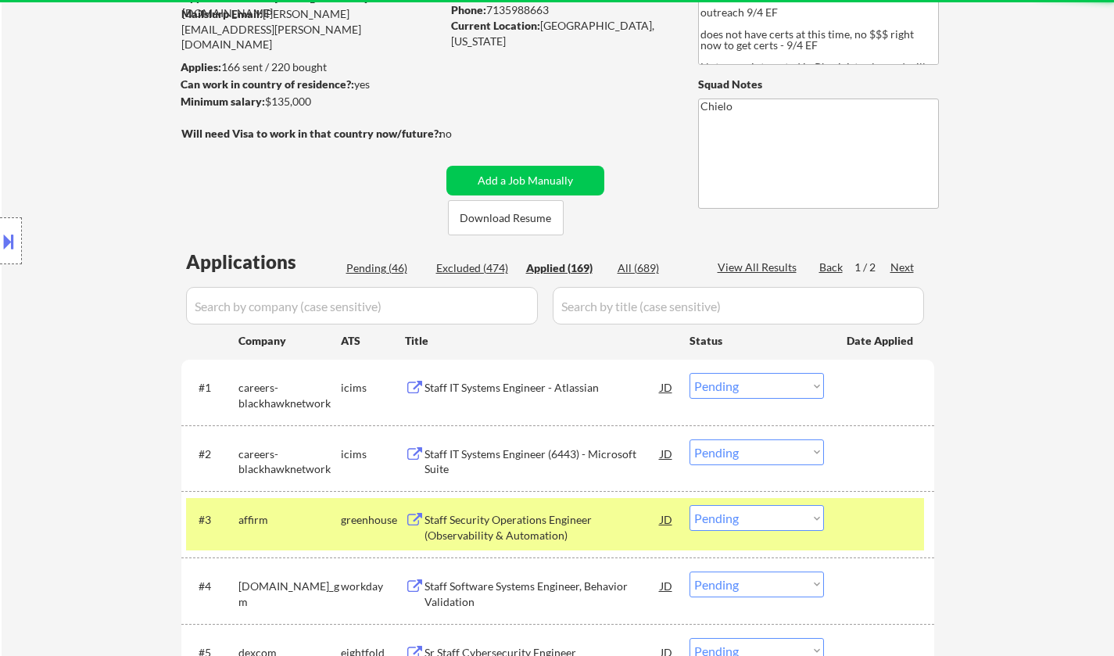
select select ""applied""
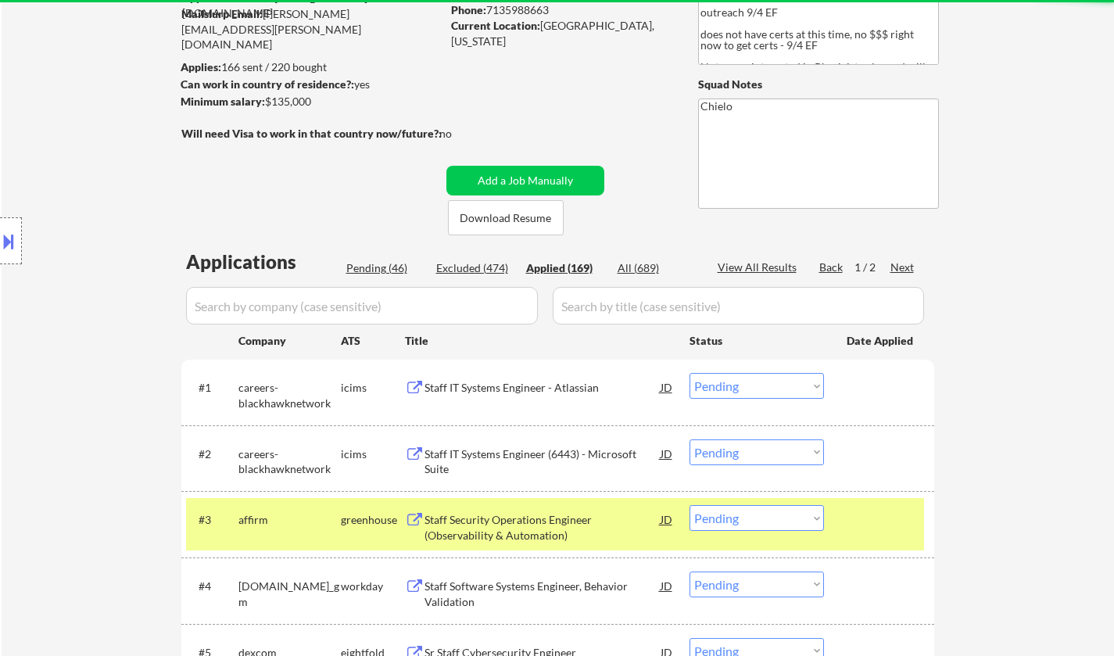
select select ""applied""
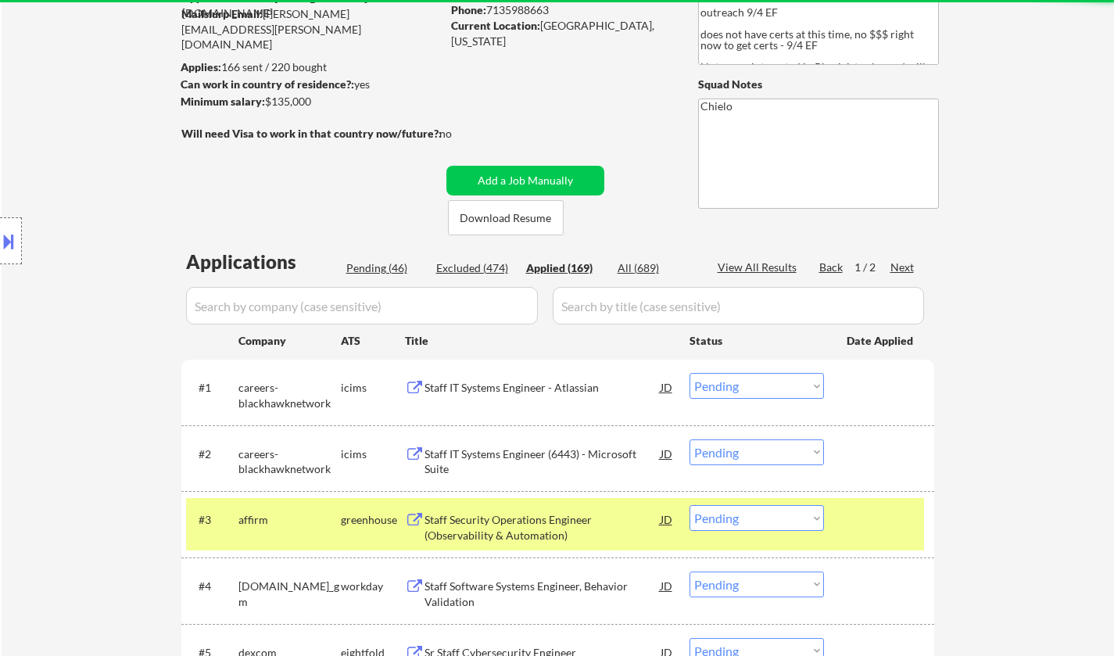
select select ""applied""
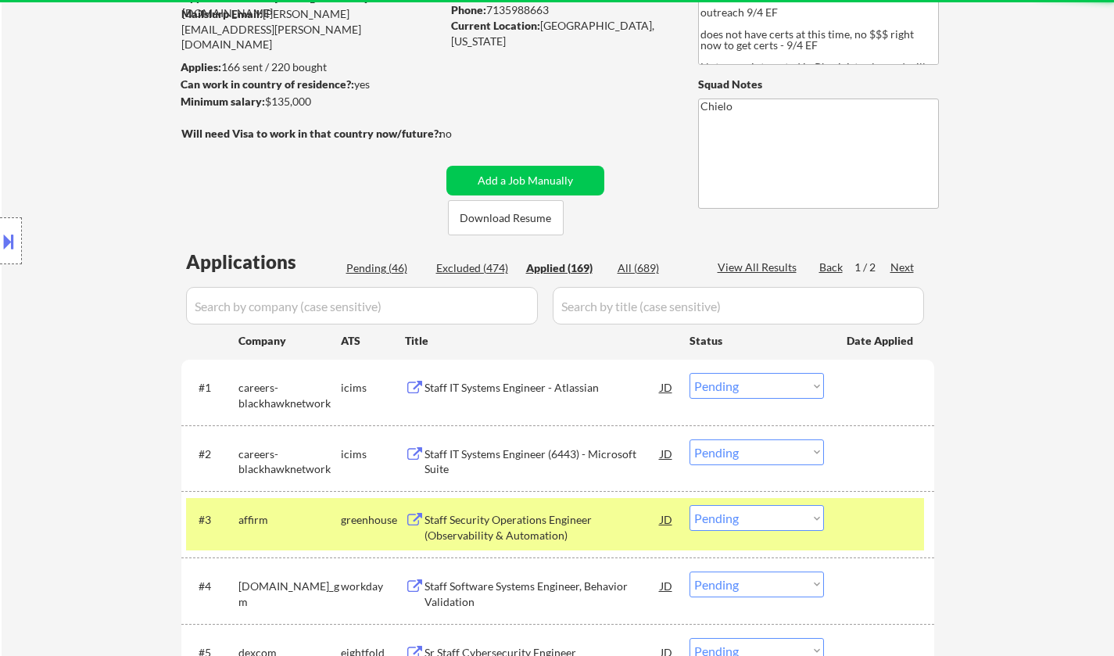
select select ""applied""
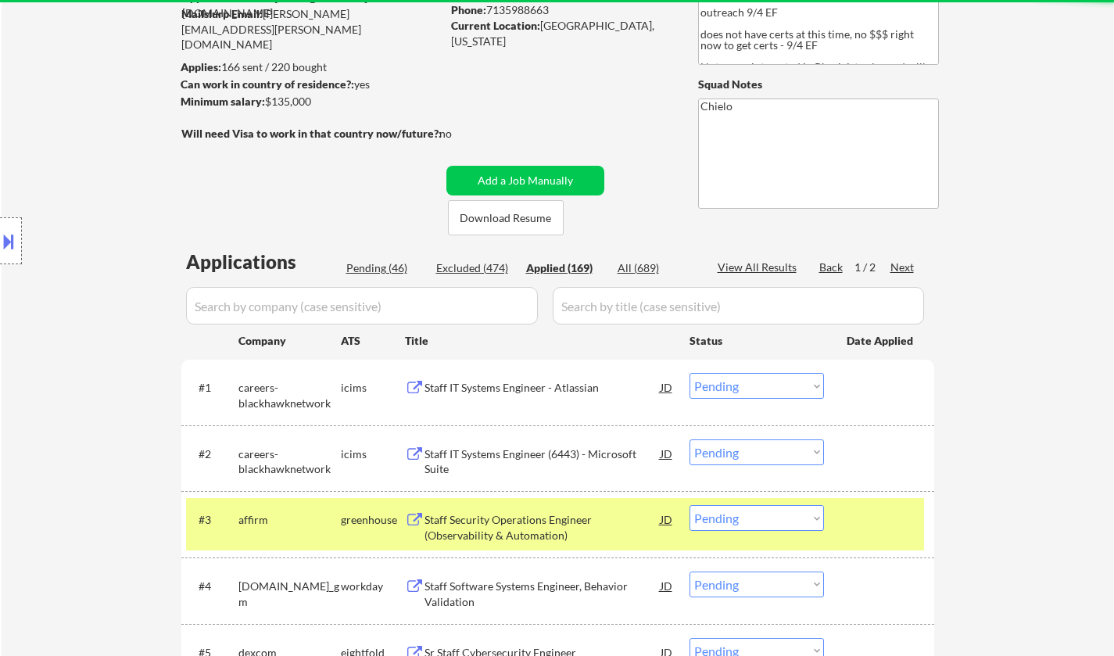
select select ""applied""
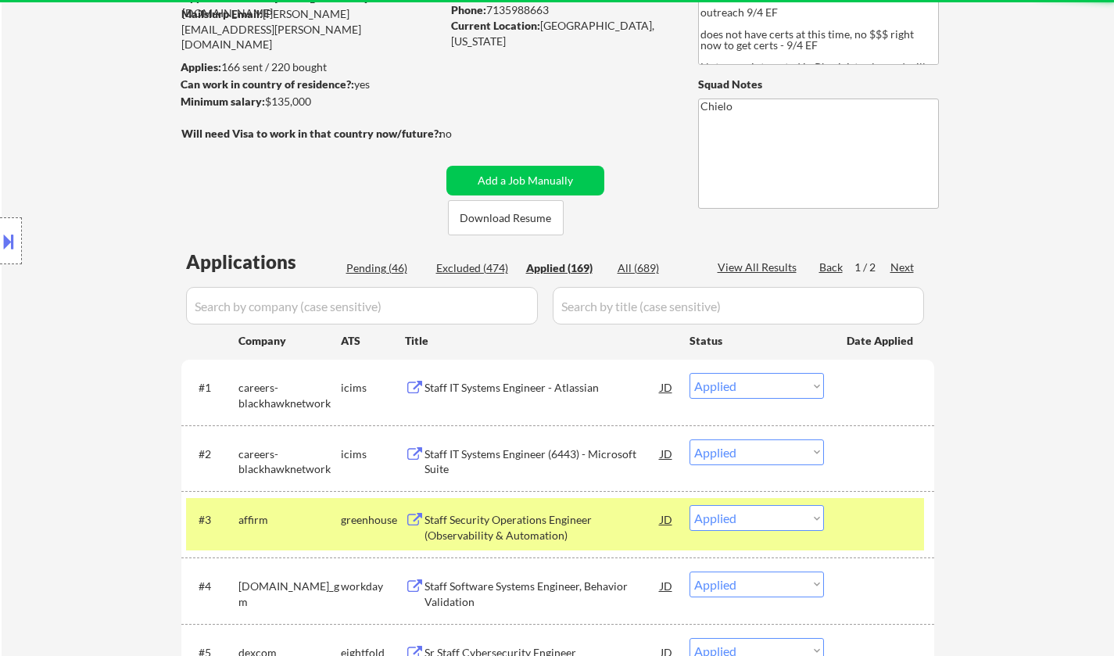
select select ""applied""
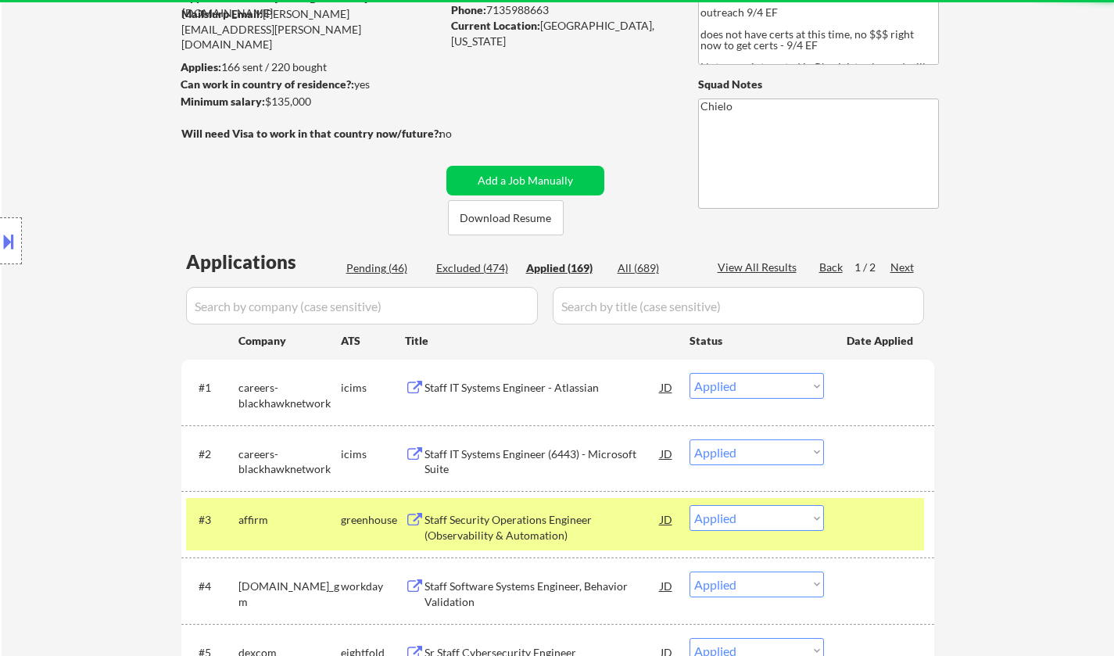
select select ""applied""
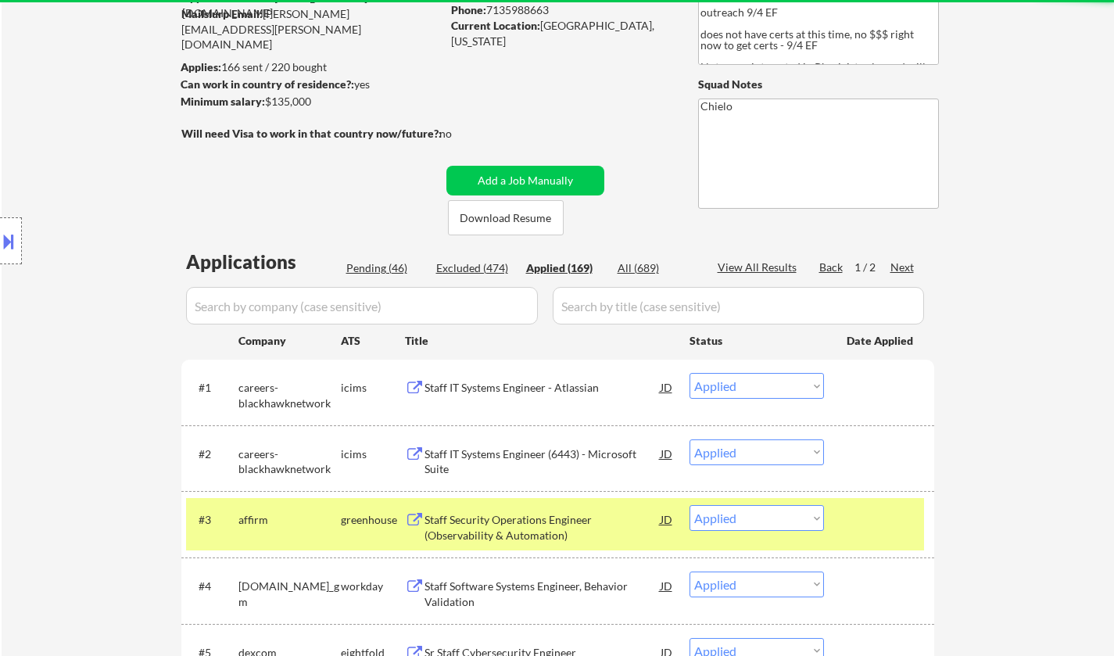
select select ""applied""
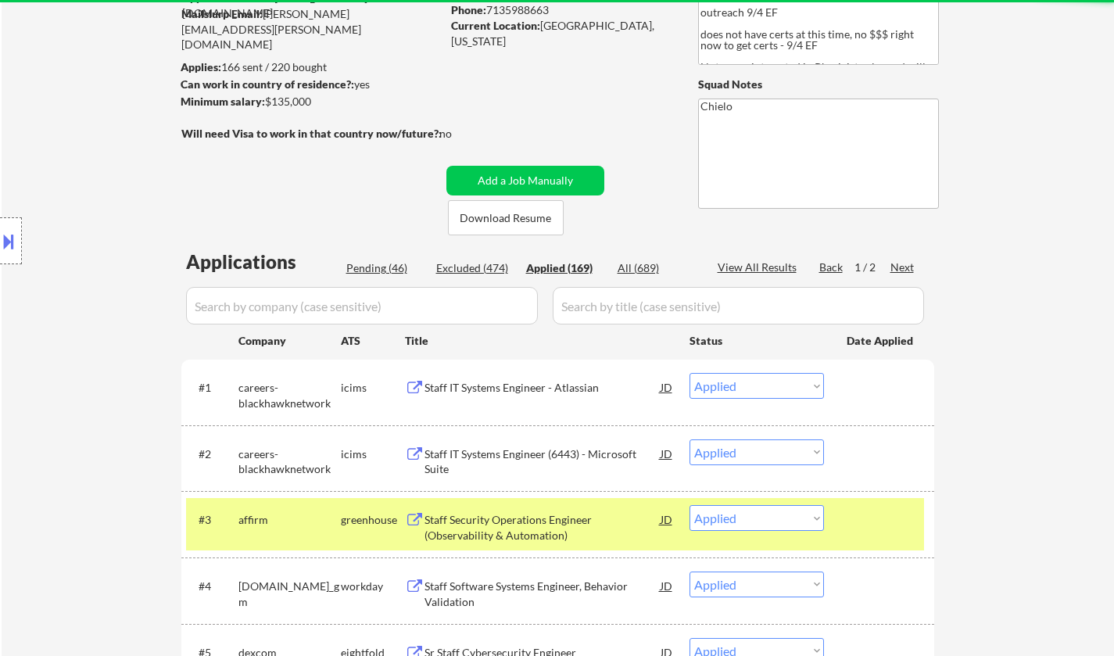
select select ""applied""
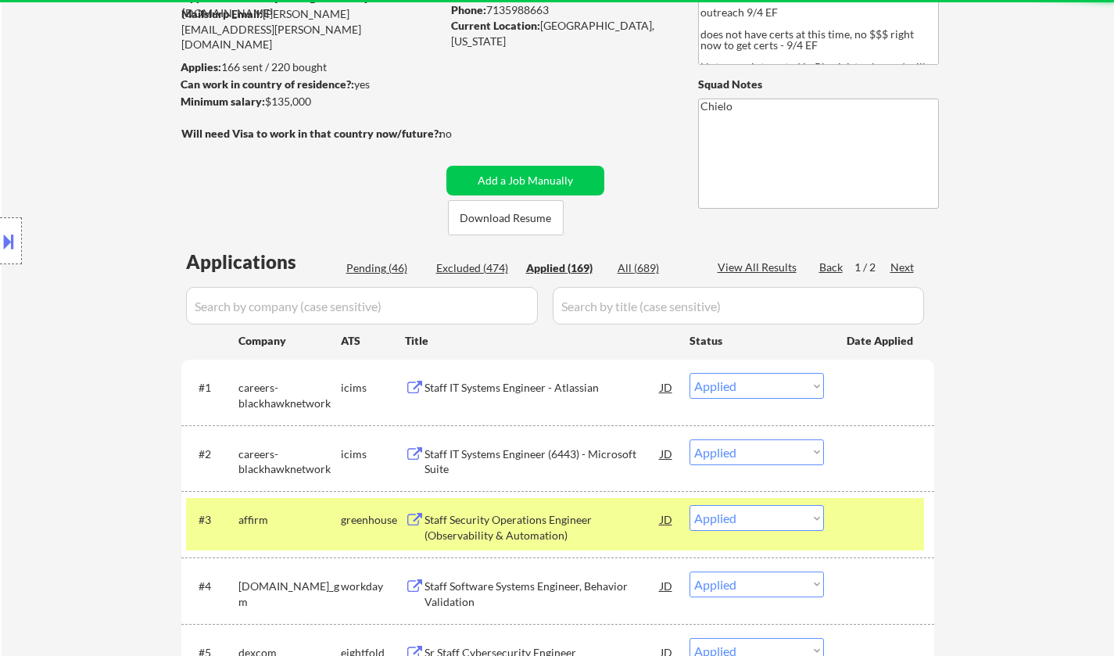
select select ""applied""
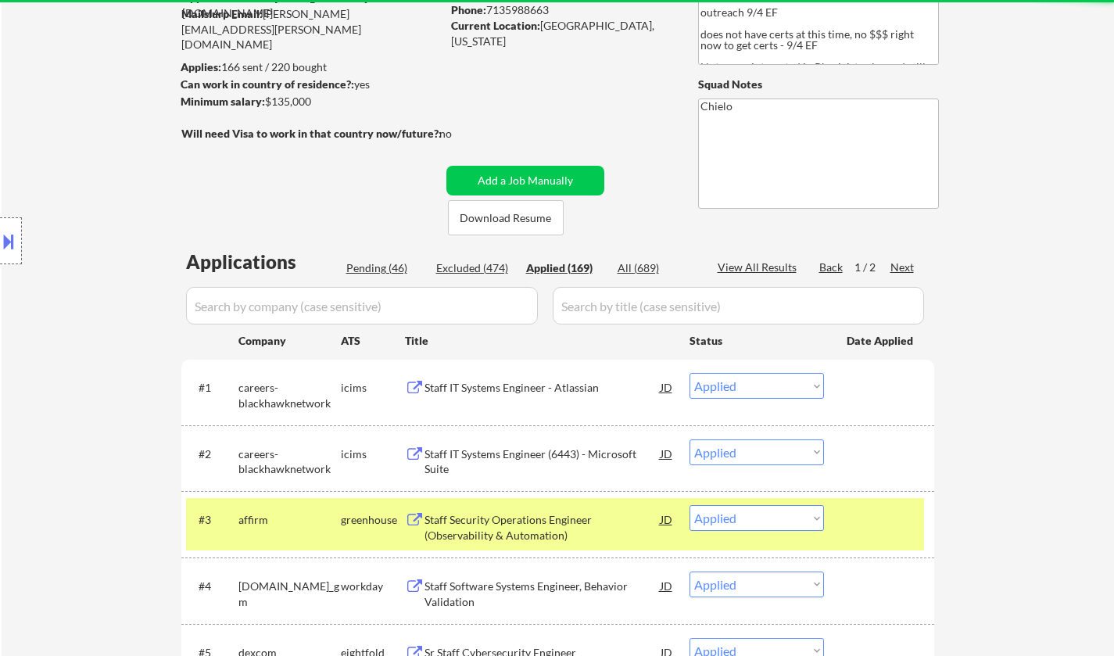
select select ""applied""
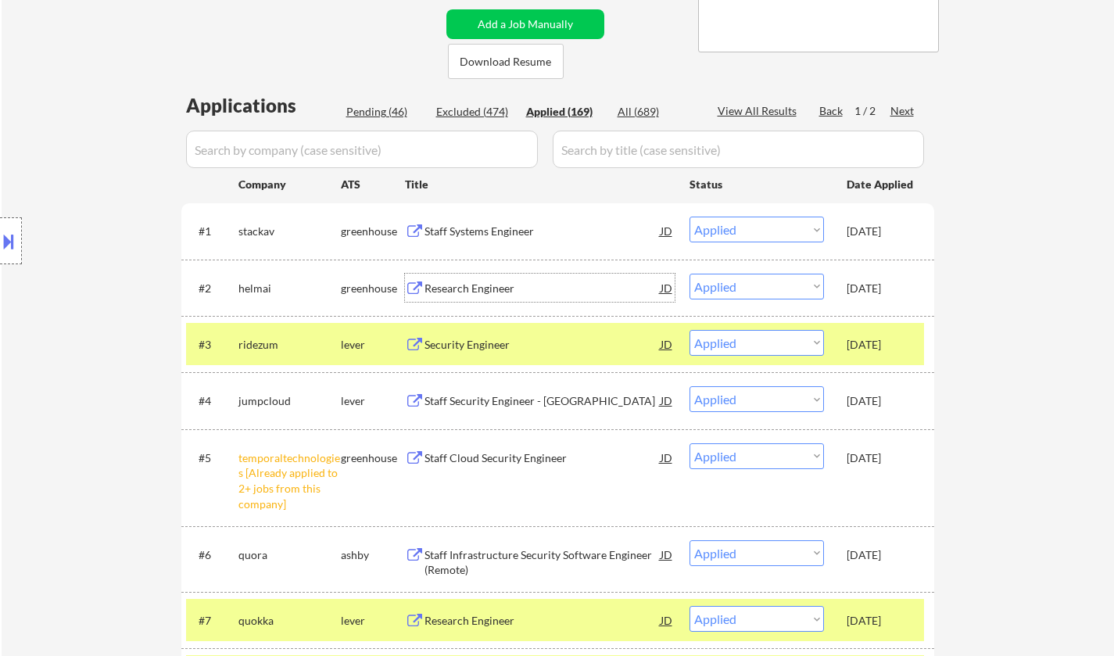
click at [514, 286] on div "Research Engineer" at bounding box center [543, 289] width 236 height 16
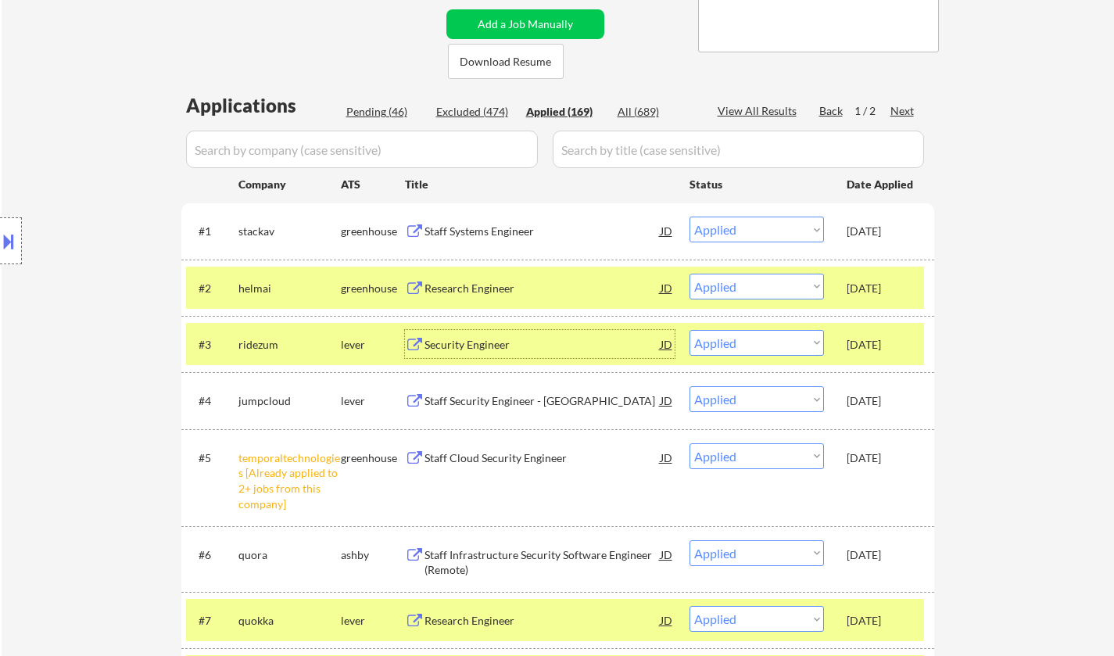
click at [453, 346] on div "Security Engineer" at bounding box center [543, 345] width 236 height 16
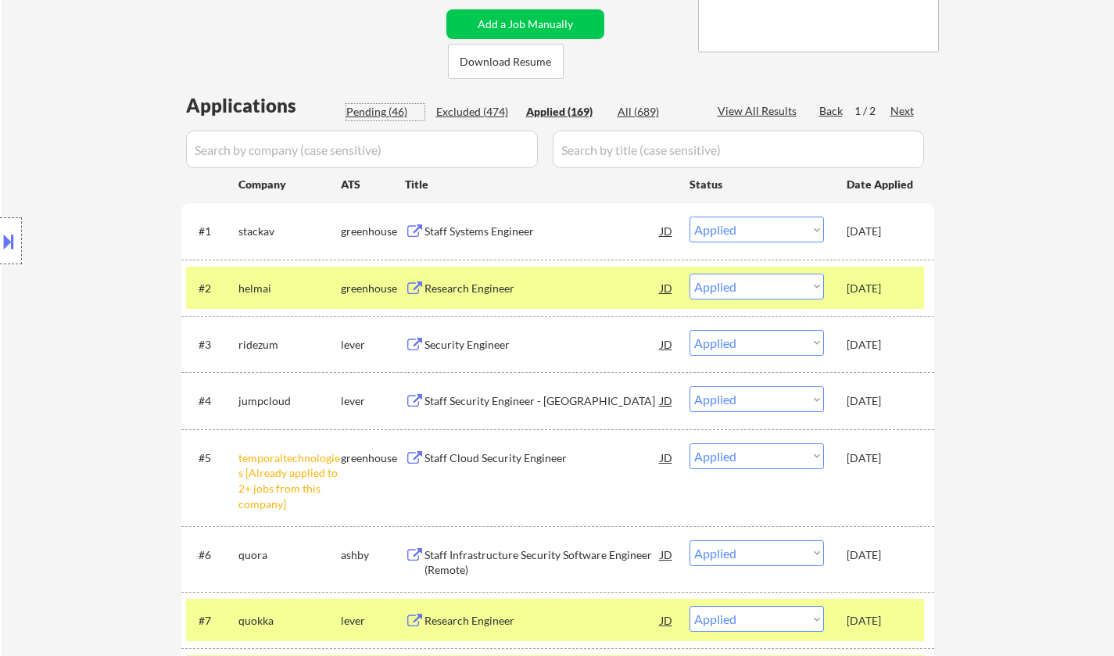
click at [369, 109] on div "Pending (46)" at bounding box center [385, 112] width 78 height 16
select select ""pending""
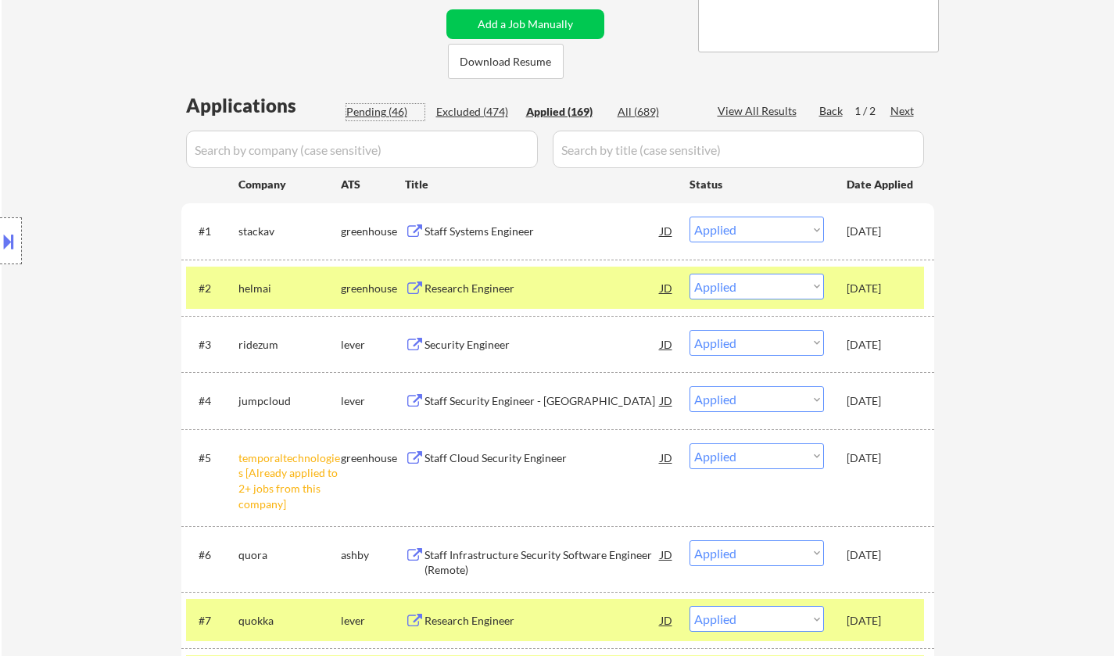
select select ""pending""
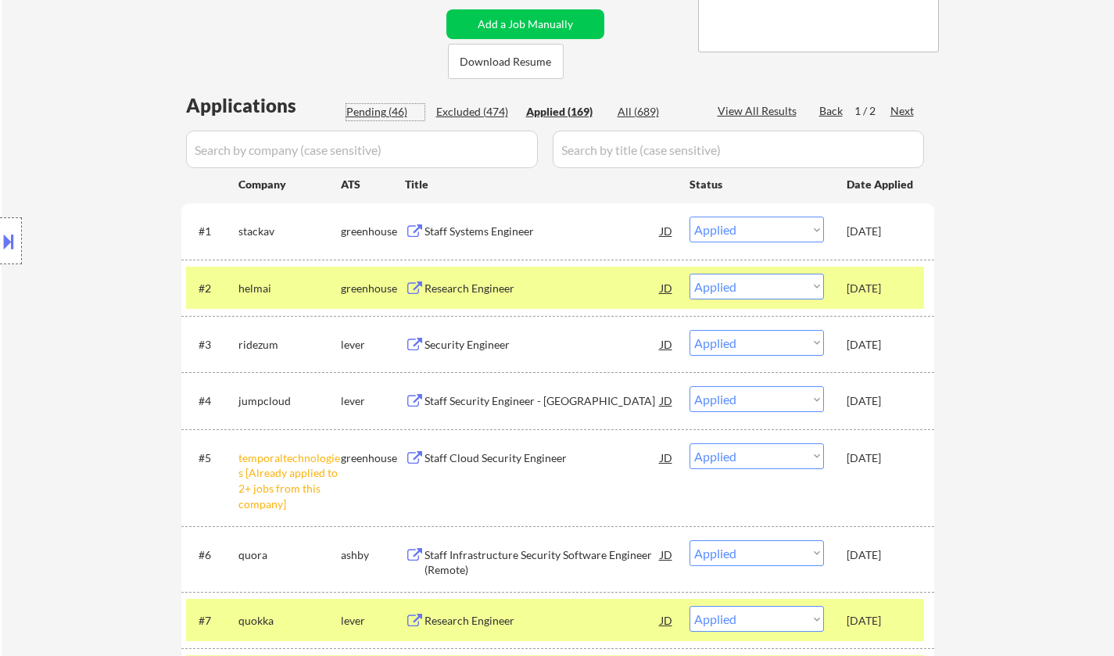
select select ""pending""
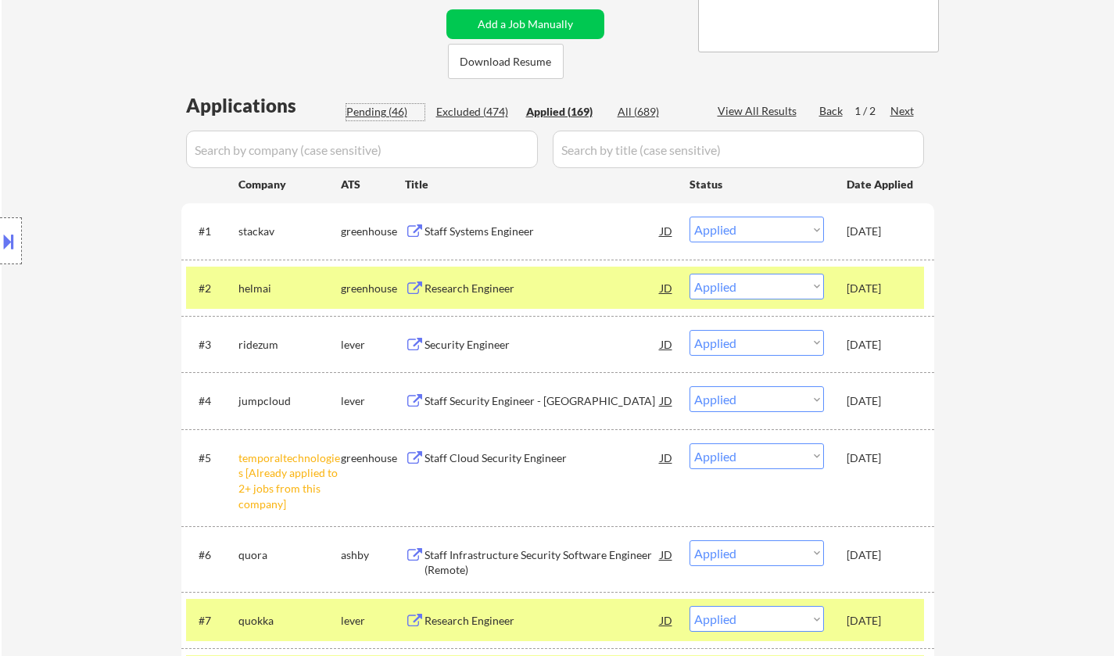
select select ""pending""
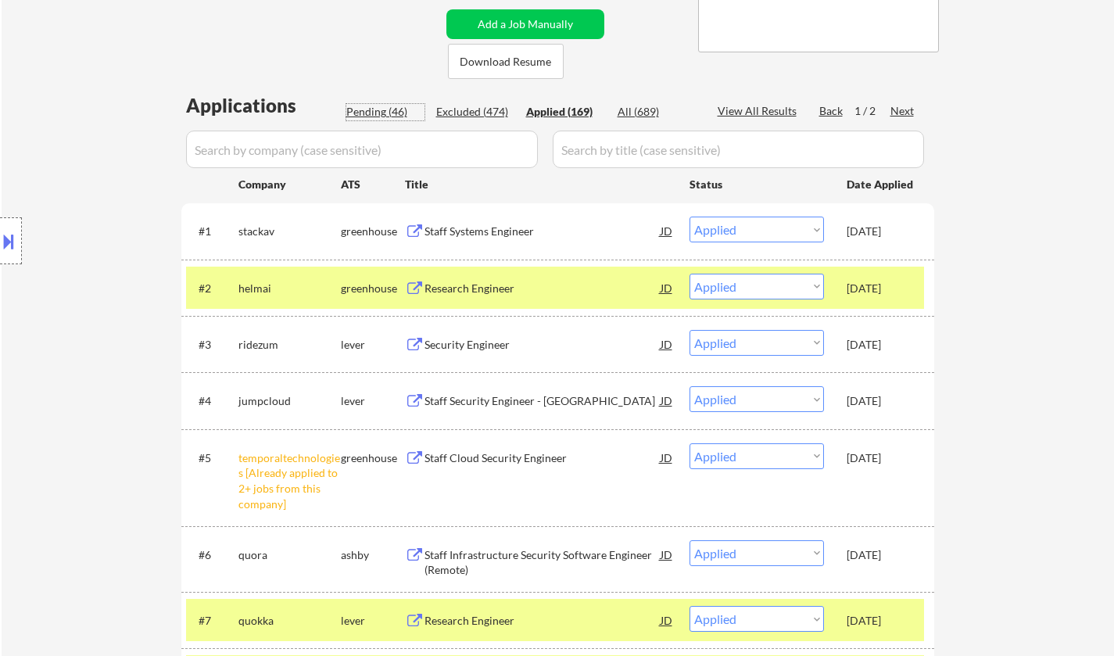
select select ""pending""
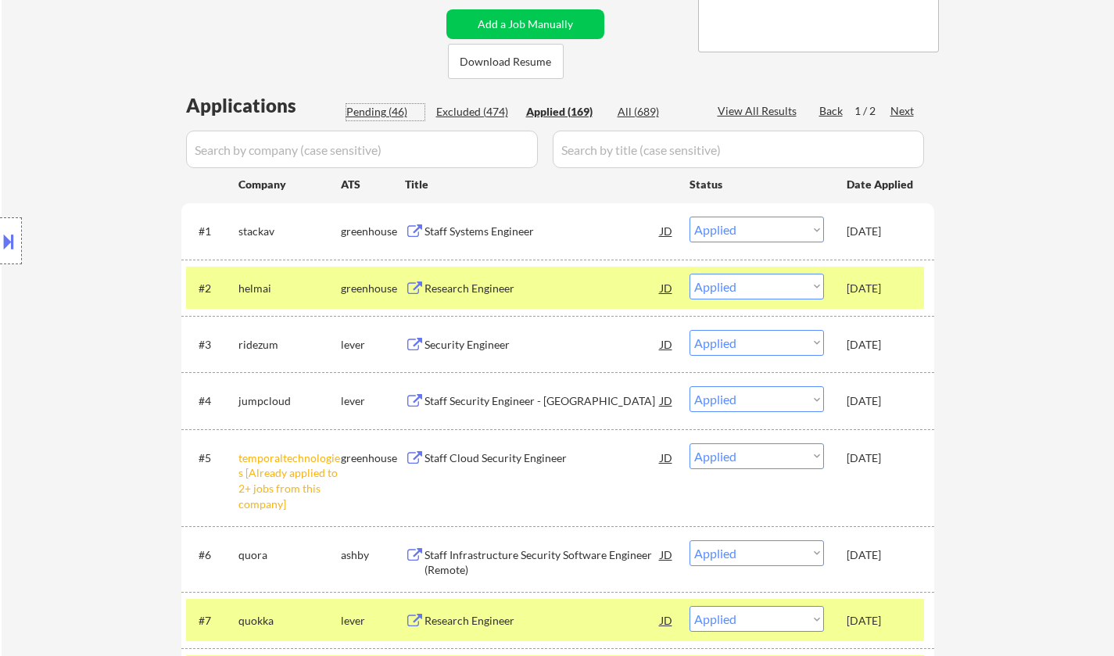
select select ""pending""
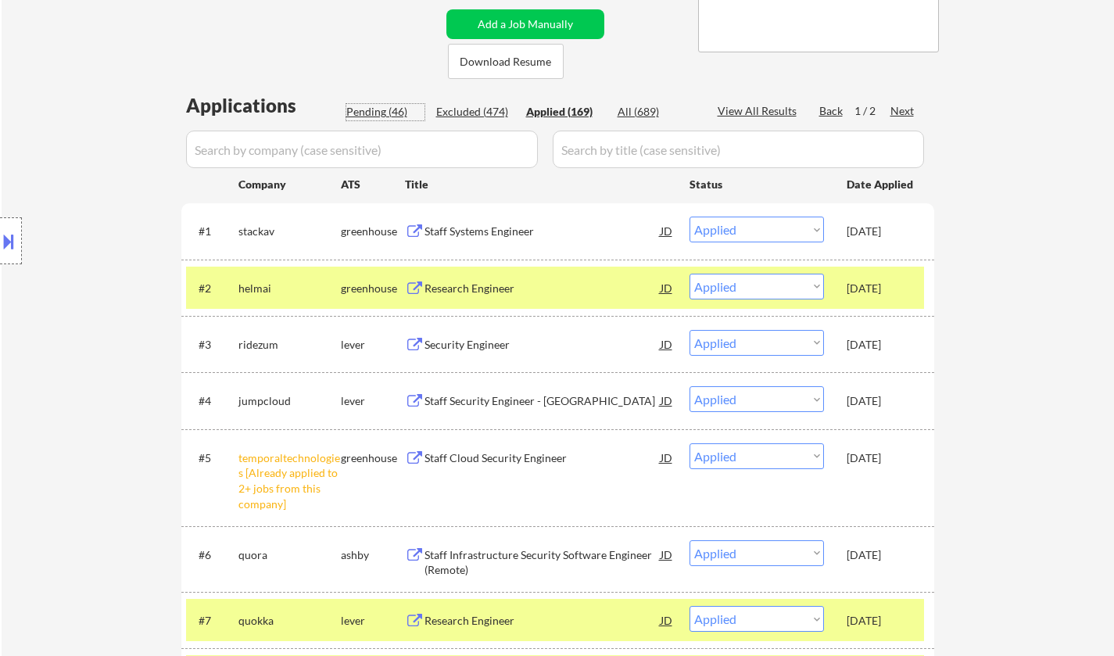
select select ""pending""
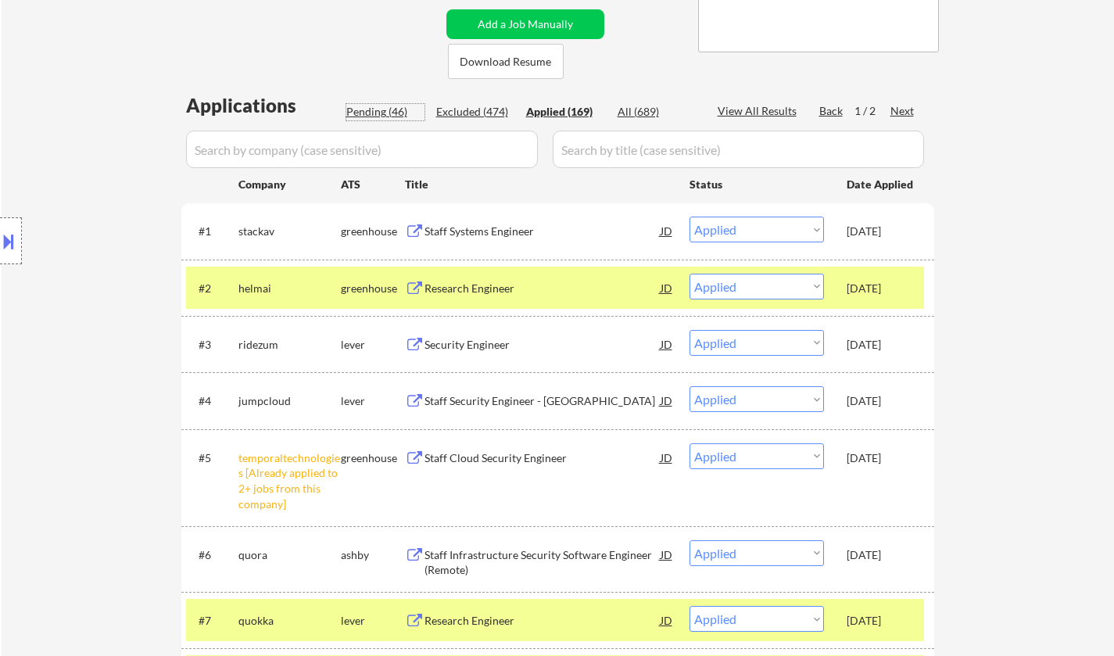
select select ""pending""
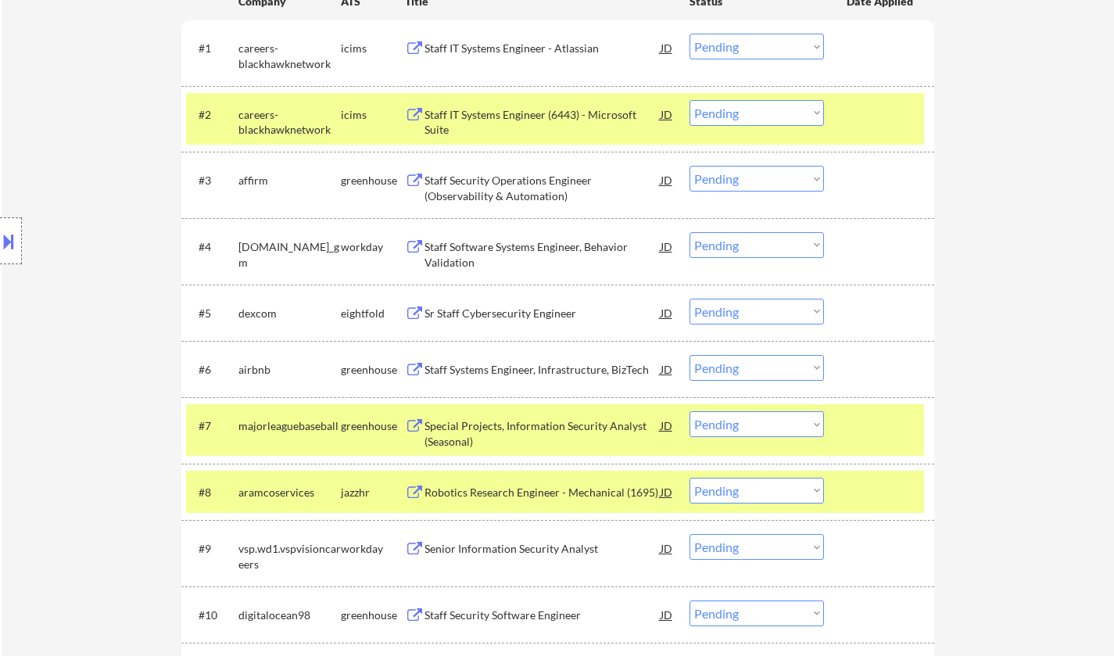
scroll to position [626, 0]
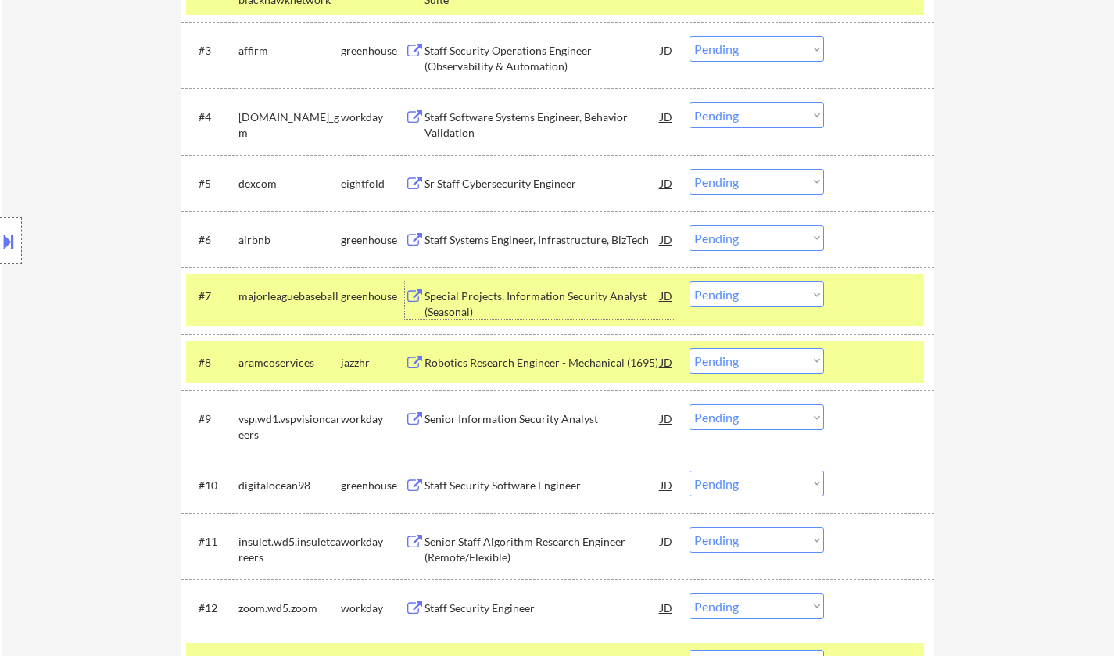
click at [536, 301] on div "Special Projects, Information Security Analyst (Seasonal)" at bounding box center [543, 304] width 236 height 31
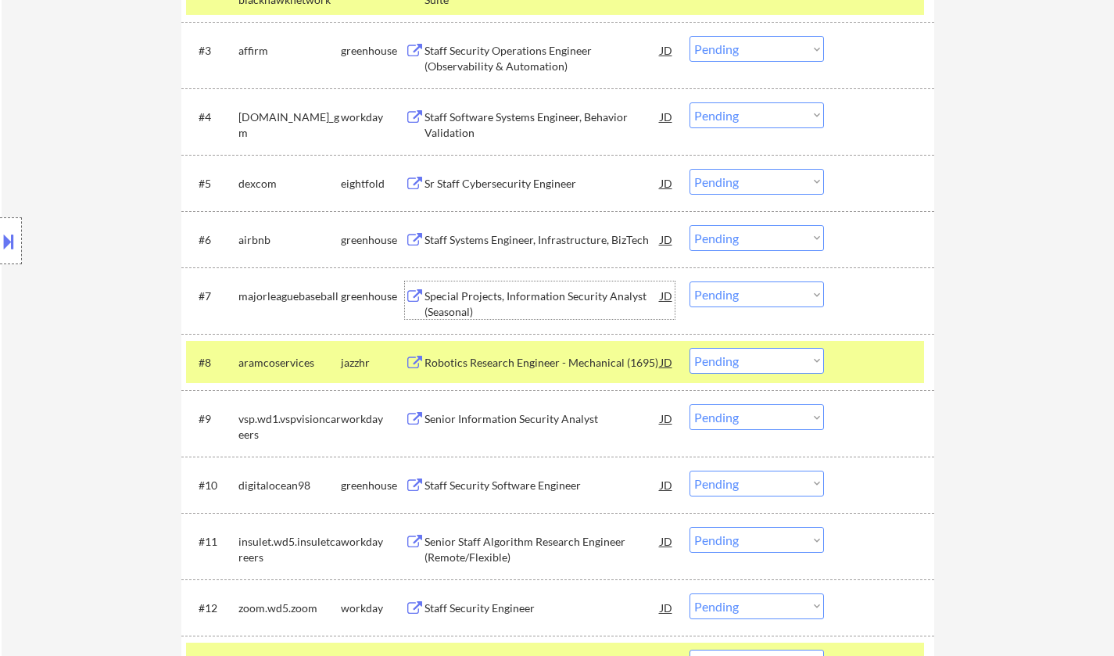
click at [750, 289] on select "Choose an option... Pending Applied Excluded (Questions) Excluded (Expired) Exc…" at bounding box center [757, 295] width 135 height 26
click at [690, 282] on select "Choose an option... Pending Applied Excluded (Questions) Excluded (Expired) Exc…" at bounding box center [757, 295] width 135 height 26
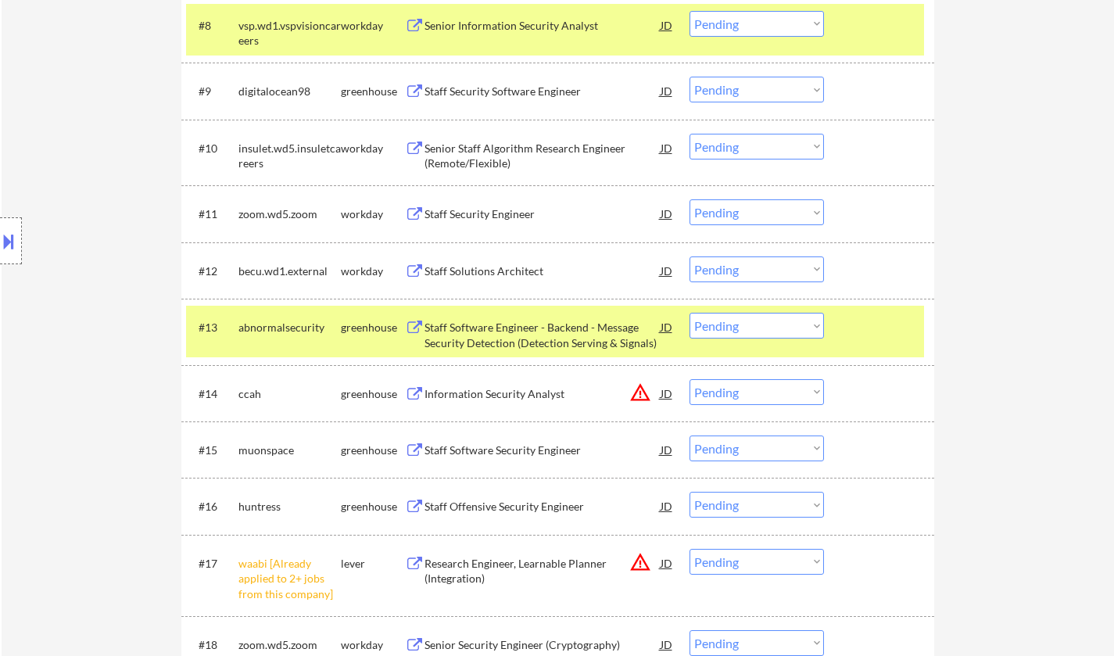
scroll to position [1017, 0]
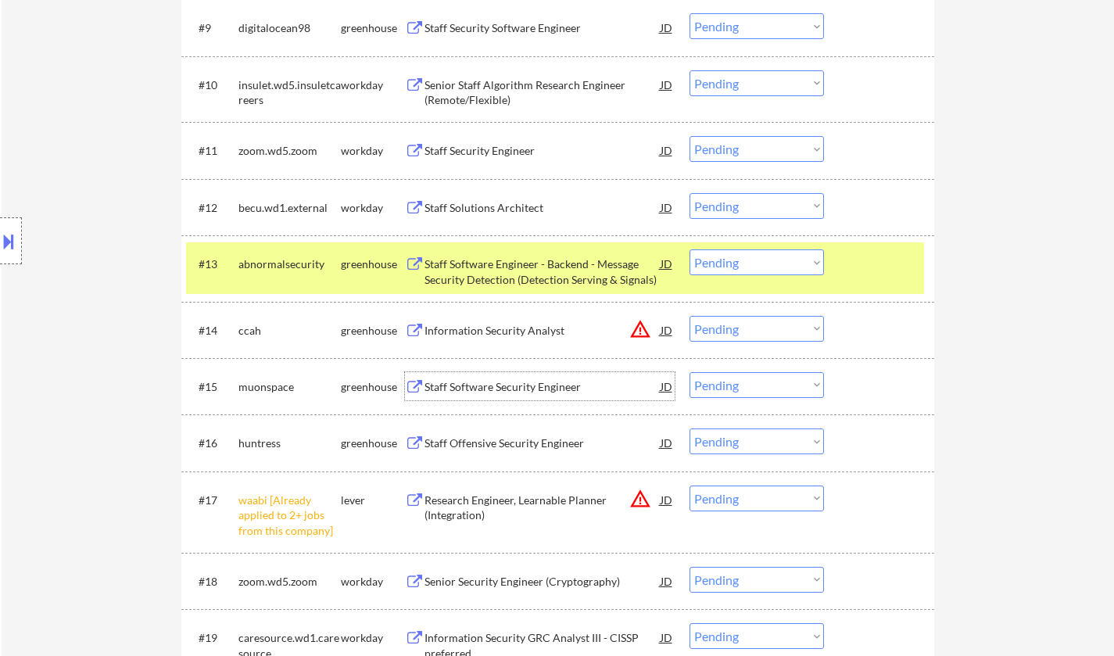
click at [483, 378] on div "Staff Software Security Engineer" at bounding box center [543, 386] width 236 height 28
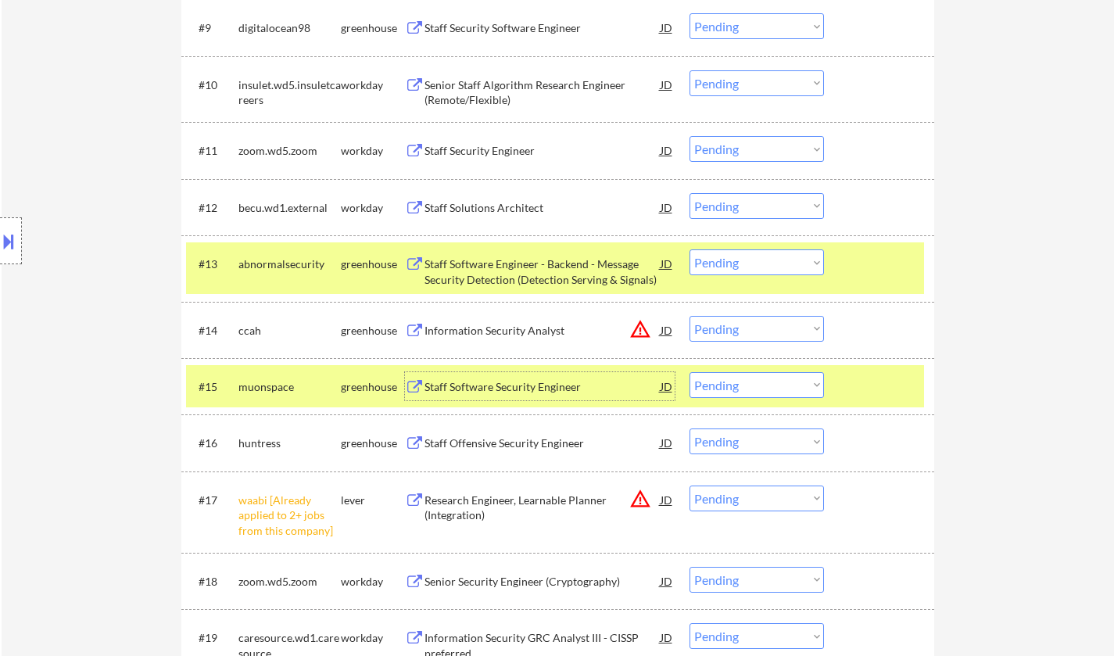
click at [765, 383] on select "Choose an option... Pending Applied Excluded (Questions) Excluded (Expired) Exc…" at bounding box center [757, 385] width 135 height 26
click at [690, 372] on select "Choose an option... Pending Applied Excluded (Questions) Excluded (Expired) Exc…" at bounding box center [757, 385] width 135 height 26
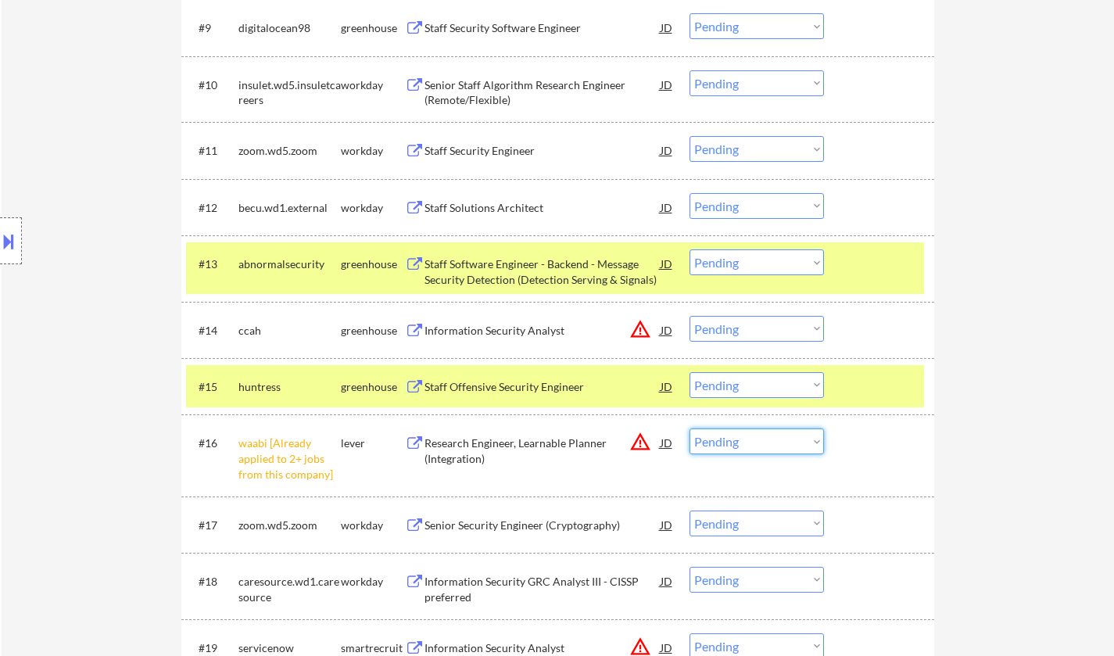
click at [770, 444] on select "Choose an option... Pending Applied Excluded (Questions) Excluded (Expired) Exc…" at bounding box center [757, 442] width 135 height 26
click at [690, 429] on select "Choose an option... Pending Applied Excluded (Questions) Excluded (Expired) Exc…" at bounding box center [757, 442] width 135 height 26
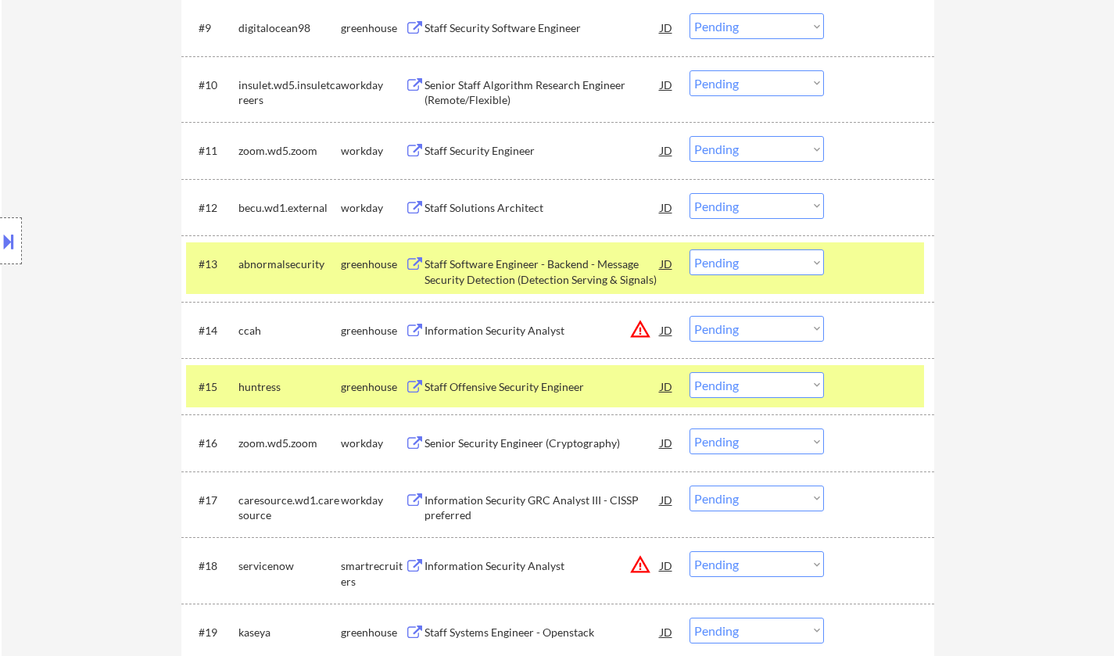
click at [666, 327] on div "JD" at bounding box center [667, 330] width 16 height 28
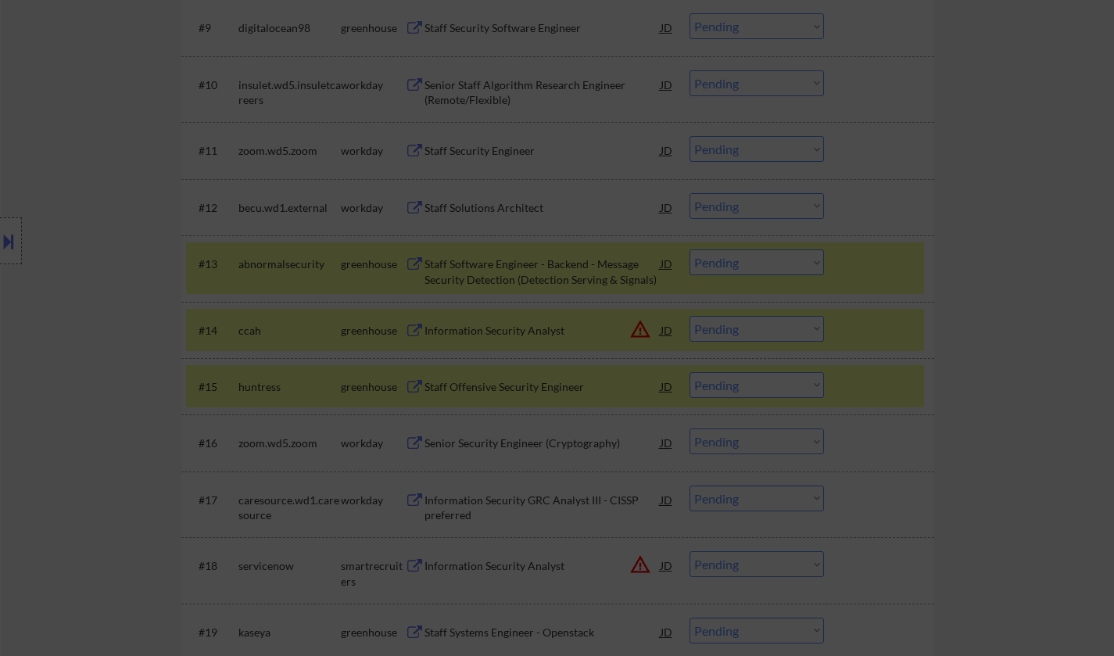
click at [1064, 371] on div at bounding box center [557, 328] width 1114 height 656
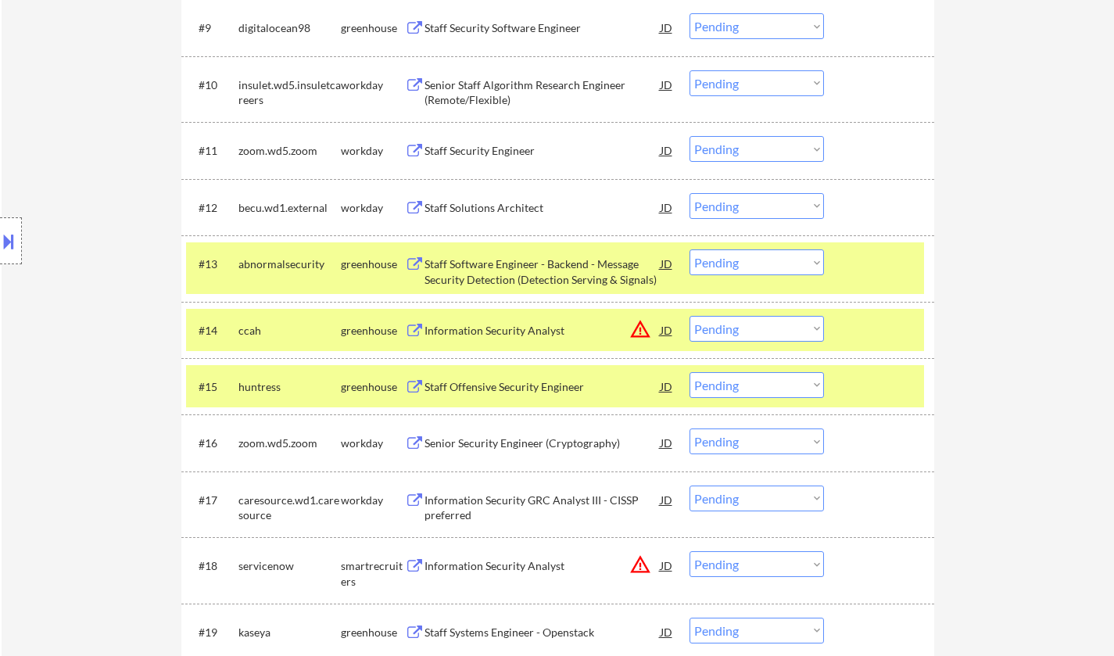
click at [670, 333] on div "JD" at bounding box center [667, 330] width 16 height 28
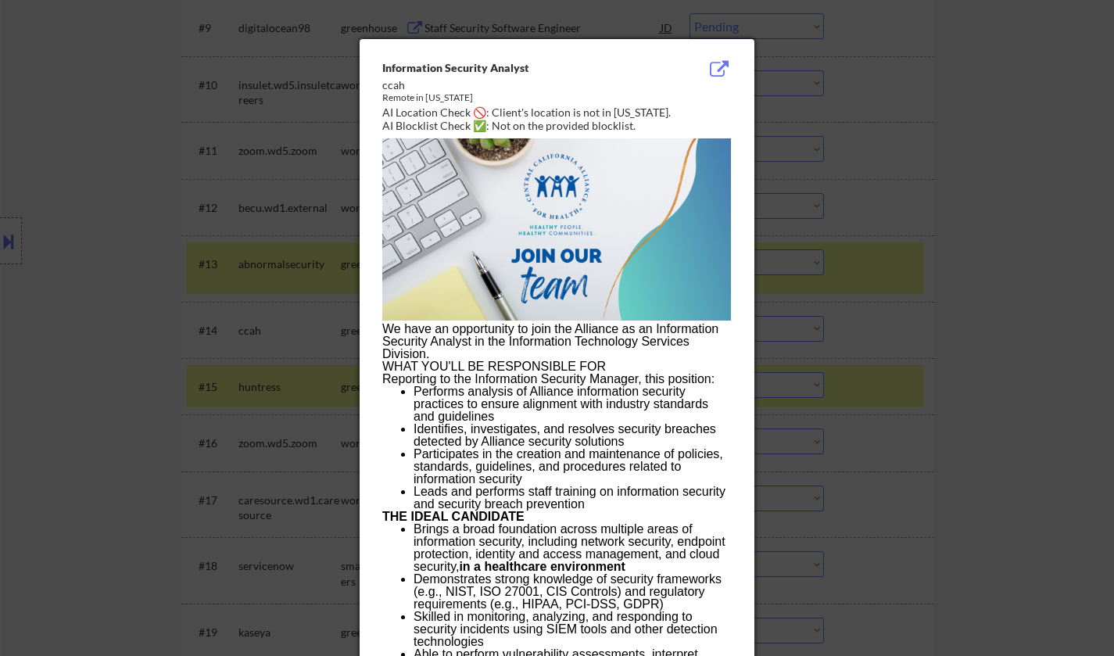
click at [990, 348] on div at bounding box center [557, 328] width 1114 height 656
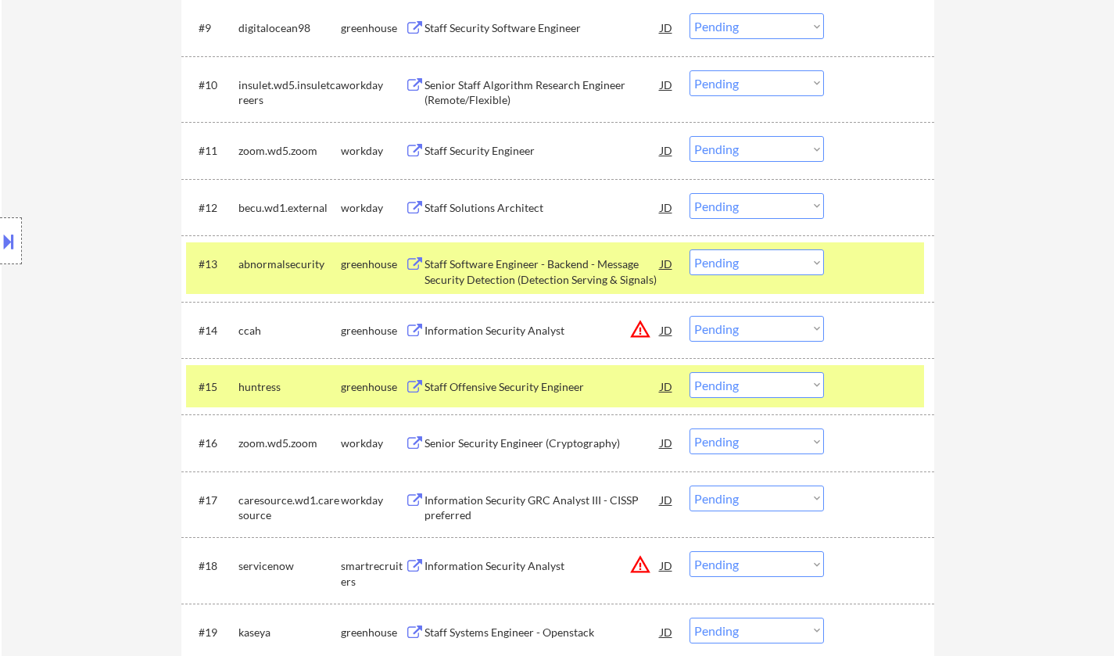
drag, startPoint x: 780, startPoint y: 326, endPoint x: 788, endPoint y: 339, distance: 14.8
click at [778, 327] on select "Choose an option... Pending Applied Excluded (Questions) Excluded (Expired) Exc…" at bounding box center [757, 329] width 135 height 26
click at [690, 316] on select "Choose an option... Pending Applied Excluded (Questions) Excluded (Expired) Exc…" at bounding box center [757, 329] width 135 height 26
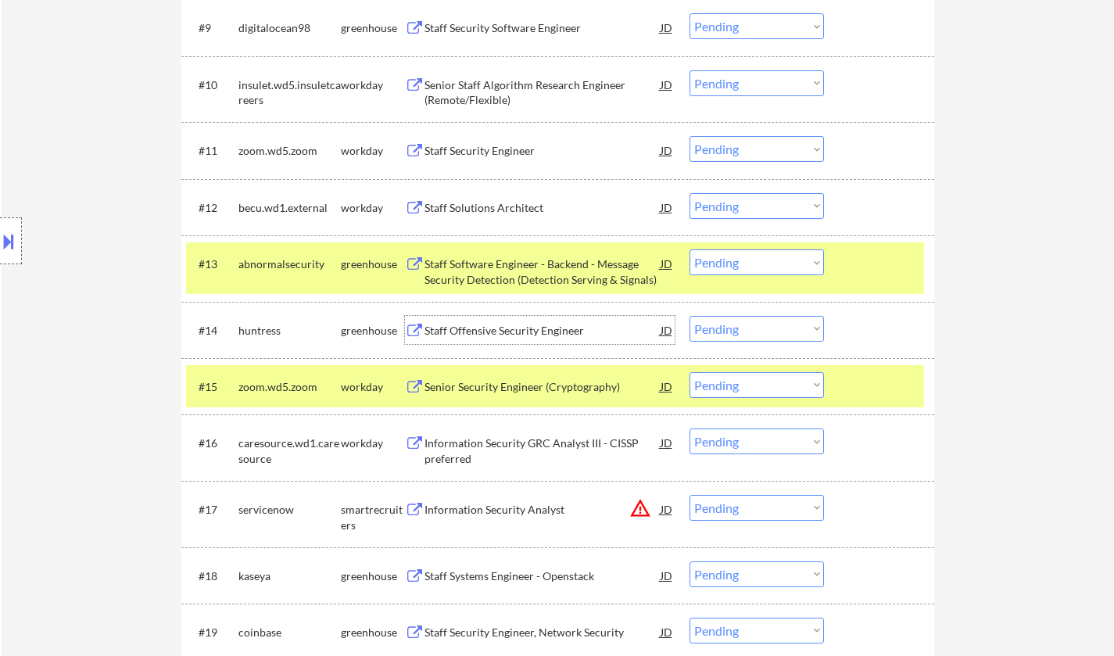
click at [518, 331] on div "Staff Offensive Security Engineer" at bounding box center [543, 331] width 236 height 16
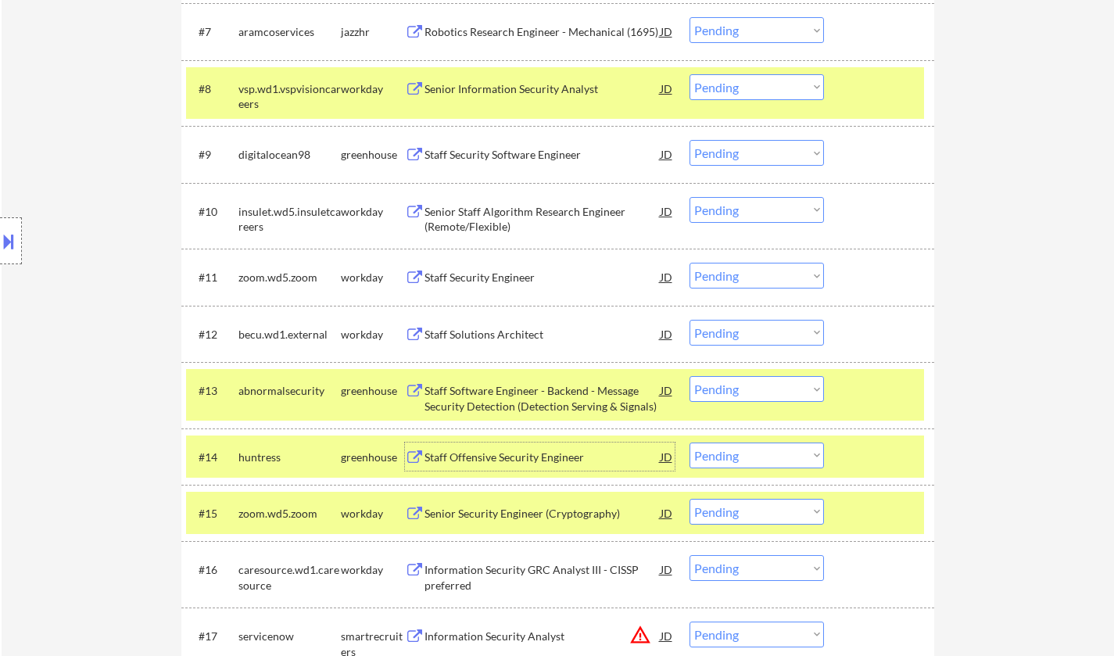
scroll to position [894, 0]
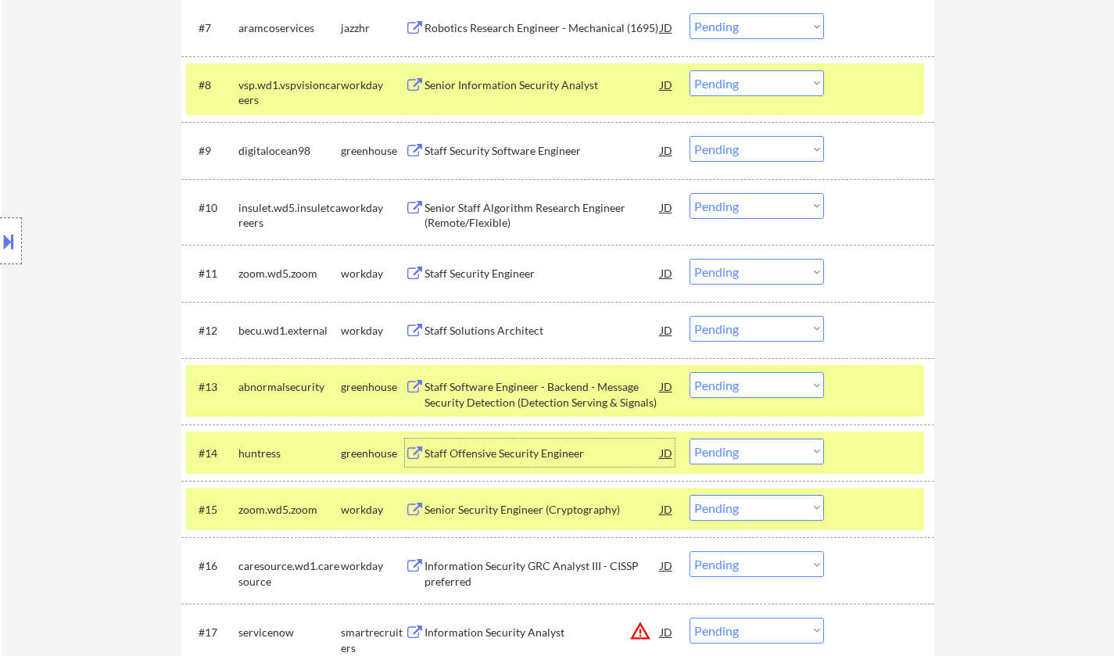
click at [524, 457] on div "Staff Offensive Security Engineer" at bounding box center [543, 454] width 236 height 16
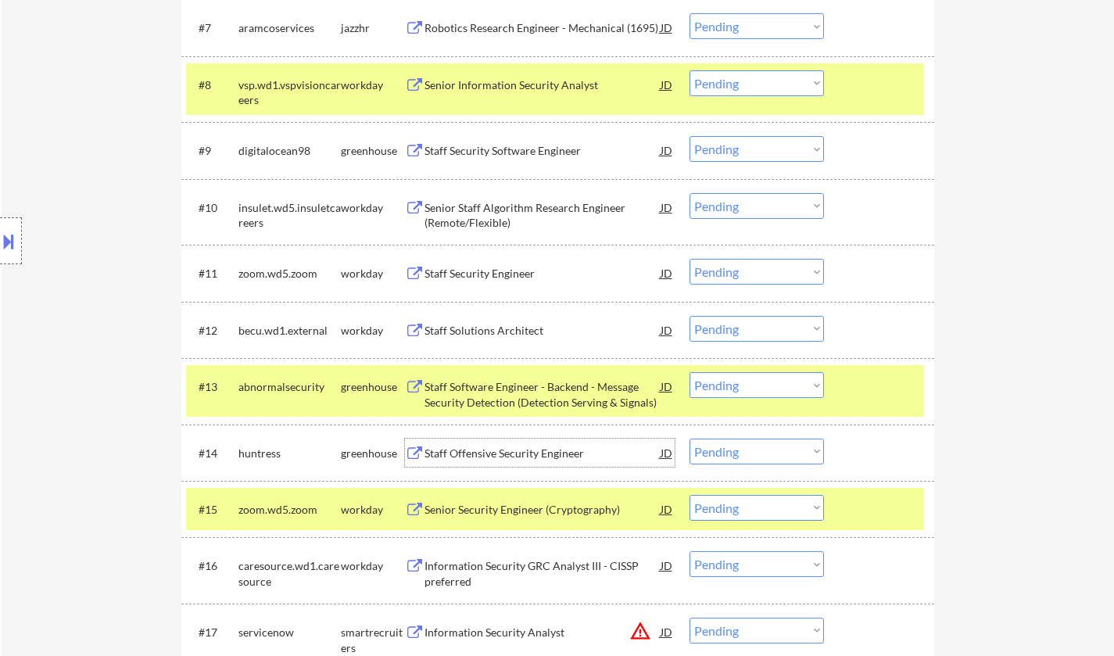
click at [771, 456] on select "Choose an option... Pending Applied Excluded (Questions) Excluded (Expired) Exc…" at bounding box center [757, 452] width 135 height 26
click at [690, 439] on select "Choose an option... Pending Applied Excluded (Questions) Excluded (Expired) Exc…" at bounding box center [757, 452] width 135 height 26
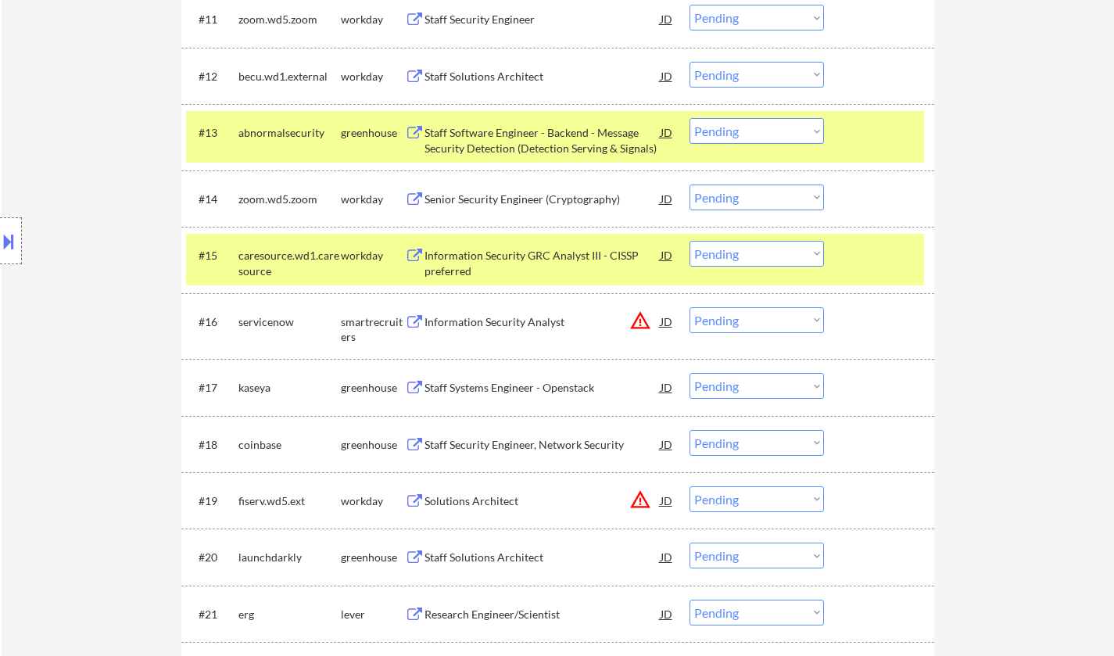
scroll to position [1149, 0]
click at [540, 387] on div "Staff Systems Engineer - Openstack" at bounding box center [543, 387] width 236 height 16
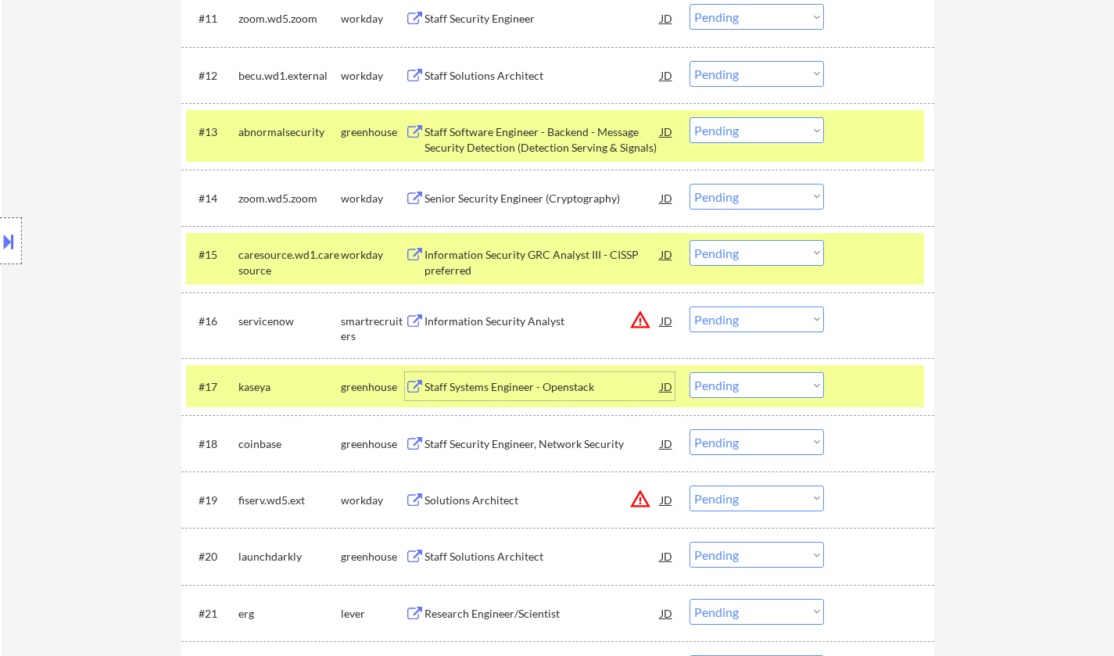
click at [763, 388] on select "Choose an option... Pending Applied Excluded (Questions) Excluded (Expired) Exc…" at bounding box center [757, 385] width 135 height 26
click at [690, 372] on select "Choose an option... Pending Applied Excluded (Questions) Excluded (Expired) Exc…" at bounding box center [757, 385] width 135 height 26
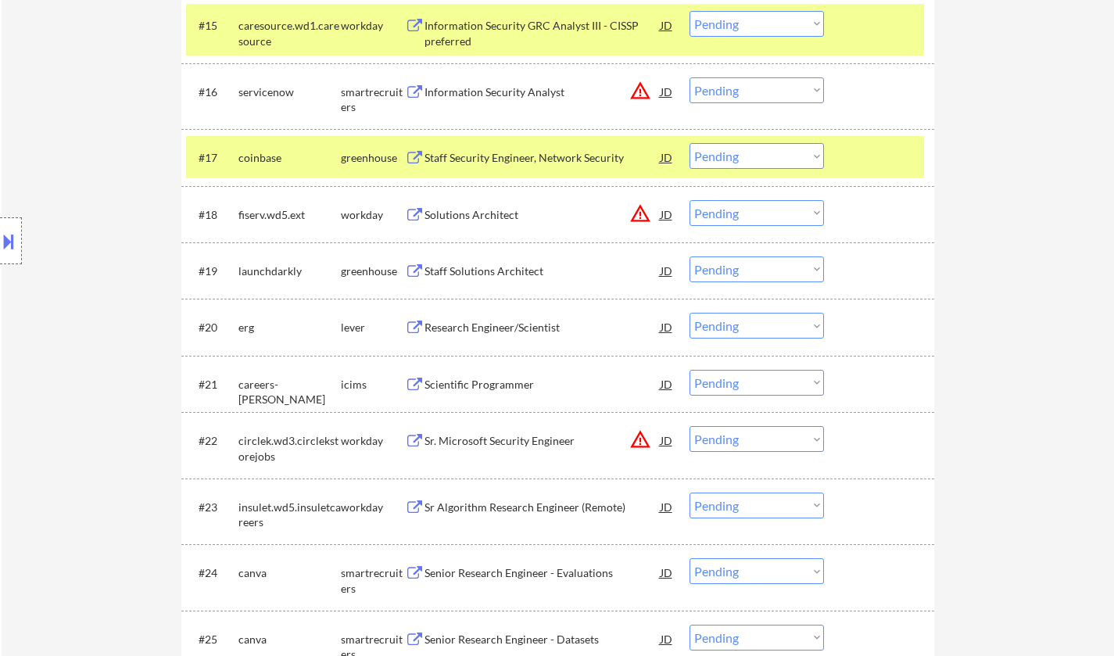
scroll to position [1381, 0]
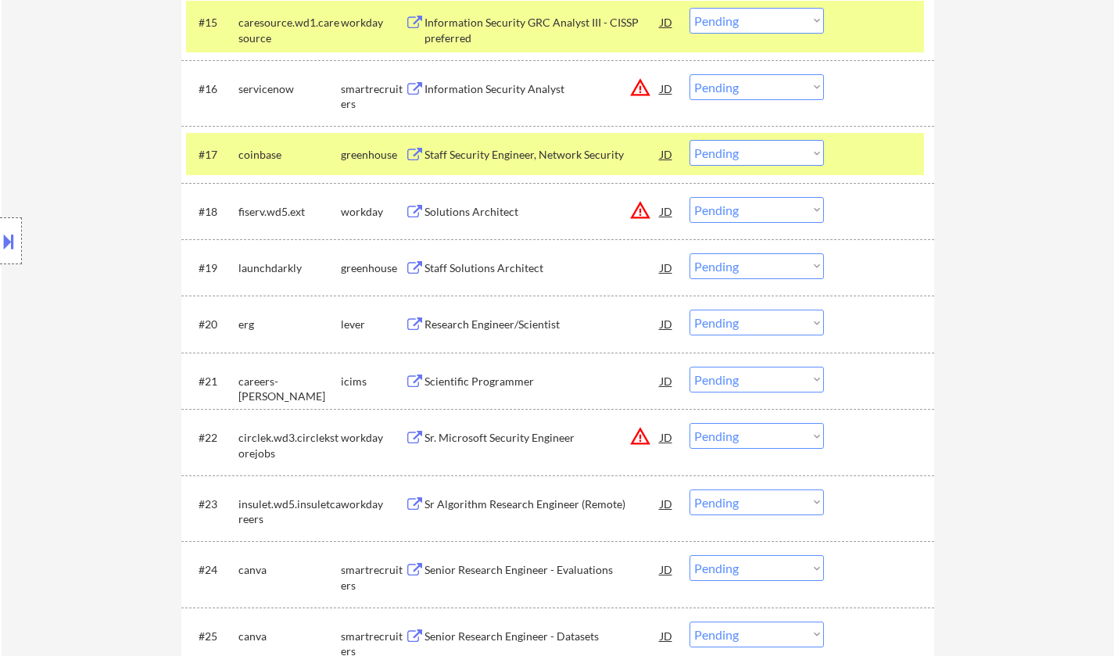
click at [527, 312] on div "Research Engineer/Scientist" at bounding box center [543, 324] width 236 height 28
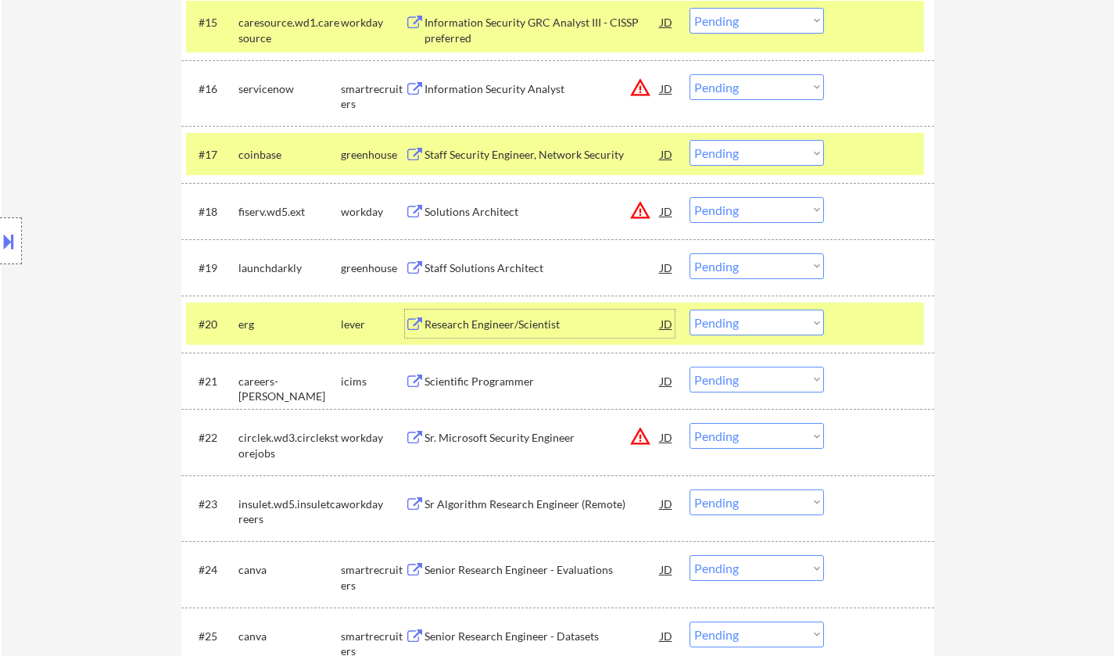
click at [778, 325] on select "Choose an option... Pending Applied Excluded (Questions) Excluded (Expired) Exc…" at bounding box center [757, 323] width 135 height 26
click at [690, 310] on select "Choose an option... Pending Applied Excluded (Questions) Excluded (Expired) Exc…" at bounding box center [757, 323] width 135 height 26
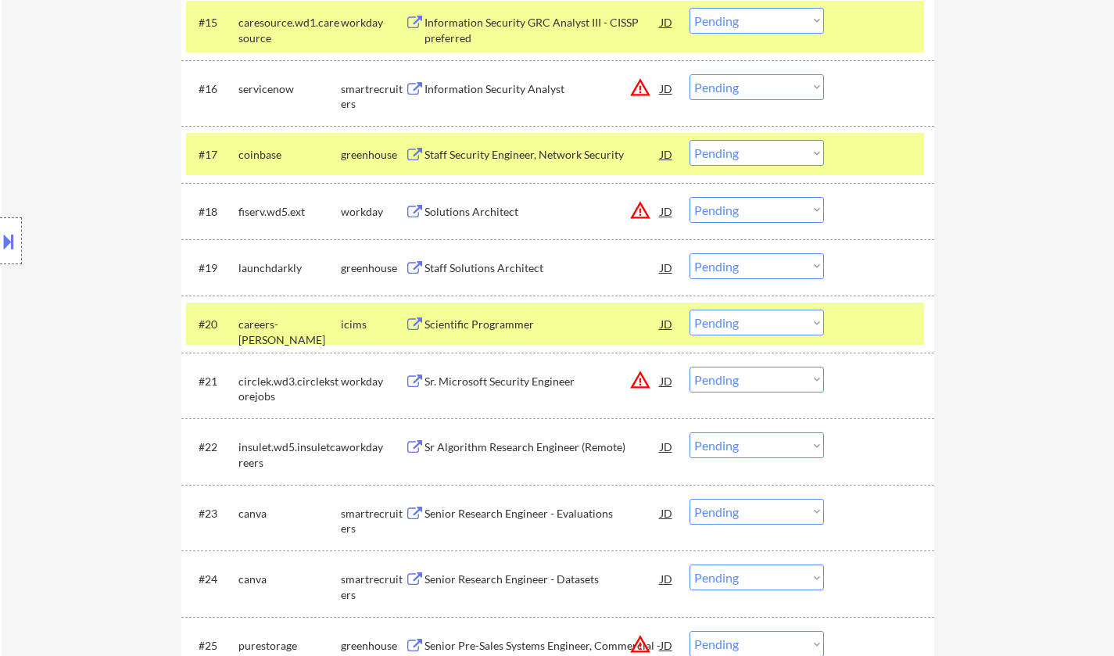
click at [497, 264] on div "Staff Solutions Architect" at bounding box center [543, 268] width 236 height 16
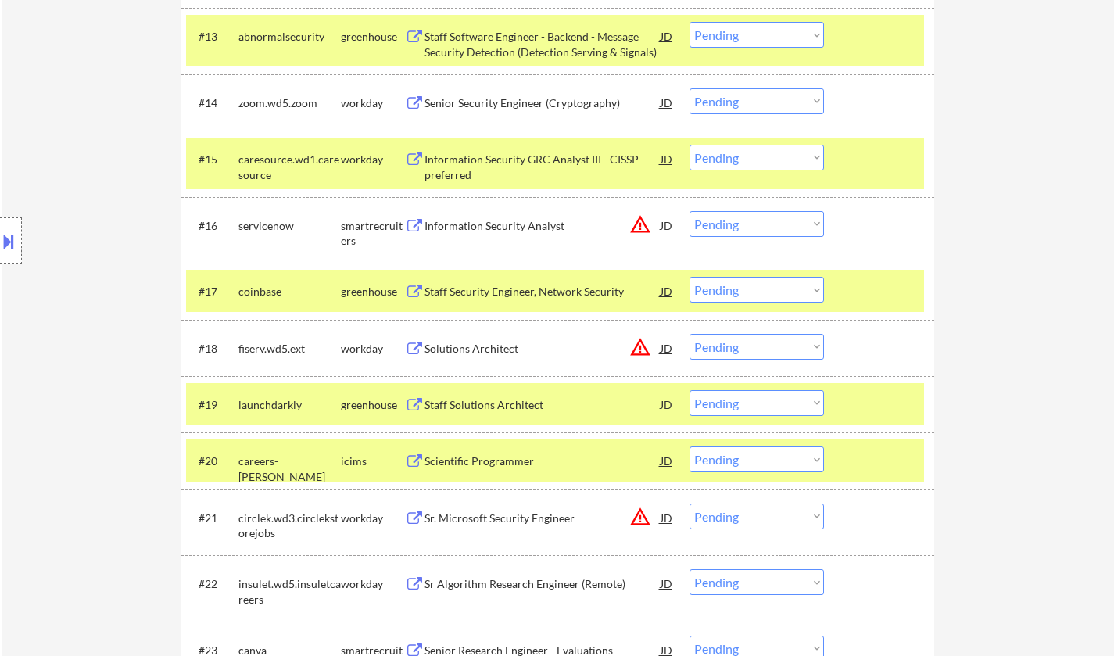
scroll to position [1208, 0]
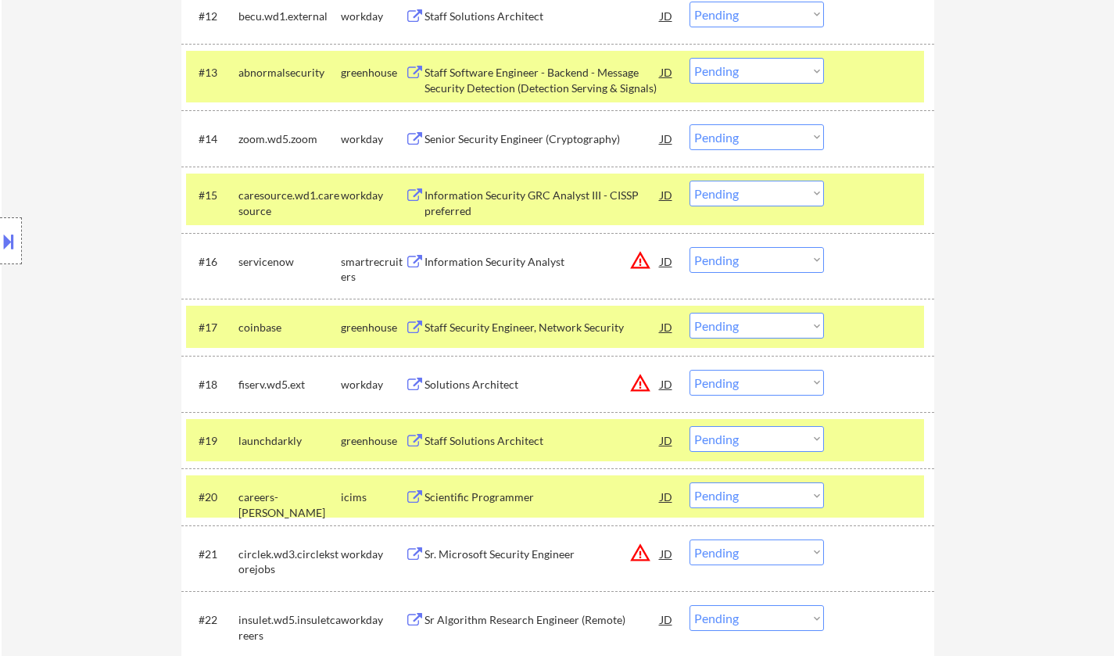
click at [766, 440] on select "Choose an option... Pending Applied Excluded (Questions) Excluded (Expired) Exc…" at bounding box center [757, 439] width 135 height 26
click at [690, 426] on select "Choose an option... Pending Applied Excluded (Questions) Excluded (Expired) Exc…" at bounding box center [757, 439] width 135 height 26
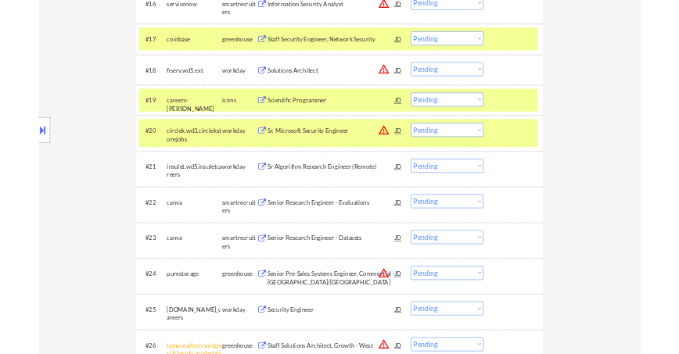
scroll to position [1472, 0]
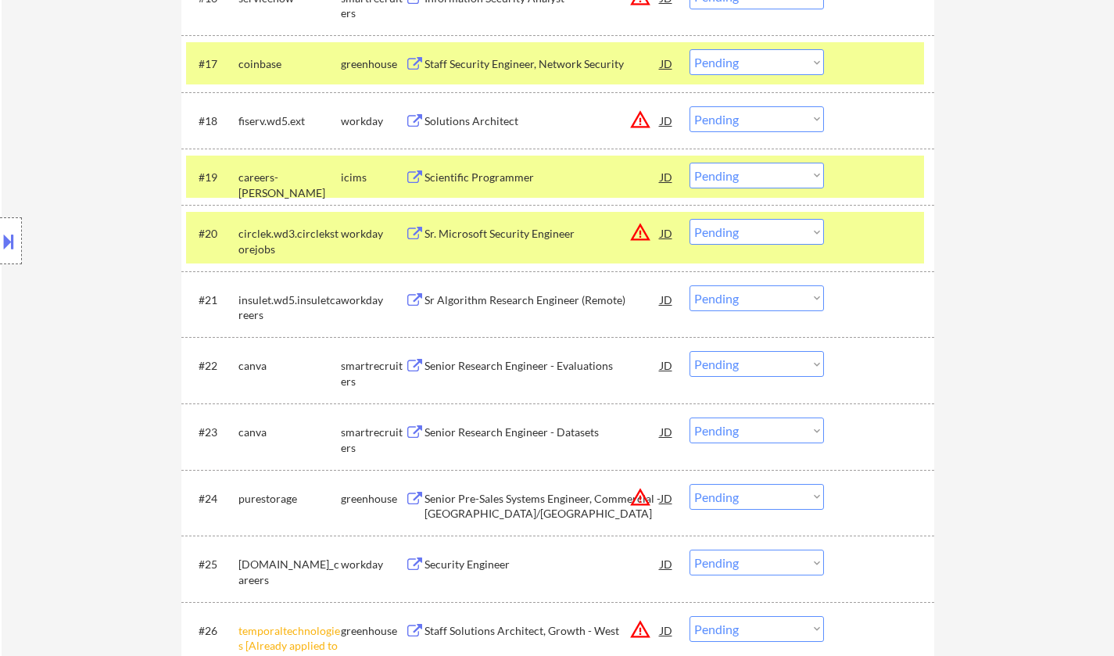
click at [561, 432] on div "Senior Research Engineer - Datasets" at bounding box center [543, 433] width 236 height 16
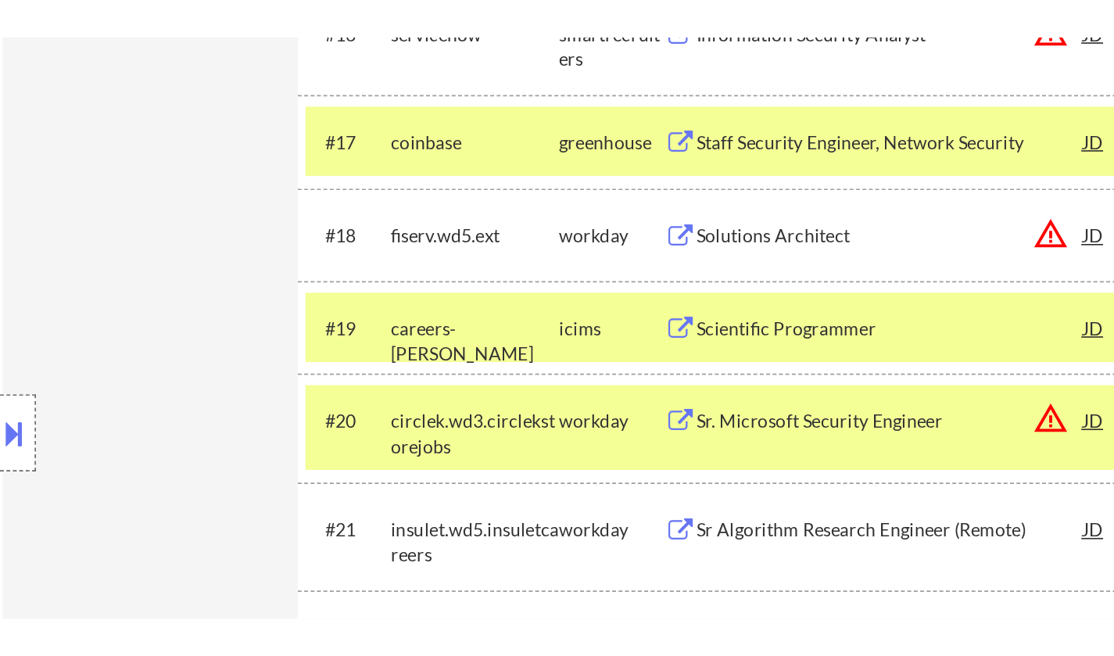
scroll to position [1449, 0]
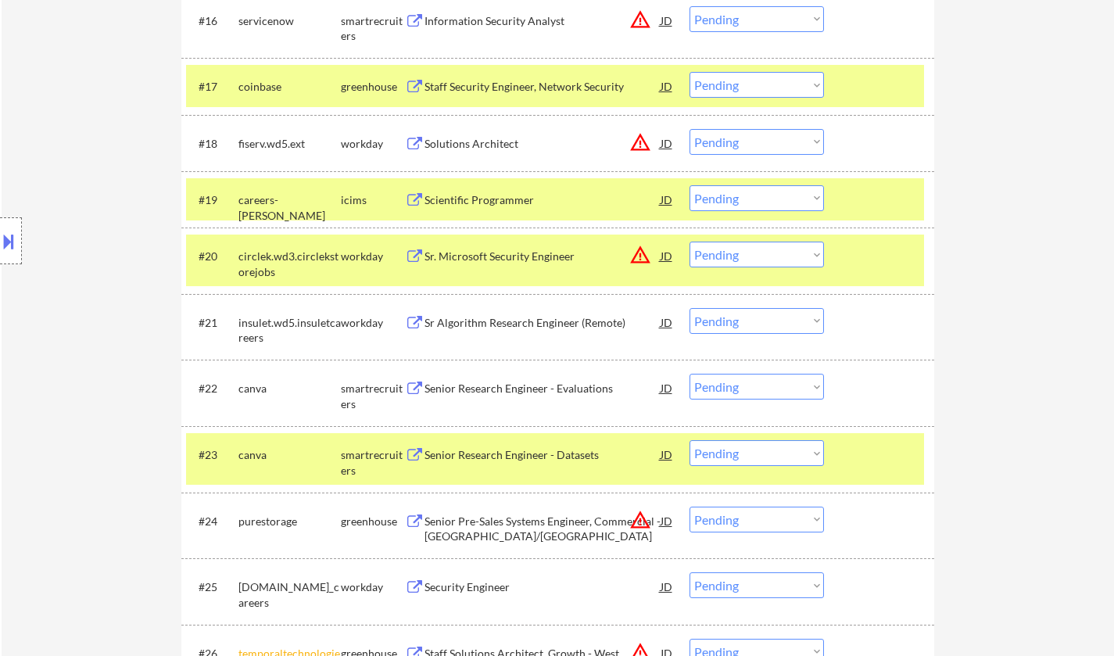
click at [754, 457] on select "Choose an option... Pending Applied Excluded (Questions) Excluded (Expired) Exc…" at bounding box center [757, 453] width 135 height 26
click at [690, 440] on select "Choose an option... Pending Applied Excluded (Questions) Excluded (Expired) Exc…" at bounding box center [757, 453] width 135 height 26
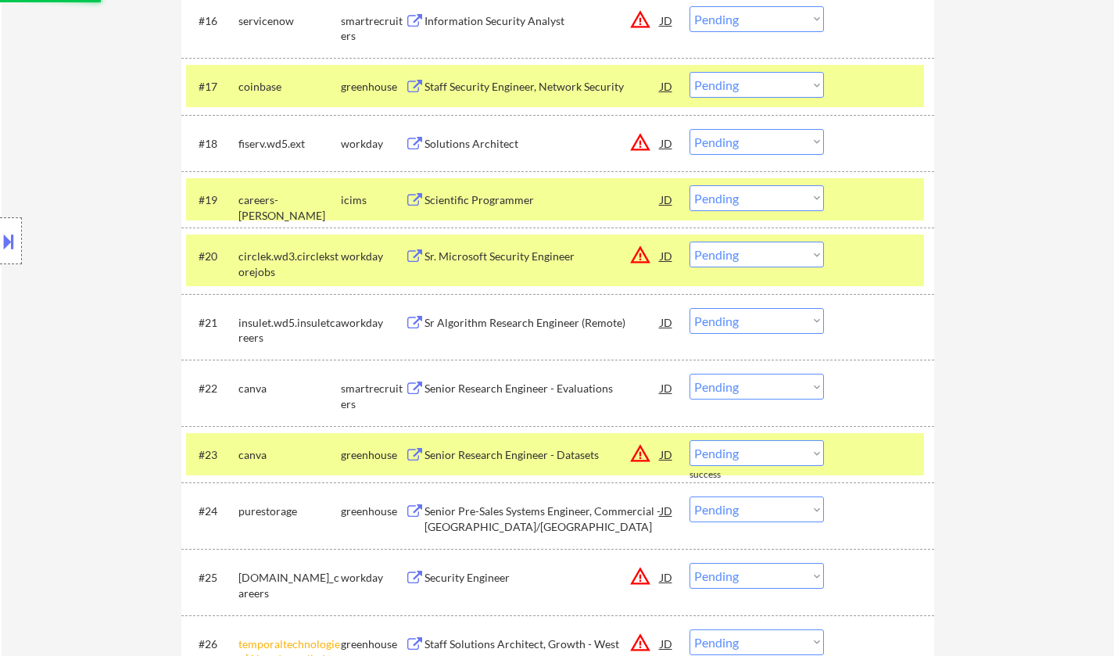
click at [5, 228] on div at bounding box center [11, 240] width 22 height 47
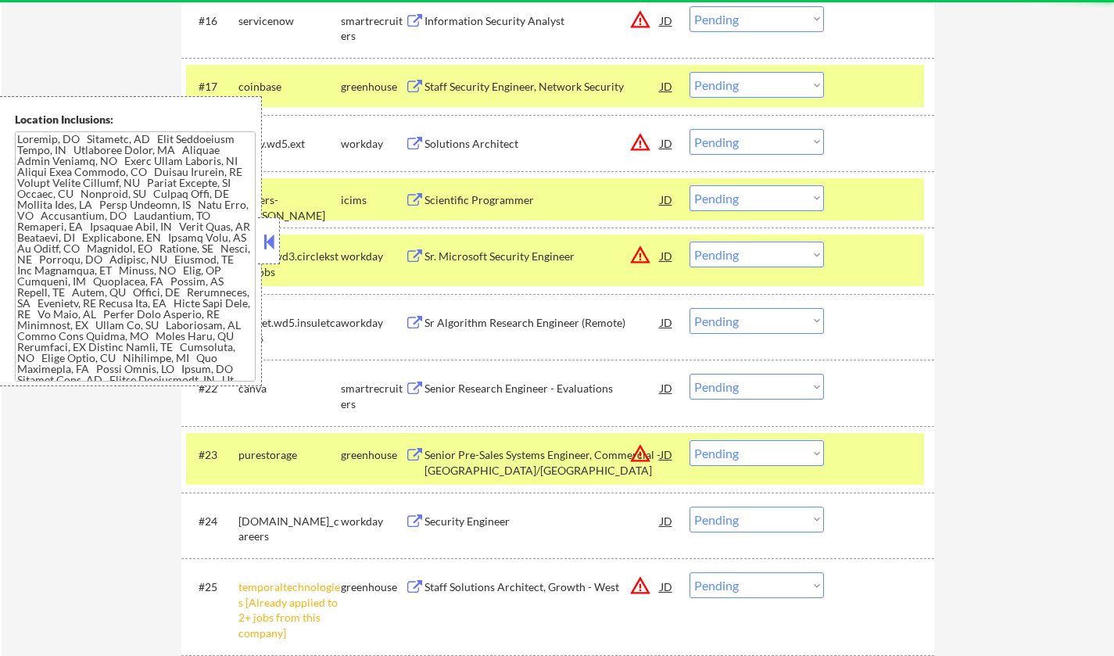
click at [269, 239] on button at bounding box center [268, 241] width 17 height 23
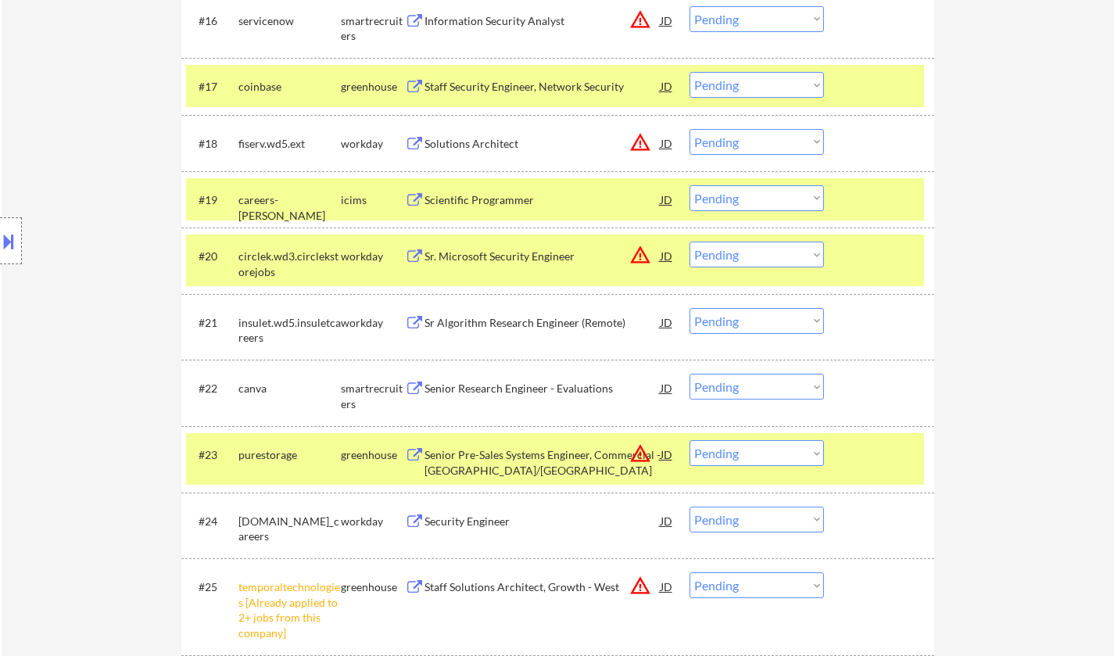
click at [673, 142] on div "JD" at bounding box center [667, 143] width 16 height 28
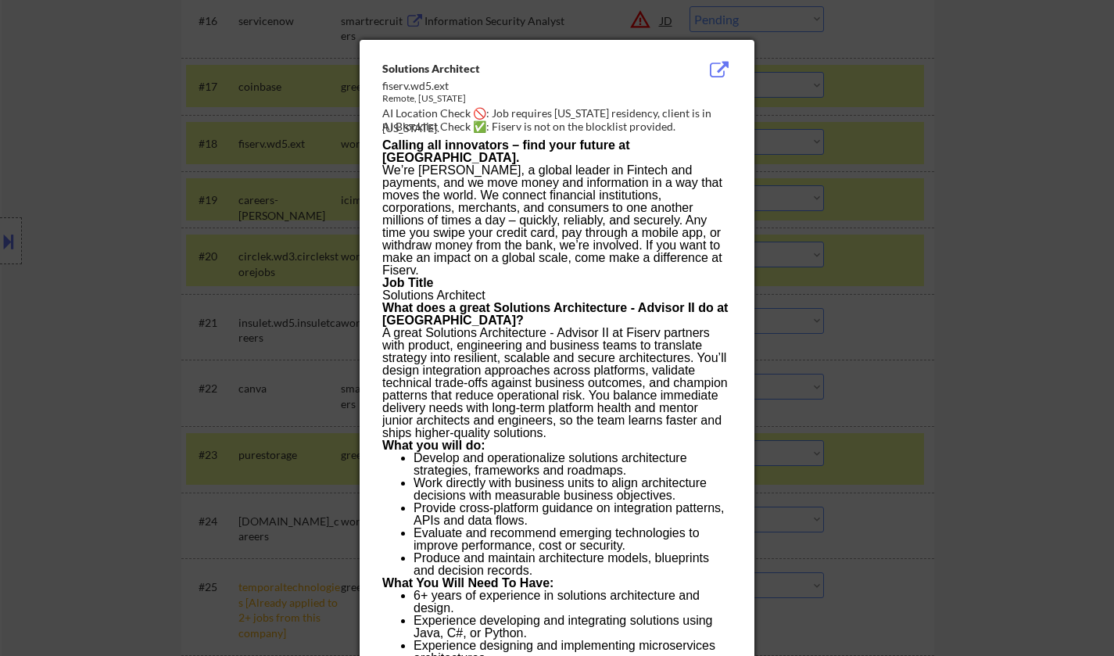
click at [957, 142] on div at bounding box center [557, 328] width 1114 height 656
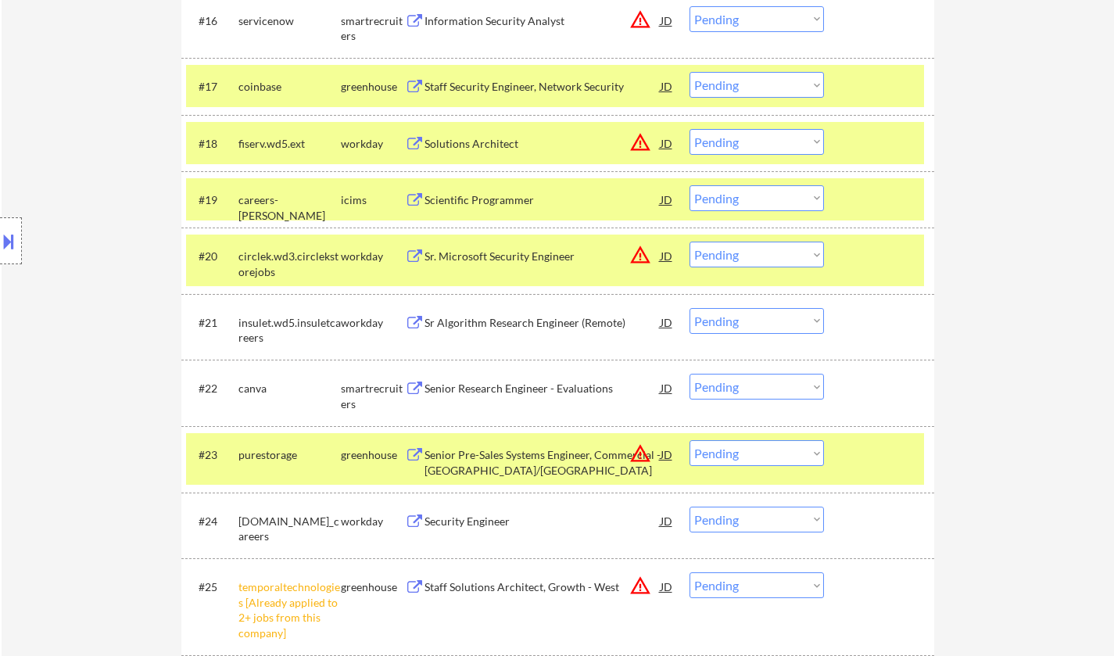
click at [782, 142] on select "Choose an option... Pending Applied Excluded (Questions) Excluded (Expired) Exc…" at bounding box center [757, 142] width 135 height 26
click at [690, 129] on select "Choose an option... Pending Applied Excluded (Questions) Excluded (Expired) Exc…" at bounding box center [757, 142] width 135 height 26
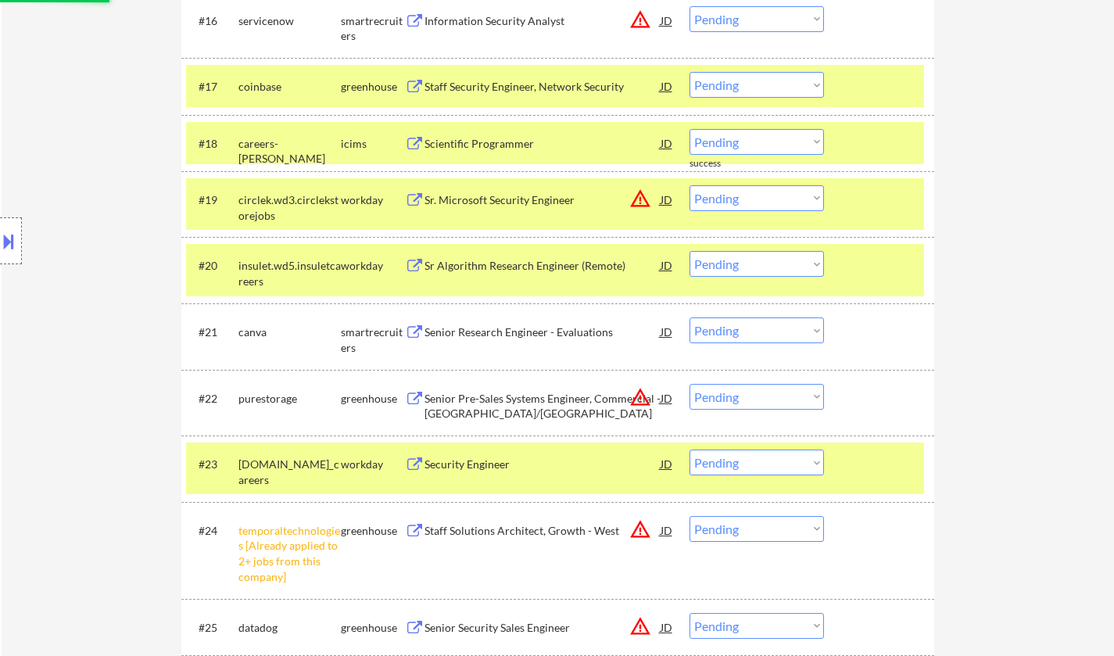
click at [666, 203] on div "JD" at bounding box center [667, 199] width 16 height 28
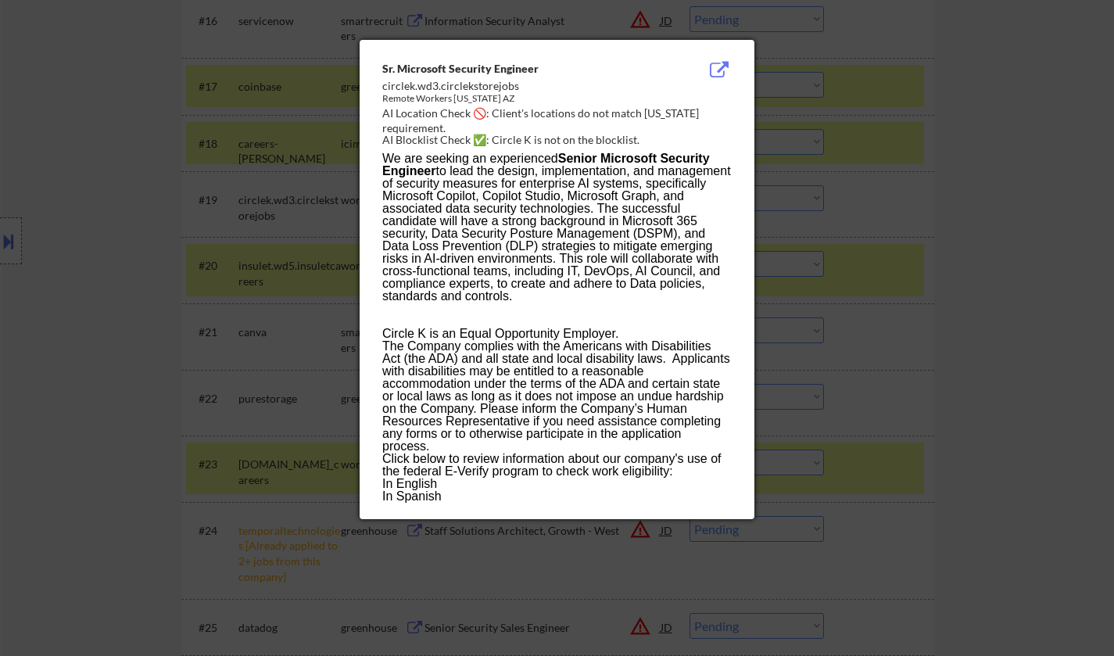
click at [881, 166] on div at bounding box center [557, 328] width 1114 height 656
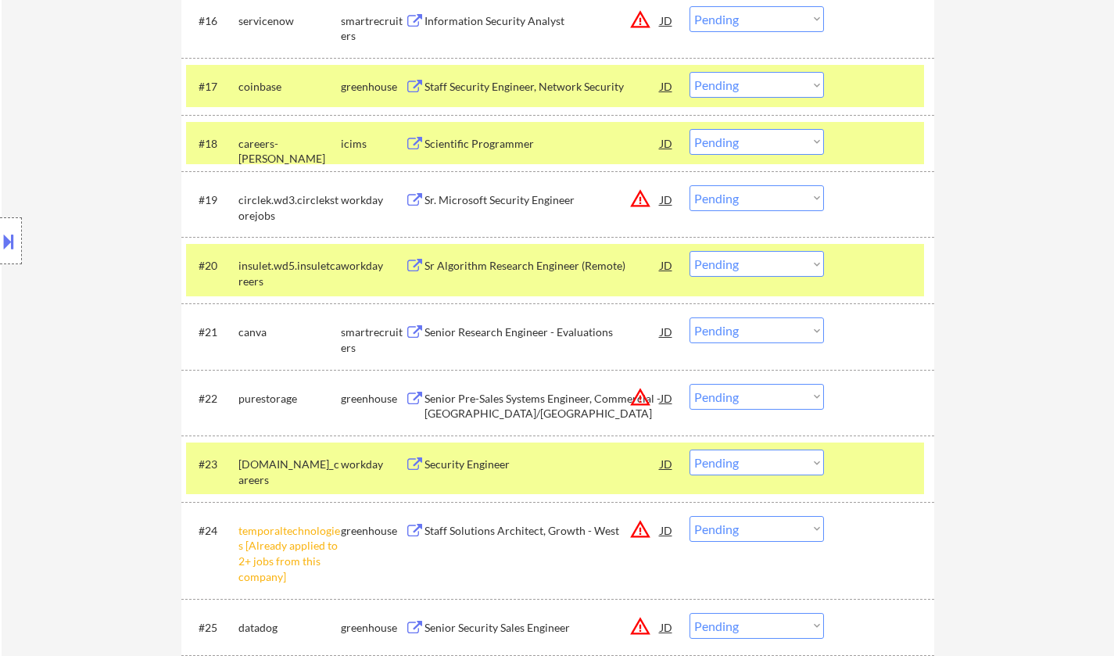
click at [763, 193] on select "Choose an option... Pending Applied Excluded (Questions) Excluded (Expired) Exc…" at bounding box center [757, 198] width 135 height 26
click at [690, 185] on select "Choose an option... Pending Applied Excluded (Questions) Excluded (Expired) Exc…" at bounding box center [757, 198] width 135 height 26
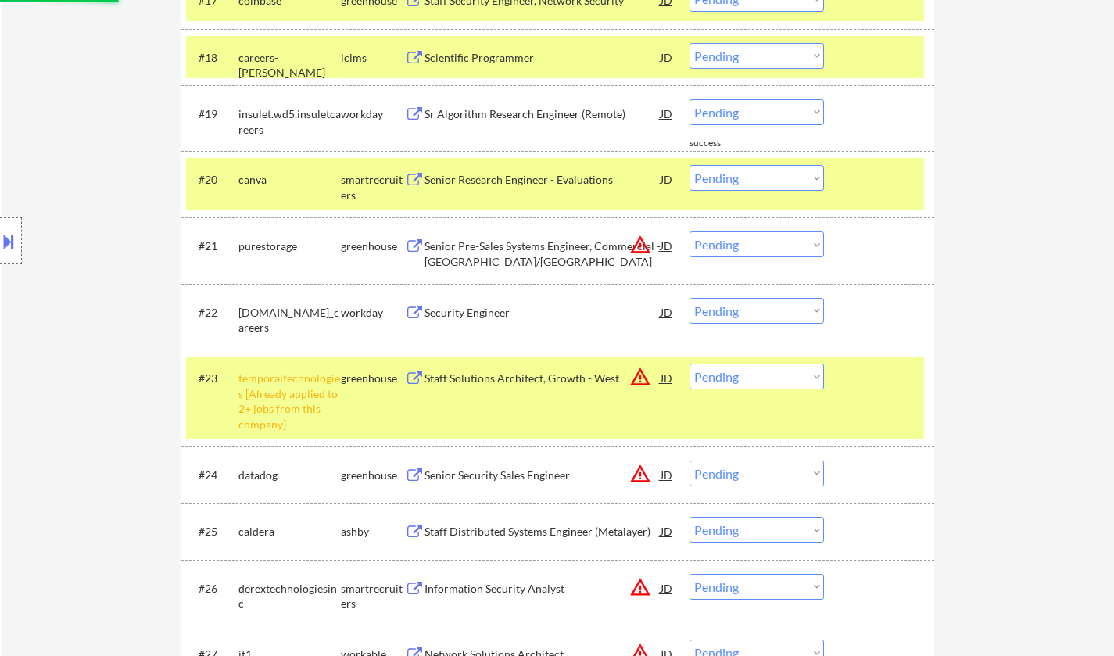
scroll to position [1545, 0]
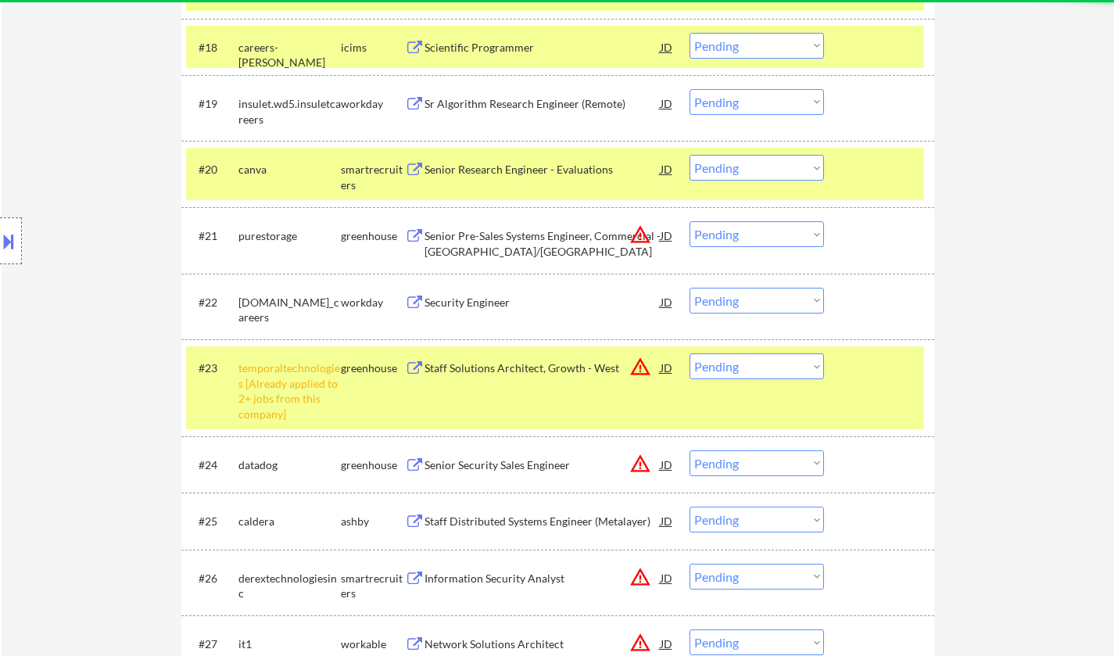
click at [750, 361] on select "Choose an option... Pending Applied Excluded (Questions) Excluded (Expired) Exc…" at bounding box center [757, 366] width 135 height 26
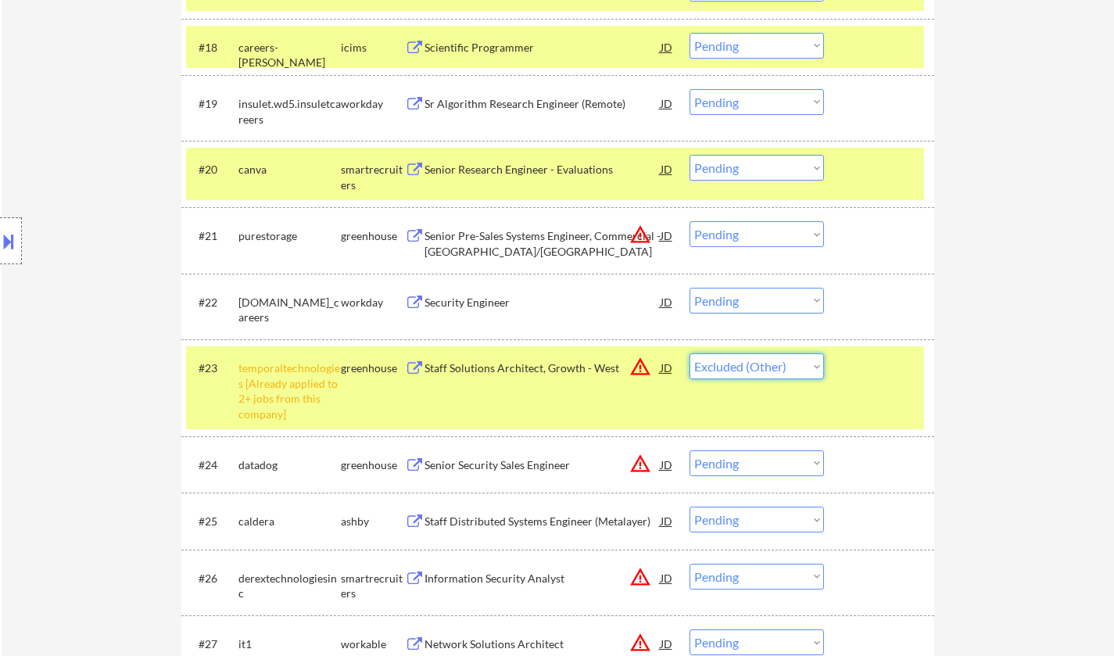
click at [690, 353] on select "Choose an option... Pending Applied Excluded (Questions) Excluded (Expired) Exc…" at bounding box center [757, 366] width 135 height 26
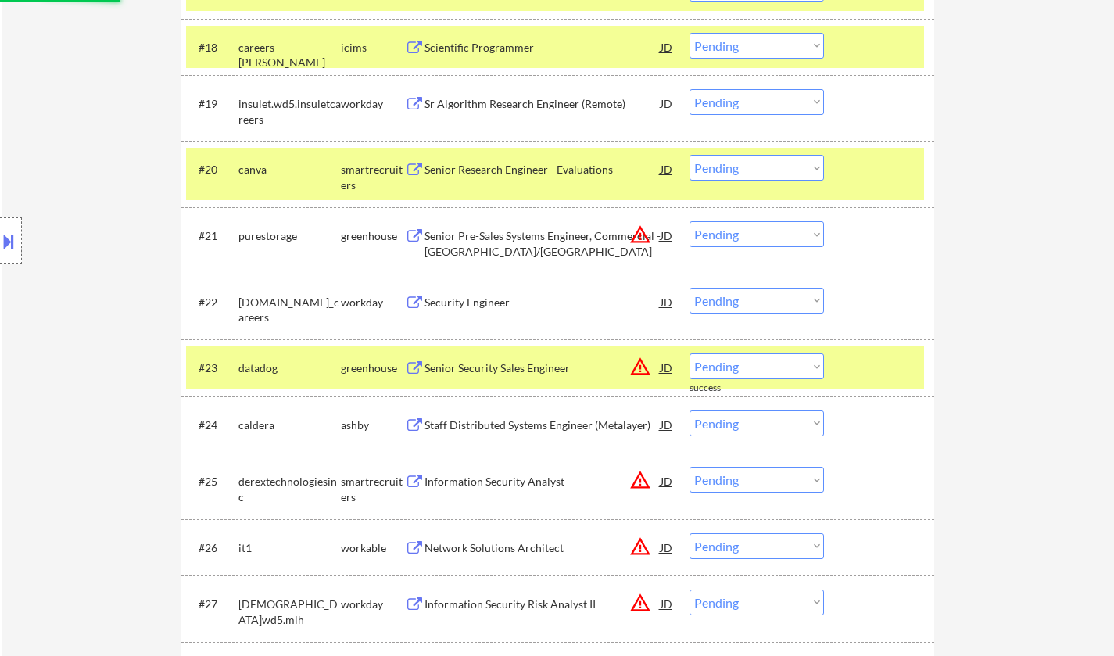
click at [666, 237] on div "JD" at bounding box center [667, 235] width 16 height 28
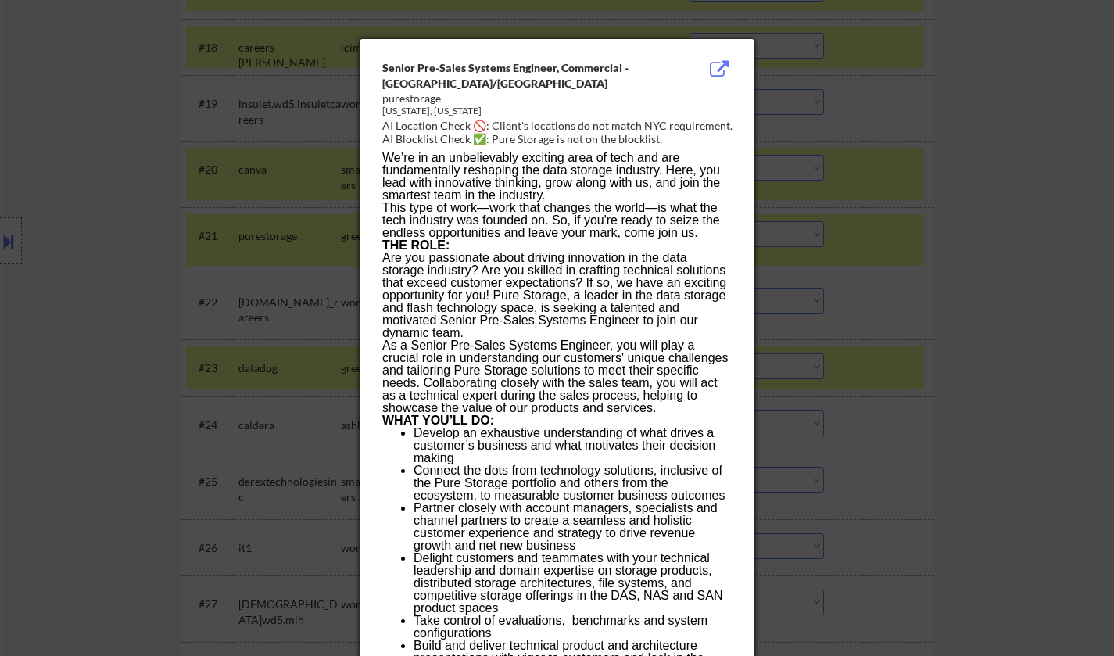
click at [930, 229] on div at bounding box center [557, 328] width 1114 height 656
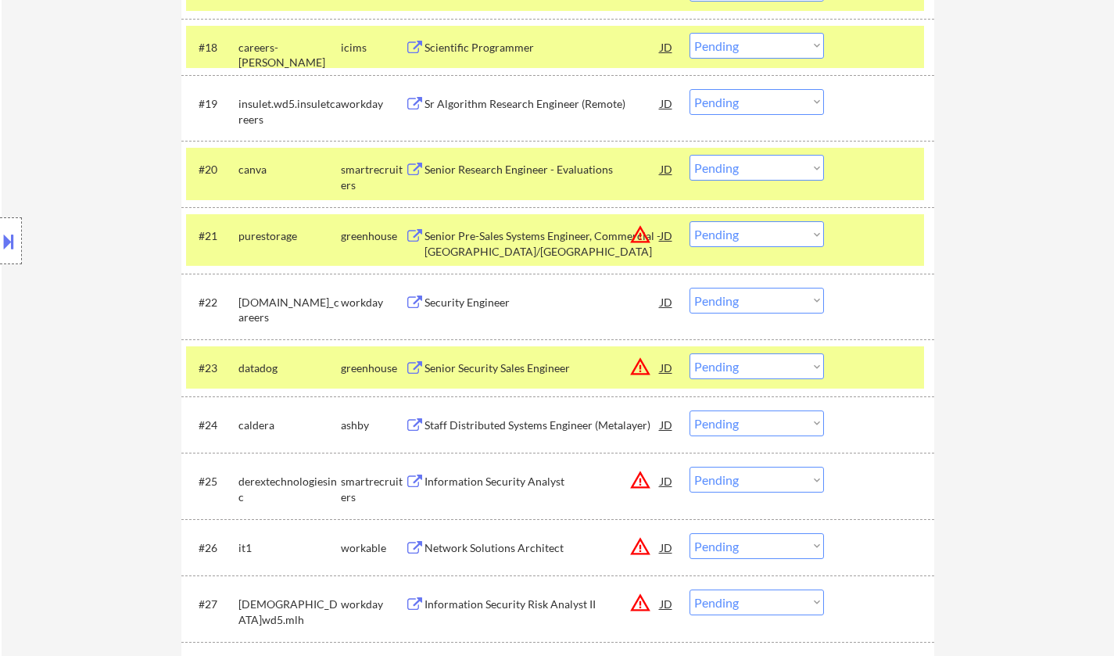
click at [788, 238] on select "Choose an option... Pending Applied Excluded (Questions) Excluded (Expired) Exc…" at bounding box center [757, 234] width 135 height 26
click at [690, 221] on select "Choose an option... Pending Applied Excluded (Questions) Excluded (Expired) Exc…" at bounding box center [757, 234] width 135 height 26
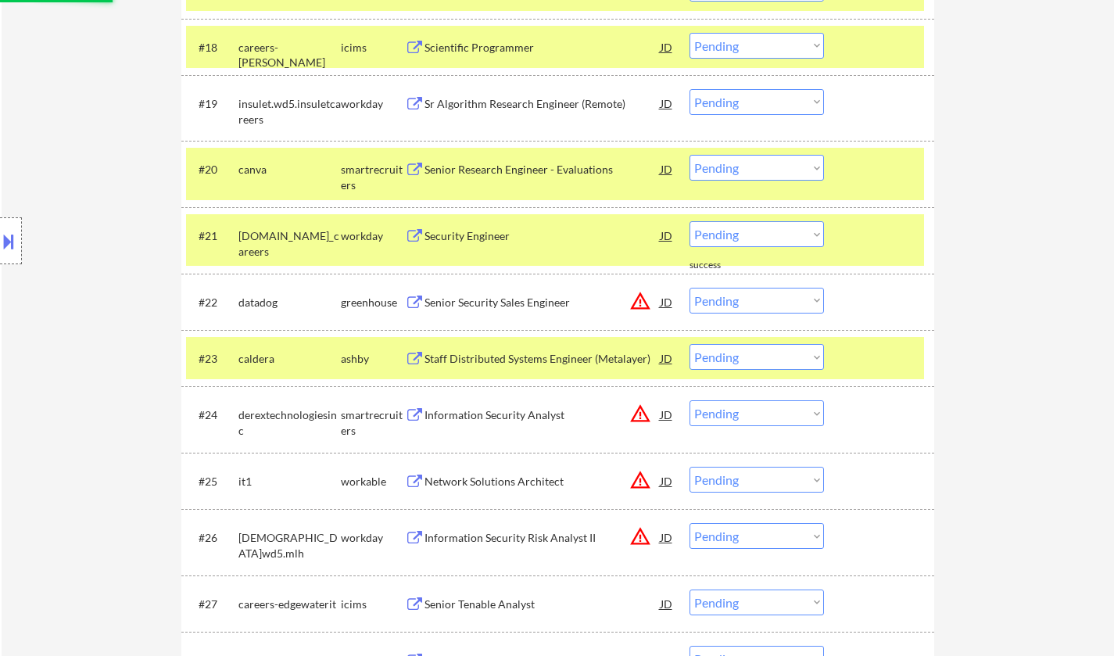
click at [668, 312] on div "JD" at bounding box center [667, 302] width 16 height 28
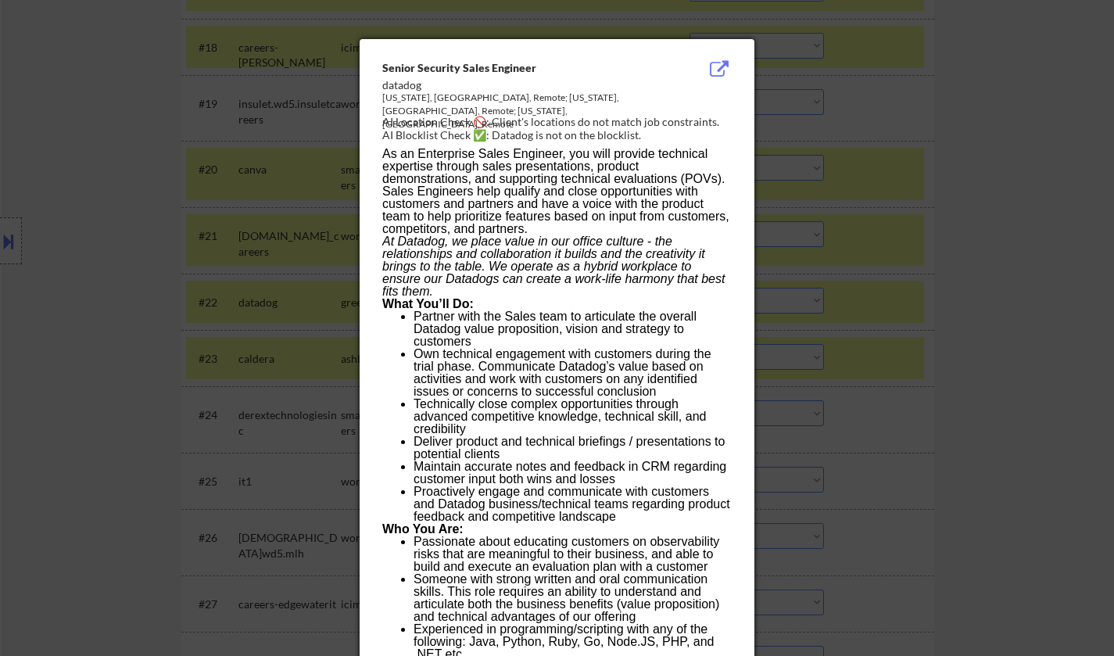
click at [948, 209] on div at bounding box center [557, 328] width 1114 height 656
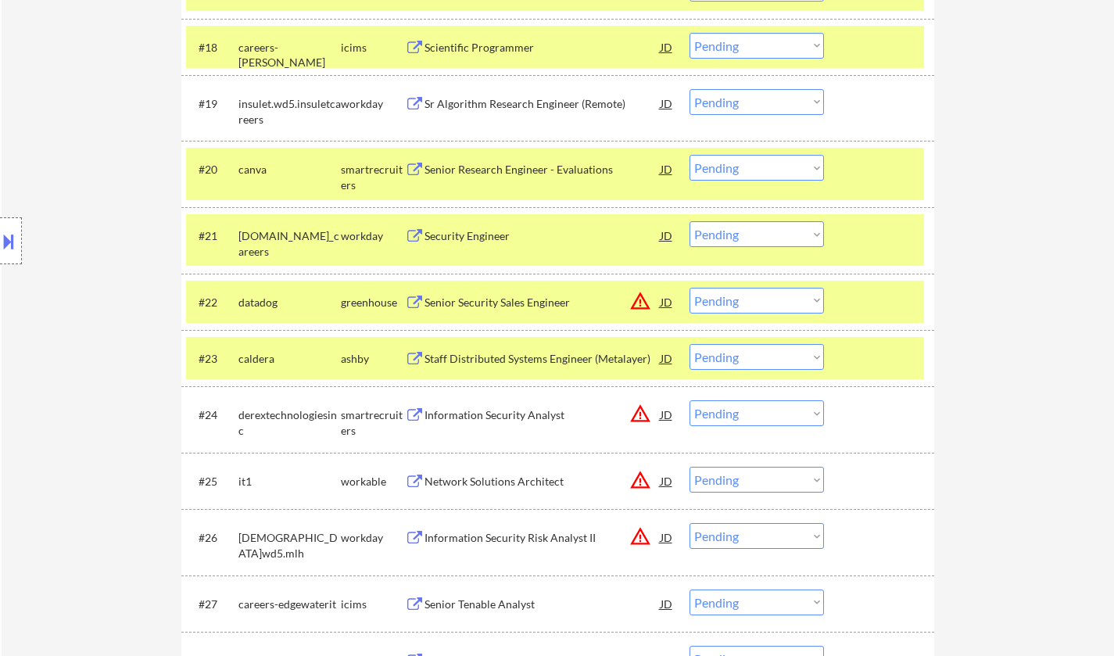
click at [785, 306] on select "Choose an option... Pending Applied Excluded (Questions) Excluded (Expired) Exc…" at bounding box center [757, 301] width 135 height 26
click at [690, 288] on select "Choose an option... Pending Applied Excluded (Questions) Excluded (Expired) Exc…" at bounding box center [757, 301] width 135 height 26
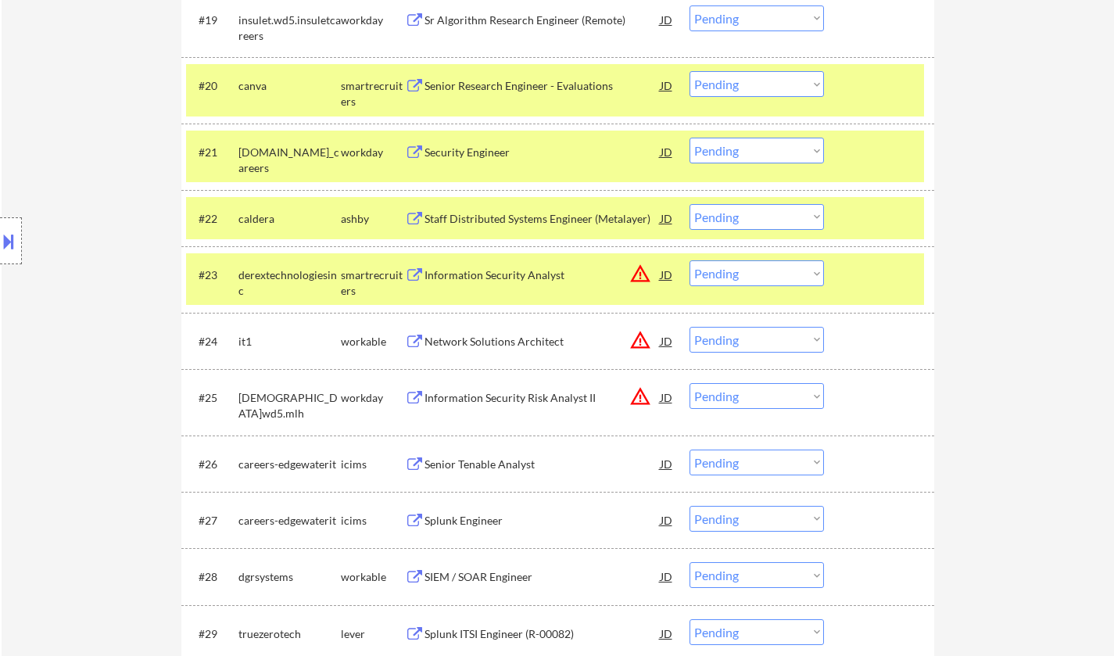
scroll to position [1631, 0]
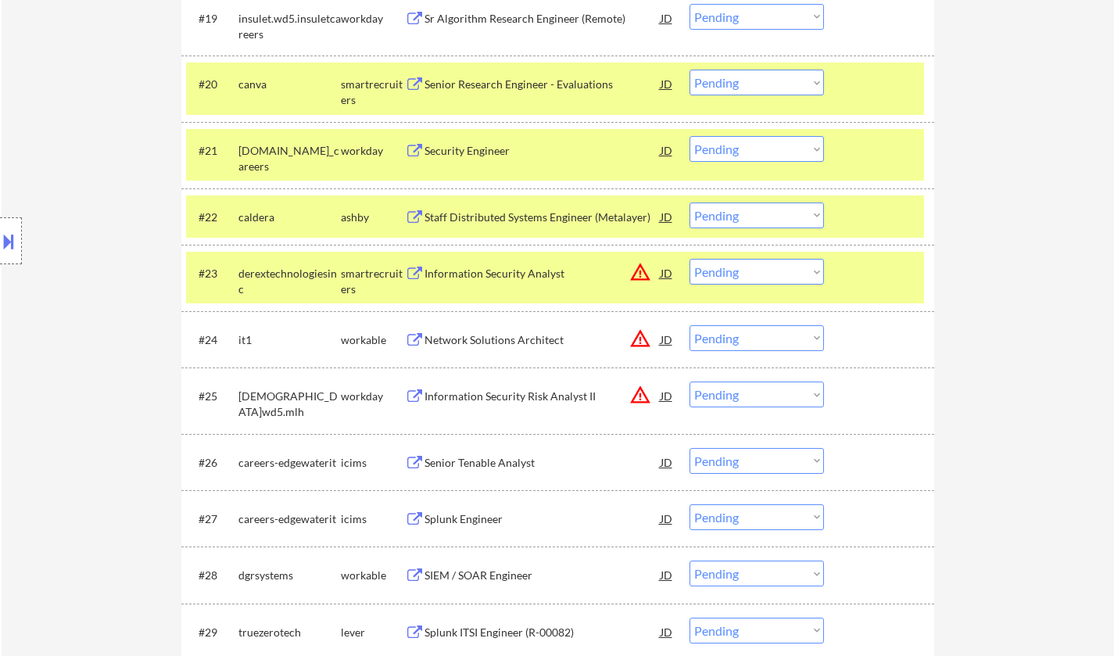
click at [669, 276] on div "JD" at bounding box center [667, 273] width 16 height 28
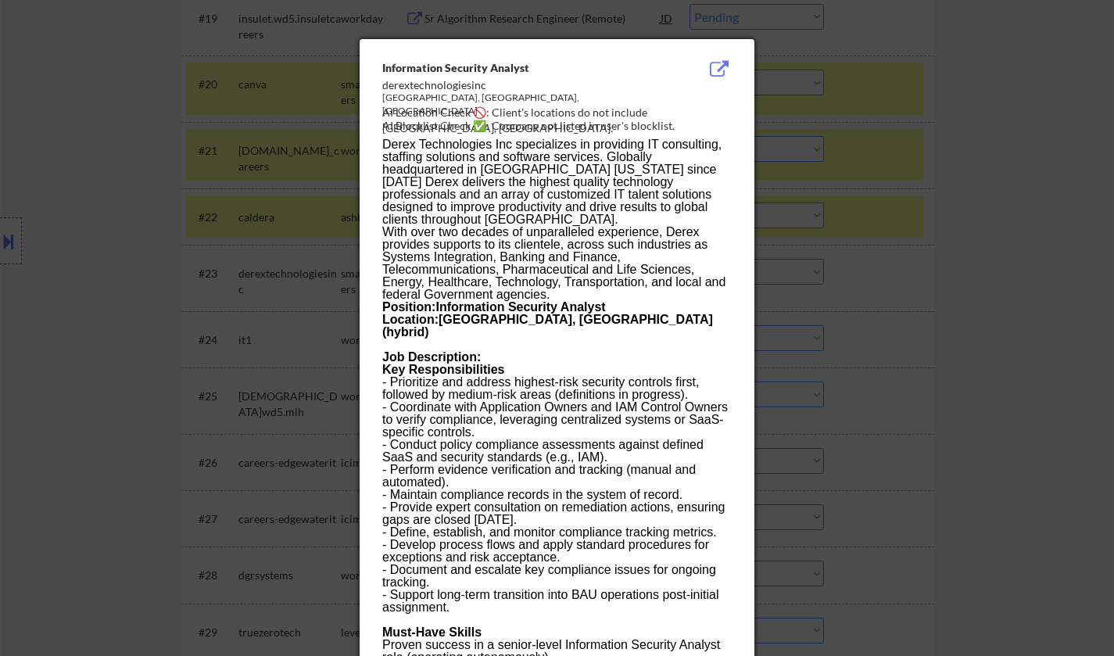
click at [934, 260] on div at bounding box center [557, 328] width 1114 height 656
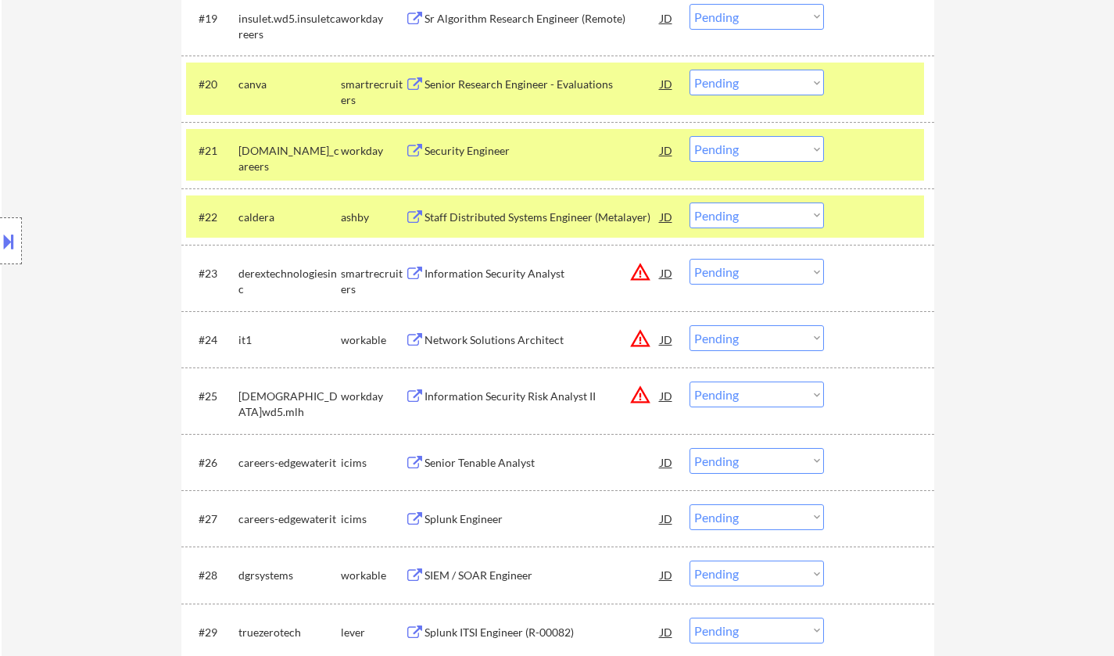
click at [778, 275] on select "Choose an option... Pending Applied Excluded (Questions) Excluded (Expired) Exc…" at bounding box center [757, 272] width 135 height 26
click at [690, 259] on select "Choose an option... Pending Applied Excluded (Questions) Excluded (Expired) Exc…" at bounding box center [757, 272] width 135 height 26
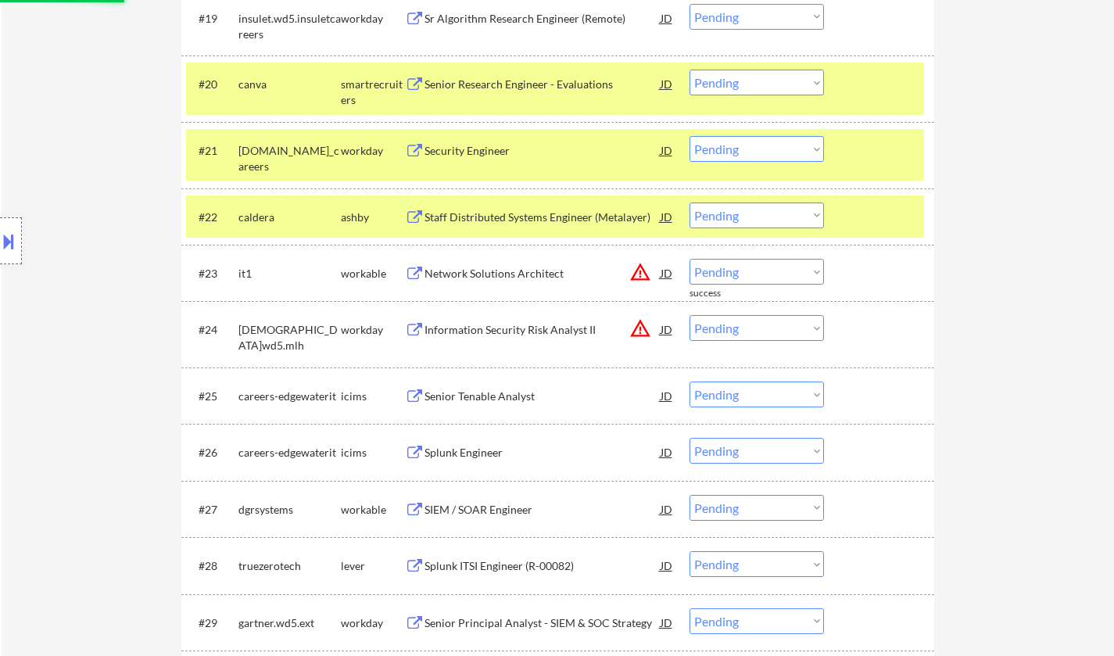
click at [671, 278] on div "JD" at bounding box center [667, 273] width 16 height 28
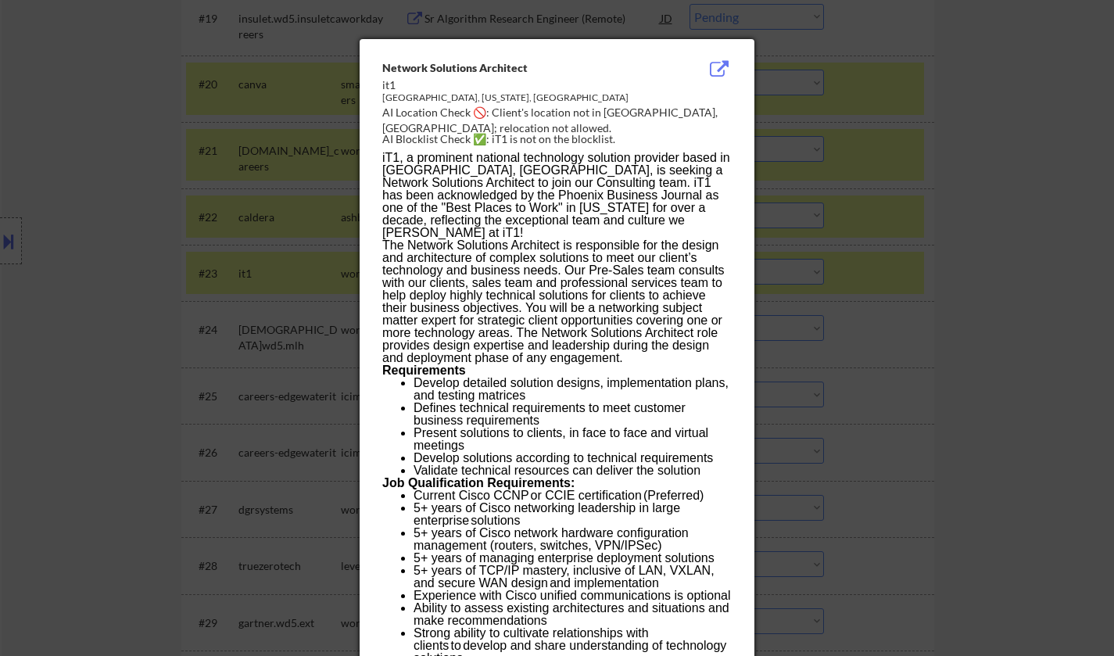
click at [905, 292] on div at bounding box center [557, 328] width 1114 height 656
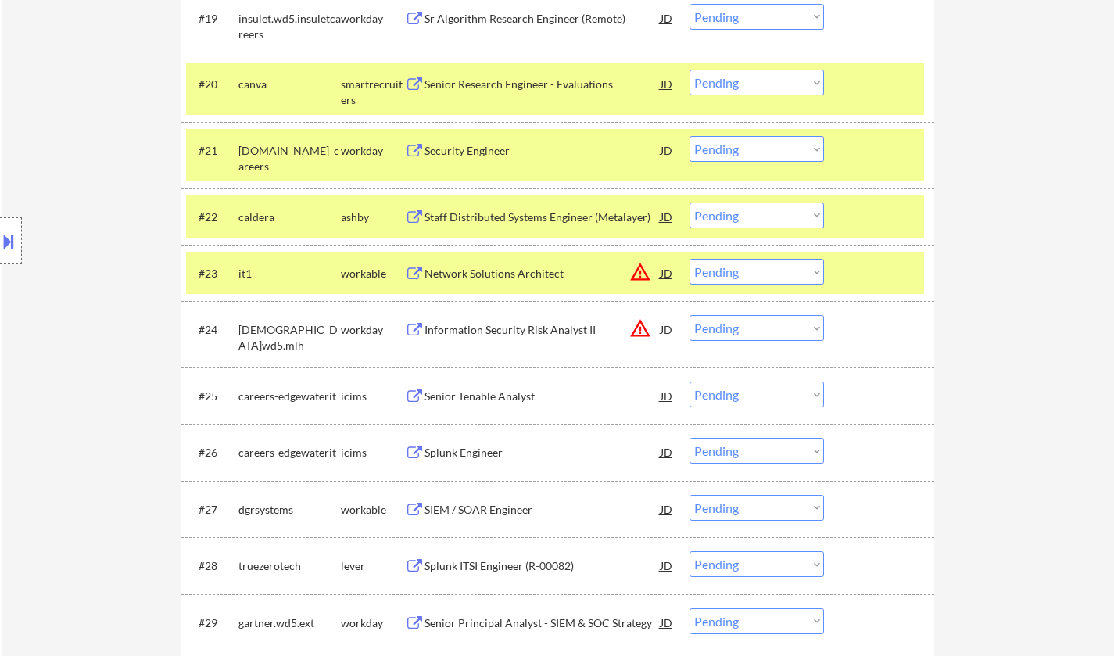
click at [760, 274] on select "Choose an option... Pending Applied Excluded (Questions) Excluded (Expired) Exc…" at bounding box center [757, 272] width 135 height 26
click at [690, 259] on select "Choose an option... Pending Applied Excluded (Questions) Excluded (Expired) Exc…" at bounding box center [757, 272] width 135 height 26
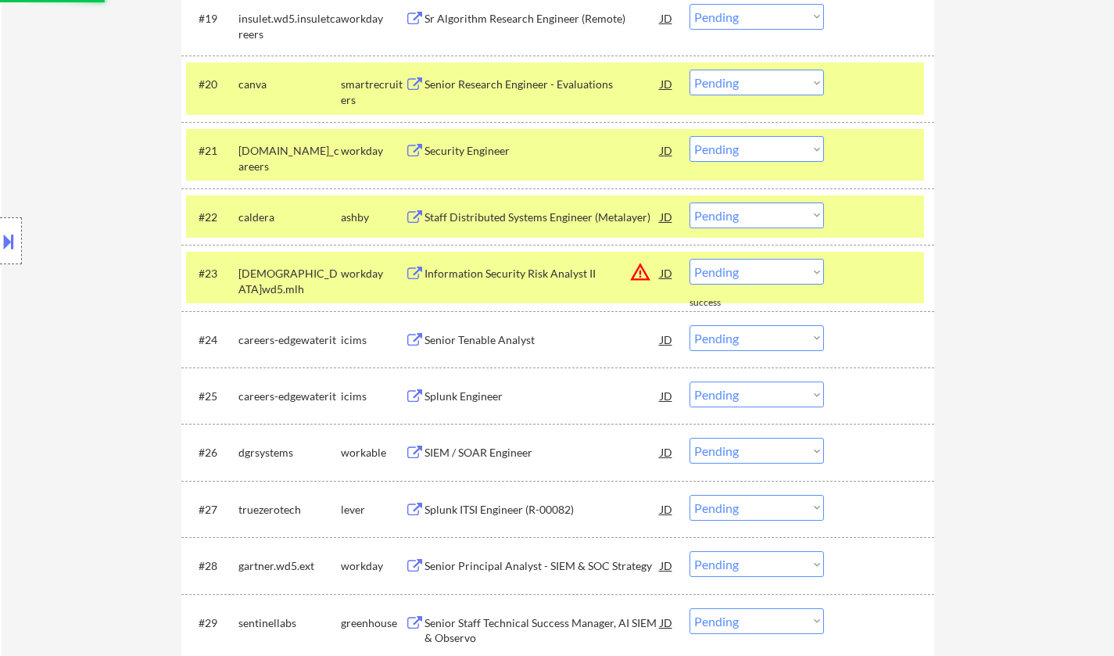
click at [664, 280] on div "JD" at bounding box center [667, 273] width 16 height 28
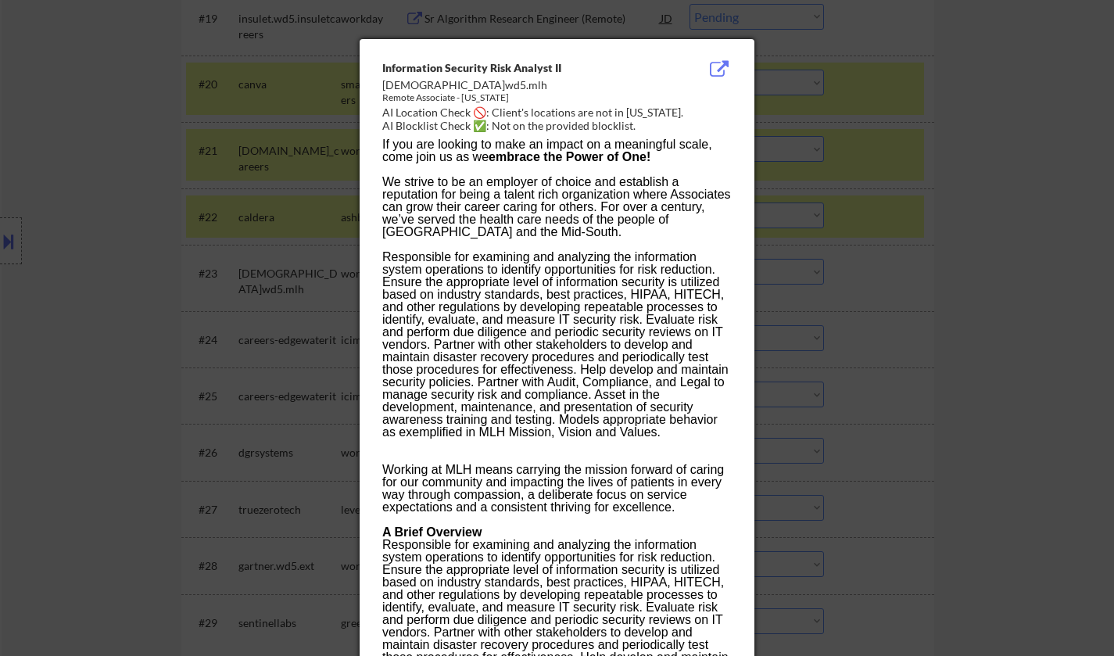
click at [913, 246] on div at bounding box center [557, 328] width 1114 height 656
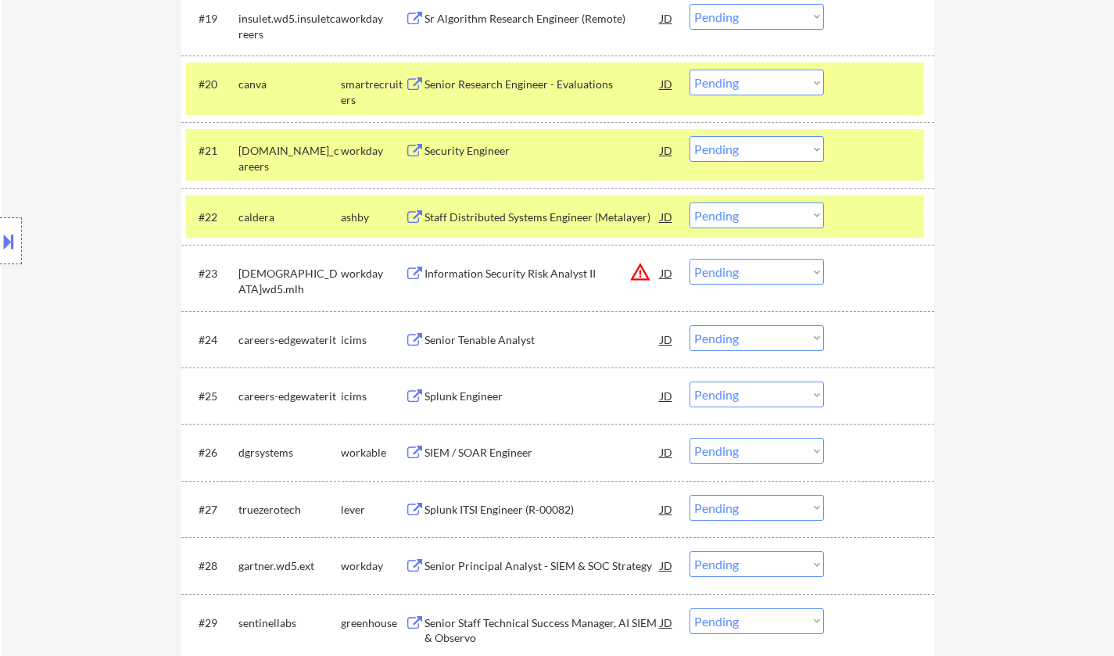
click at [753, 275] on select "Choose an option... Pending Applied Excluded (Questions) Excluded (Expired) Exc…" at bounding box center [757, 272] width 135 height 26
click at [690, 259] on select "Choose an option... Pending Applied Excluded (Questions) Excluded (Expired) Exc…" at bounding box center [757, 272] width 135 height 26
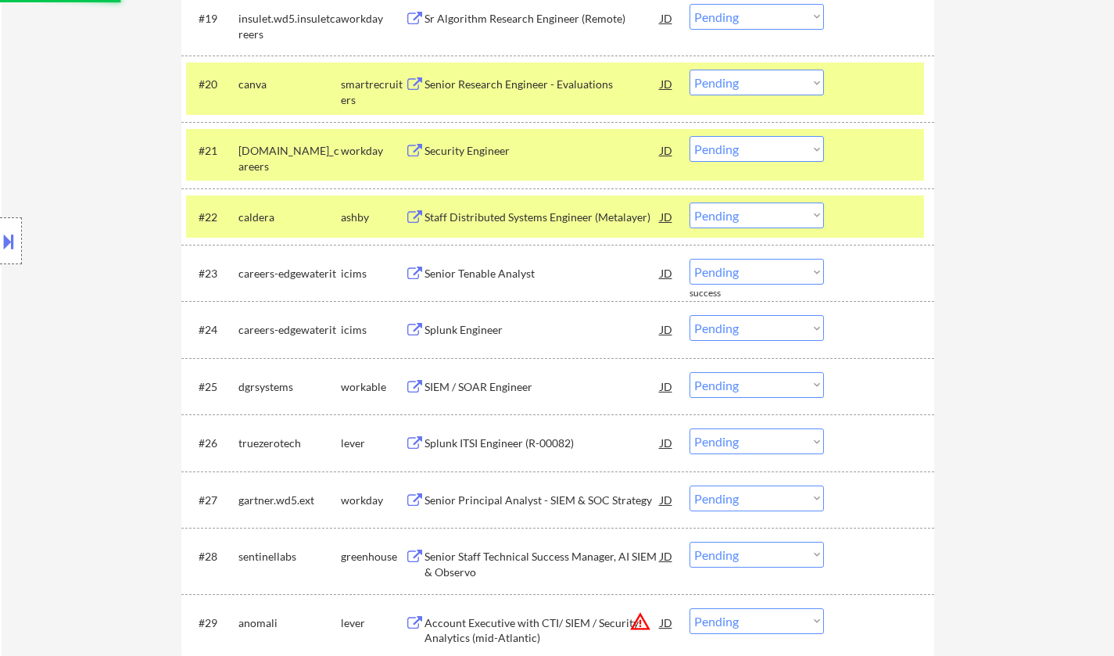
click at [502, 389] on div "SIEM / SOAR Engineer" at bounding box center [543, 387] width 236 height 16
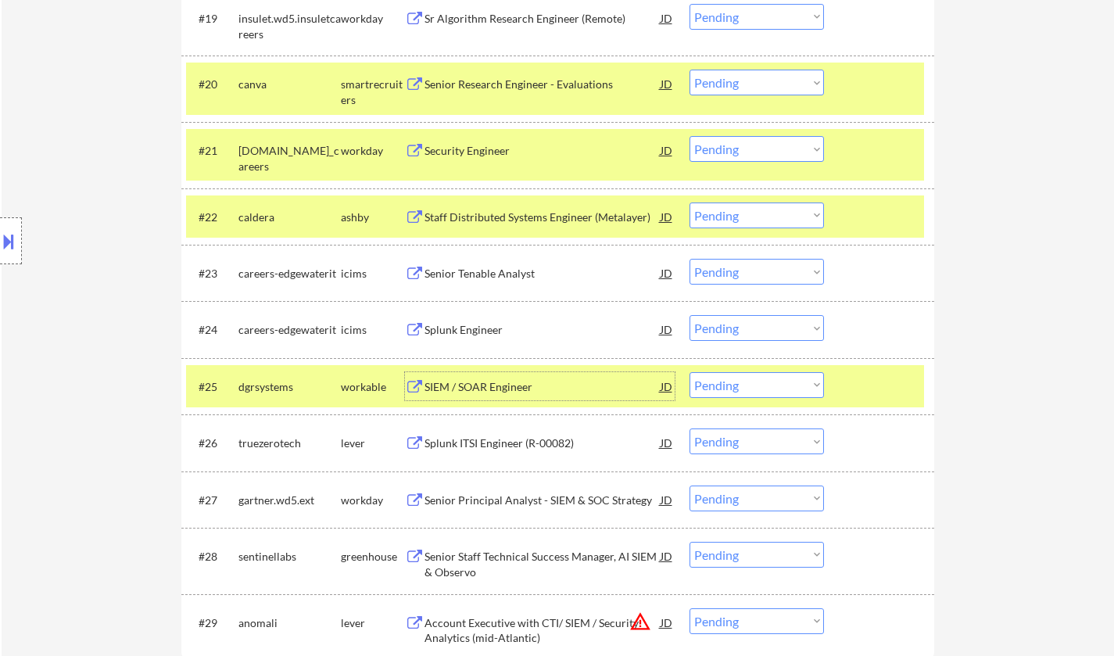
click at [772, 389] on select "Choose an option... Pending Applied Excluded (Questions) Excluded (Expired) Exc…" at bounding box center [757, 385] width 135 height 26
click at [690, 372] on select "Choose an option... Pending Applied Excluded (Questions) Excluded (Expired) Exc…" at bounding box center [757, 385] width 135 height 26
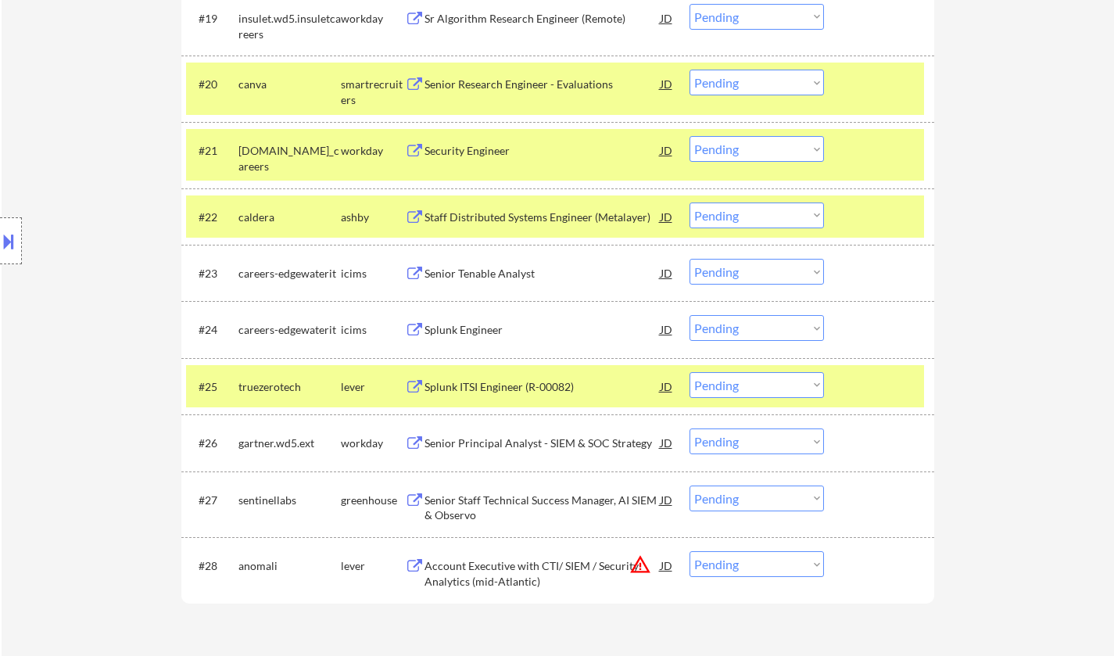
click at [527, 389] on div "Splunk ITSI Engineer (R-00082)" at bounding box center [543, 387] width 236 height 16
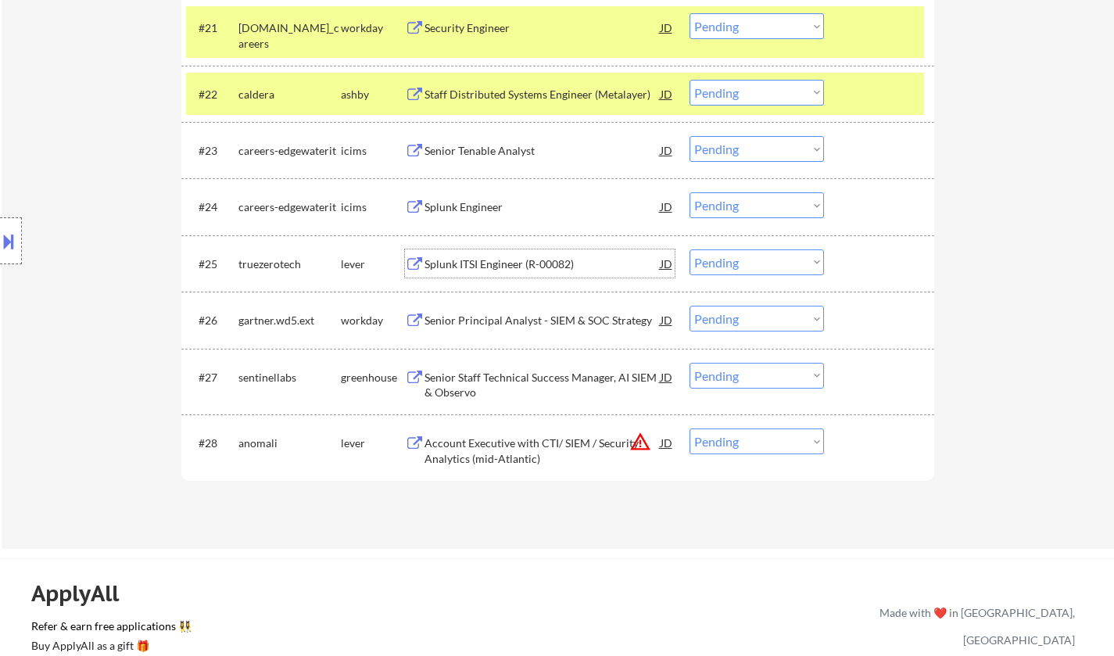
scroll to position [1755, 0]
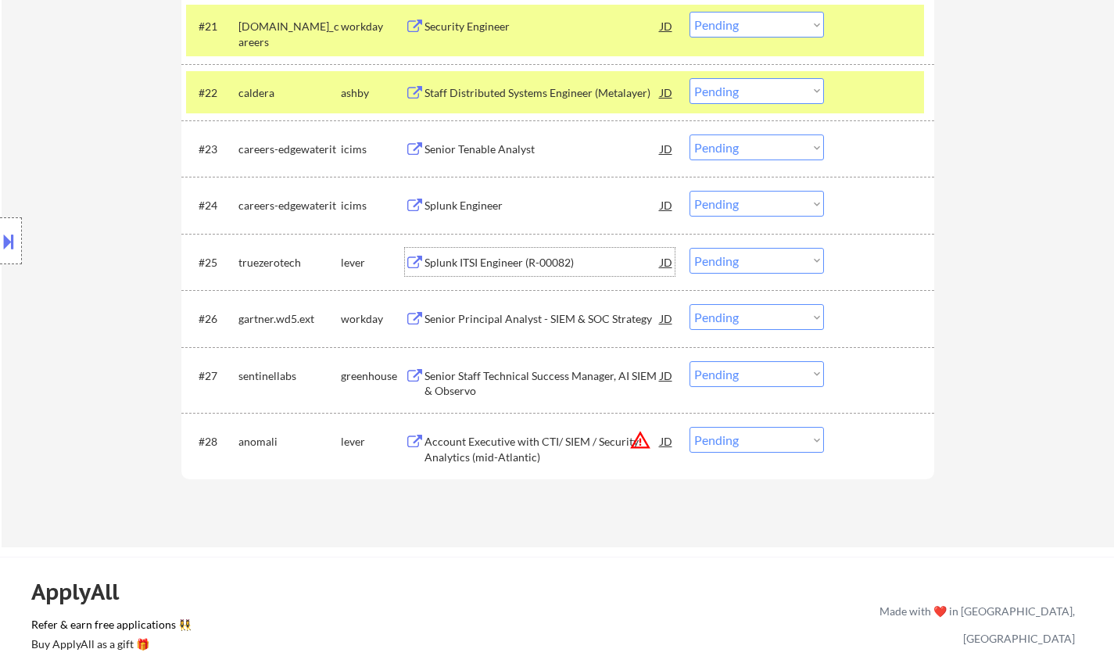
click at [552, 391] on div "Senior Staff Technical Success Manager, AI SIEM & Observo" at bounding box center [543, 383] width 236 height 31
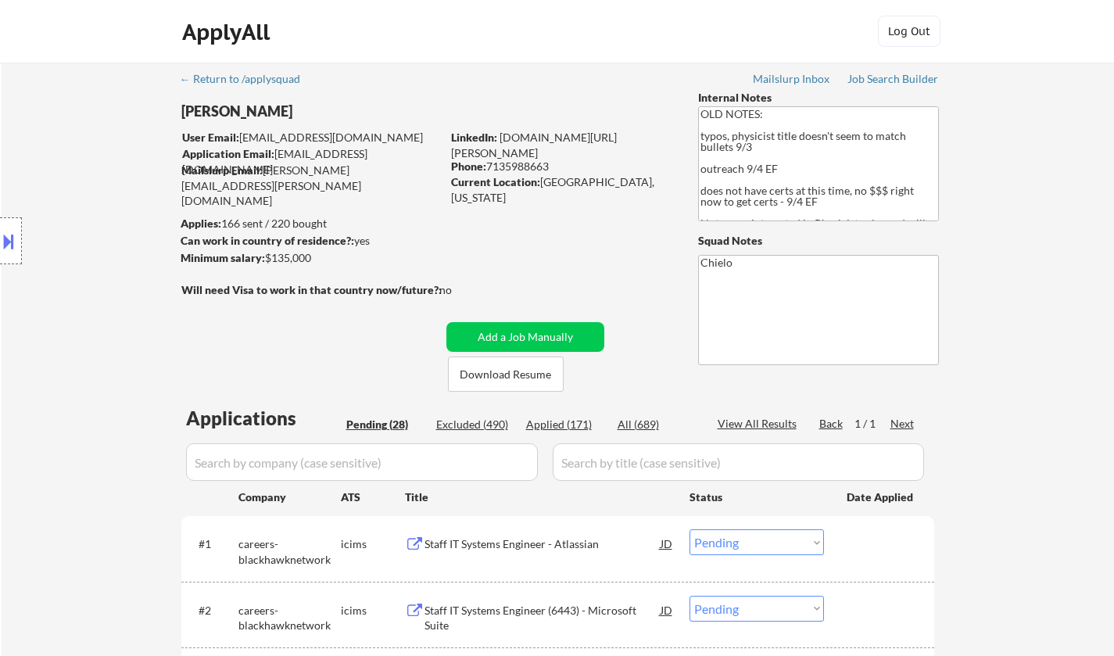
select select ""pending""
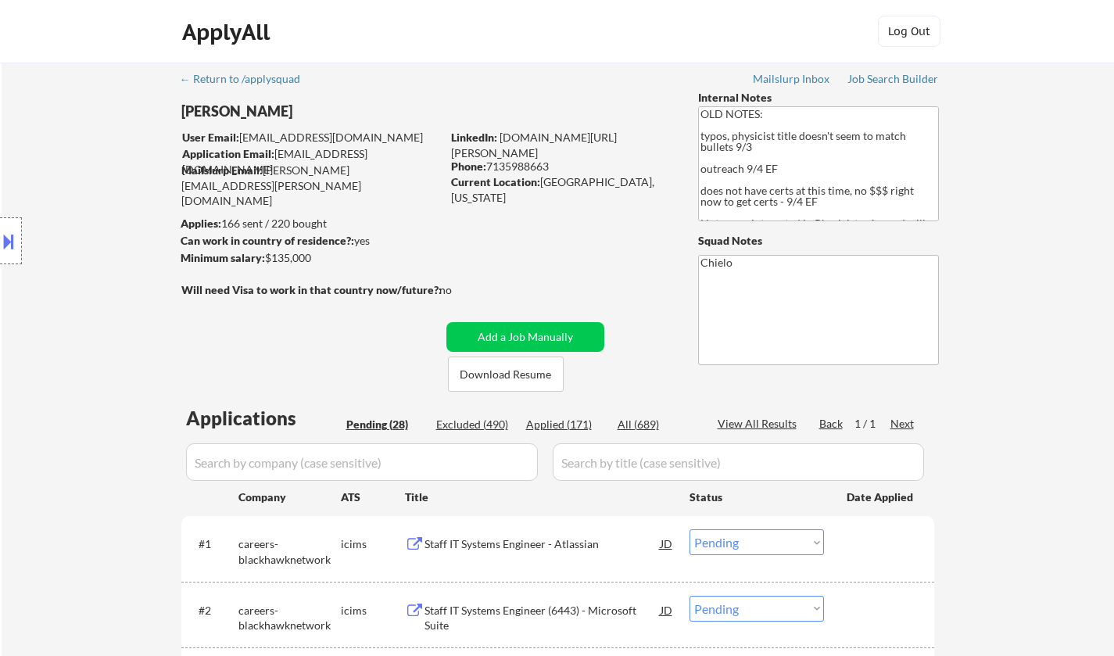
select select ""pending""
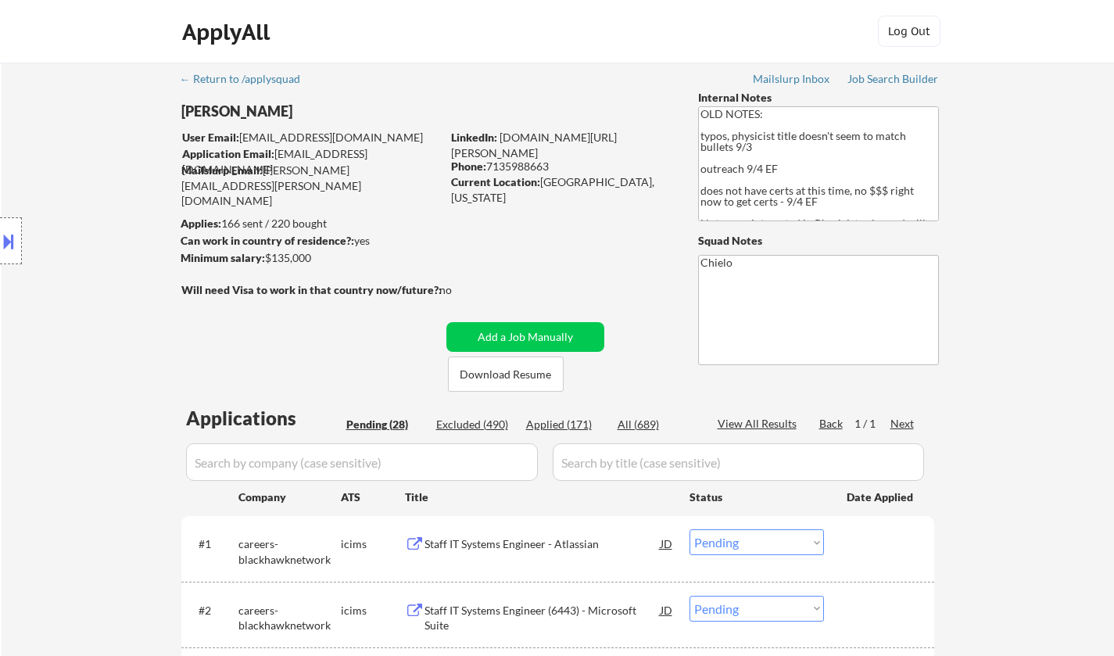
select select ""pending""
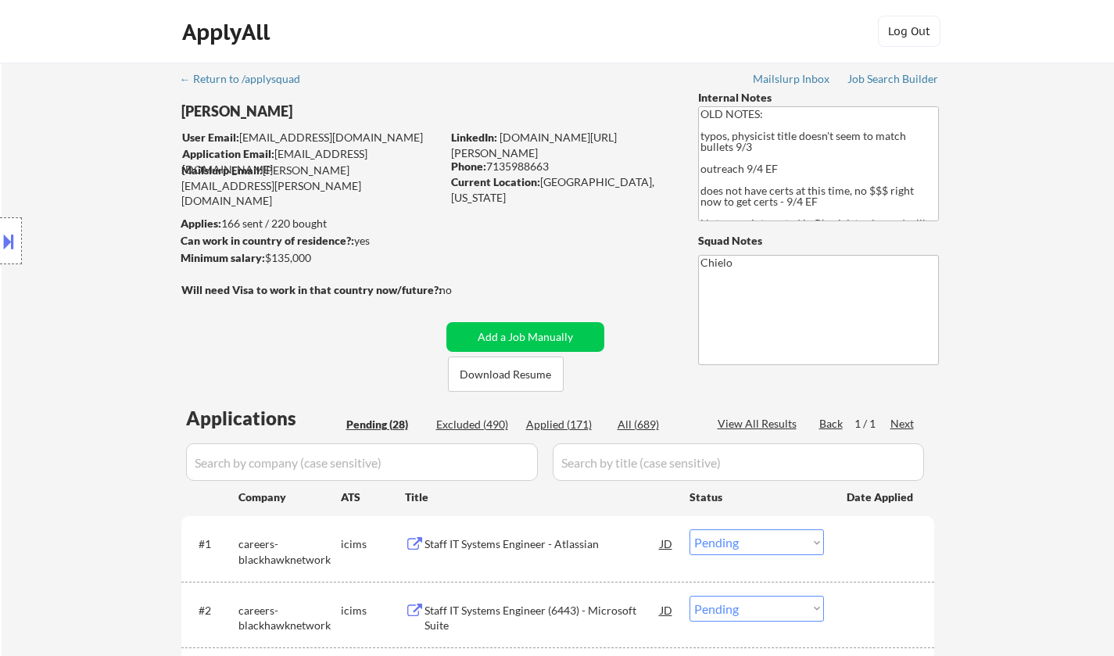
select select ""pending""
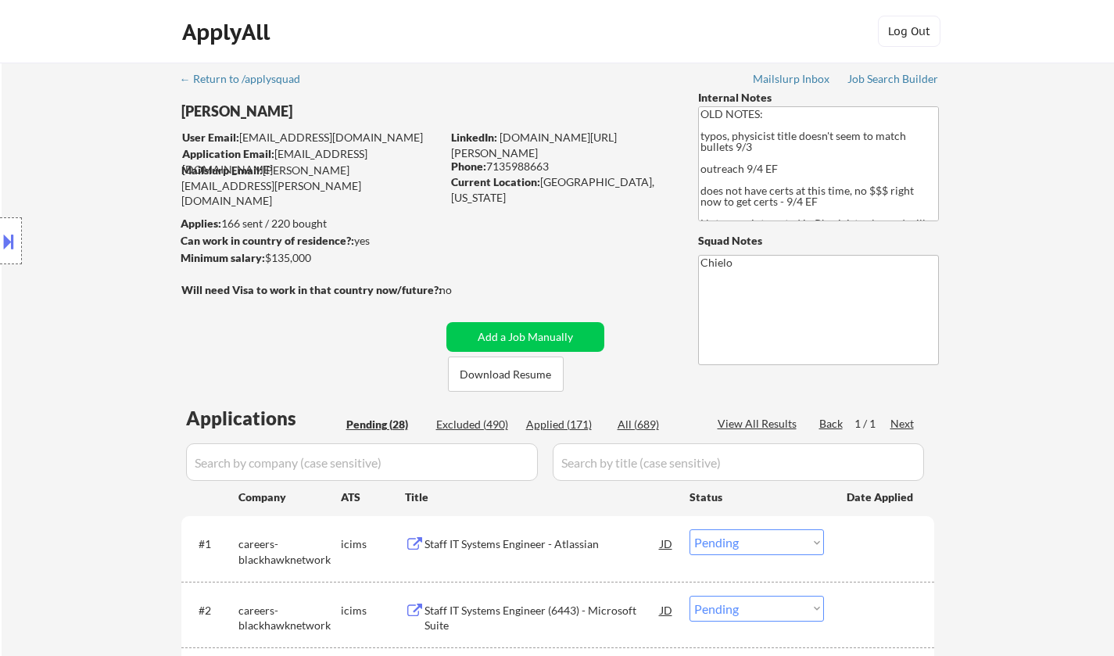
select select ""pending""
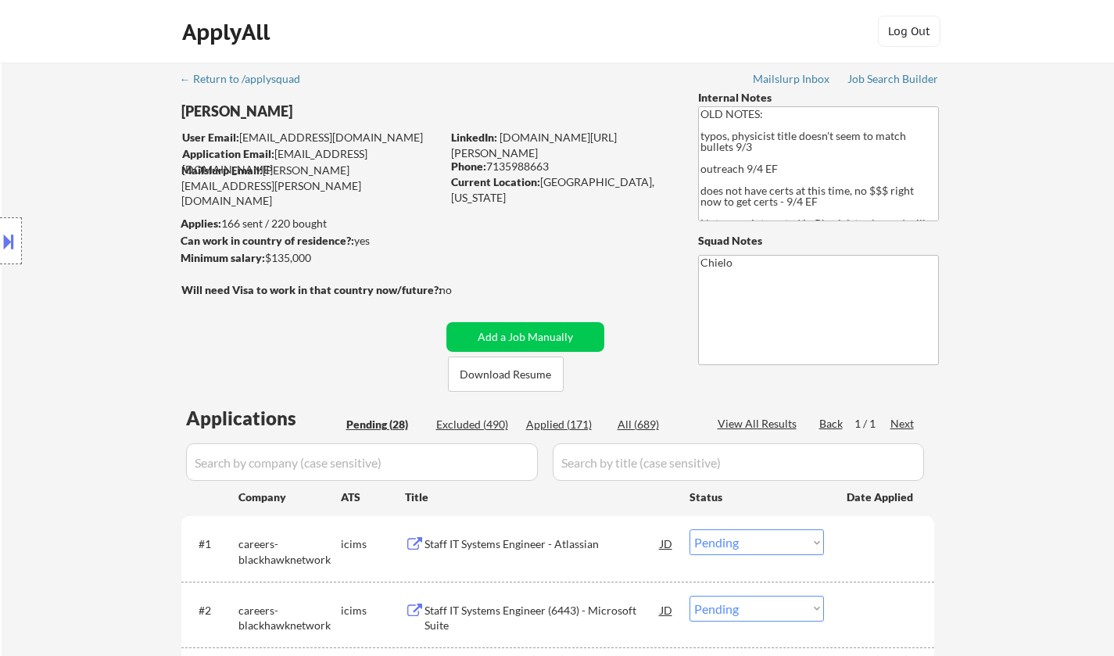
select select ""pending""
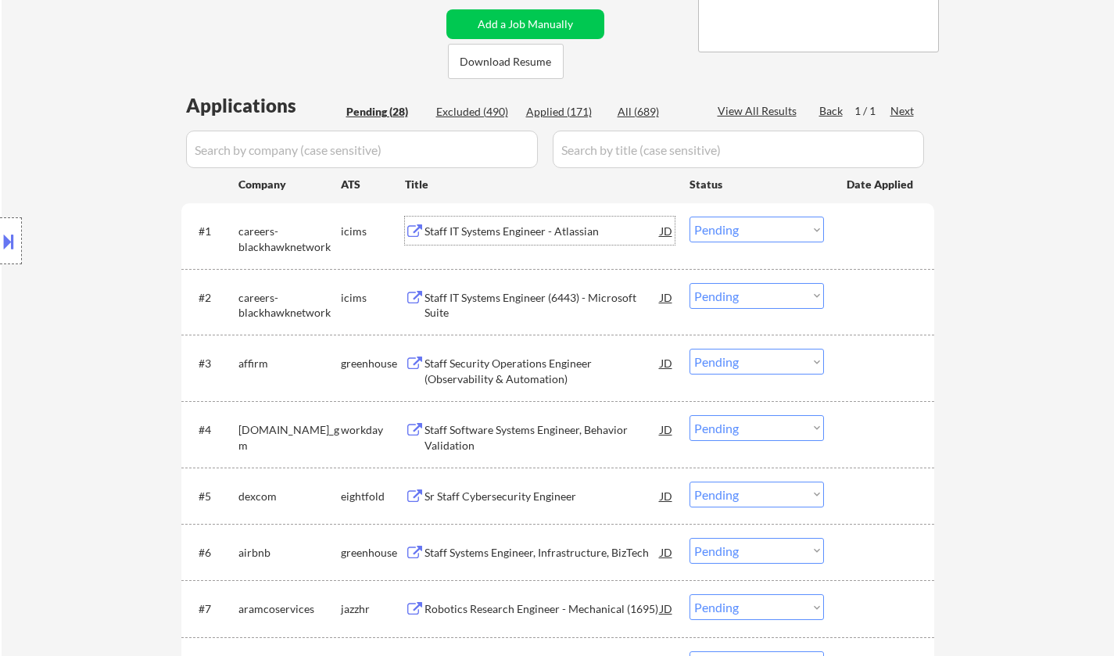
click at [500, 232] on div "Staff IT Systems Engineer - Atlassian" at bounding box center [543, 232] width 236 height 16
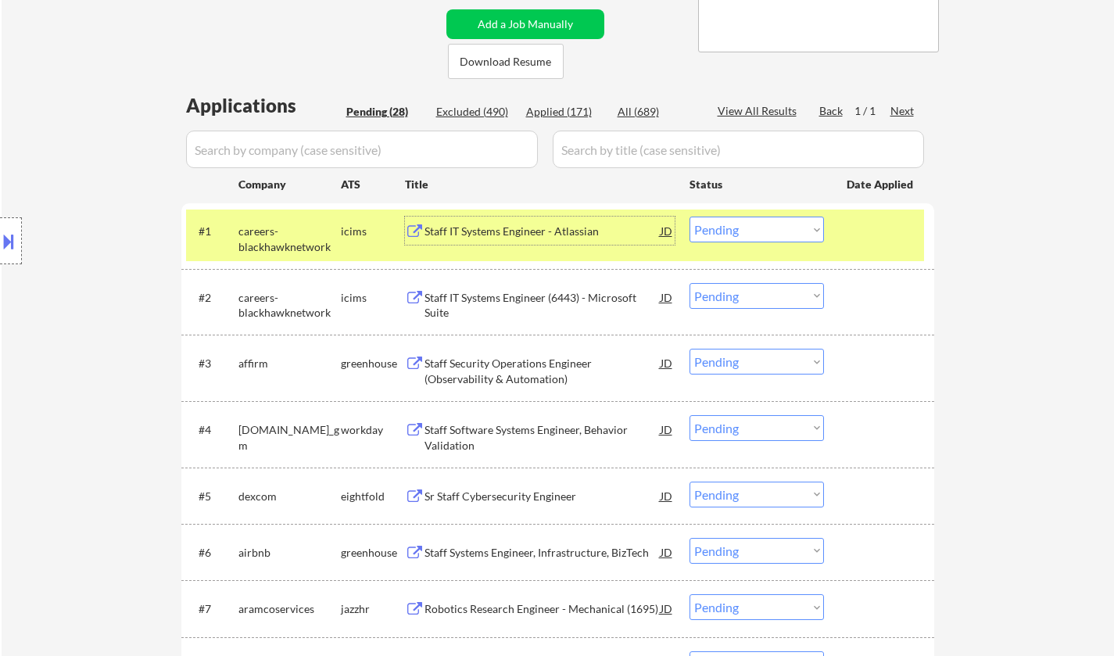
click at [712, 230] on select "Choose an option... Pending Applied Excluded (Questions) Excluded (Expired) Exc…" at bounding box center [757, 230] width 135 height 26
click at [690, 217] on select "Choose an option... Pending Applied Excluded (Questions) Excluded (Expired) Exc…" at bounding box center [757, 230] width 135 height 26
select select ""pending""
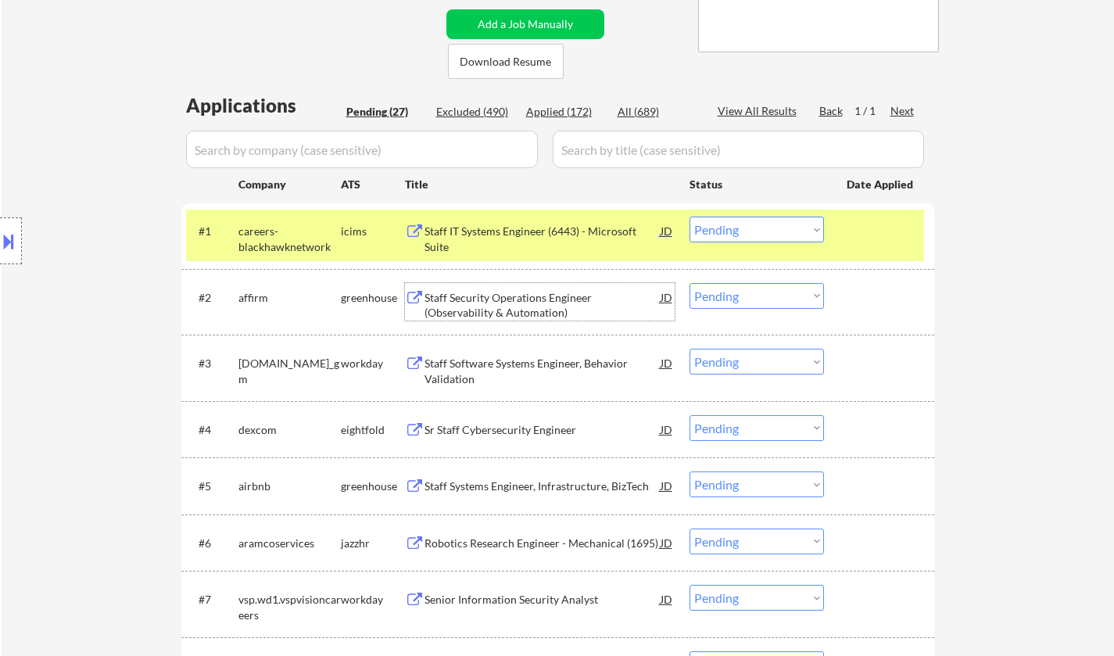
click at [481, 303] on div "Staff Security Operations Engineer (Observability & Automation)" at bounding box center [543, 305] width 236 height 31
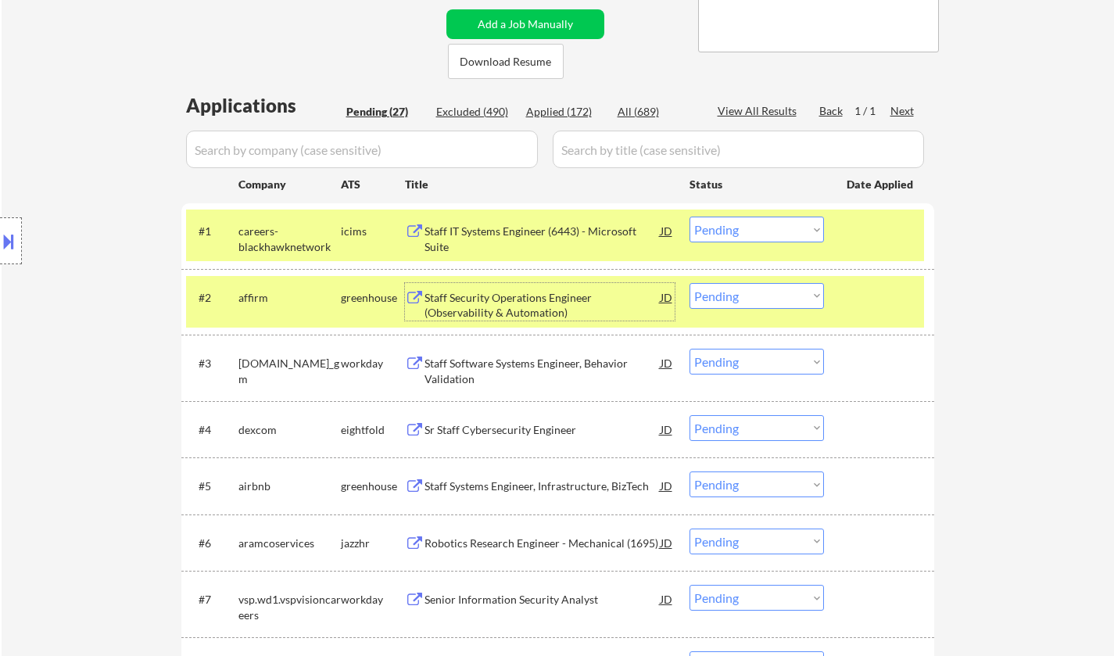
click at [741, 300] on select "Choose an option... Pending Applied Excluded (Questions) Excluded (Expired) Exc…" at bounding box center [757, 296] width 135 height 26
click at [690, 283] on select "Choose an option... Pending Applied Excluded (Questions) Excluded (Expired) Exc…" at bounding box center [757, 296] width 135 height 26
select select ""pending""
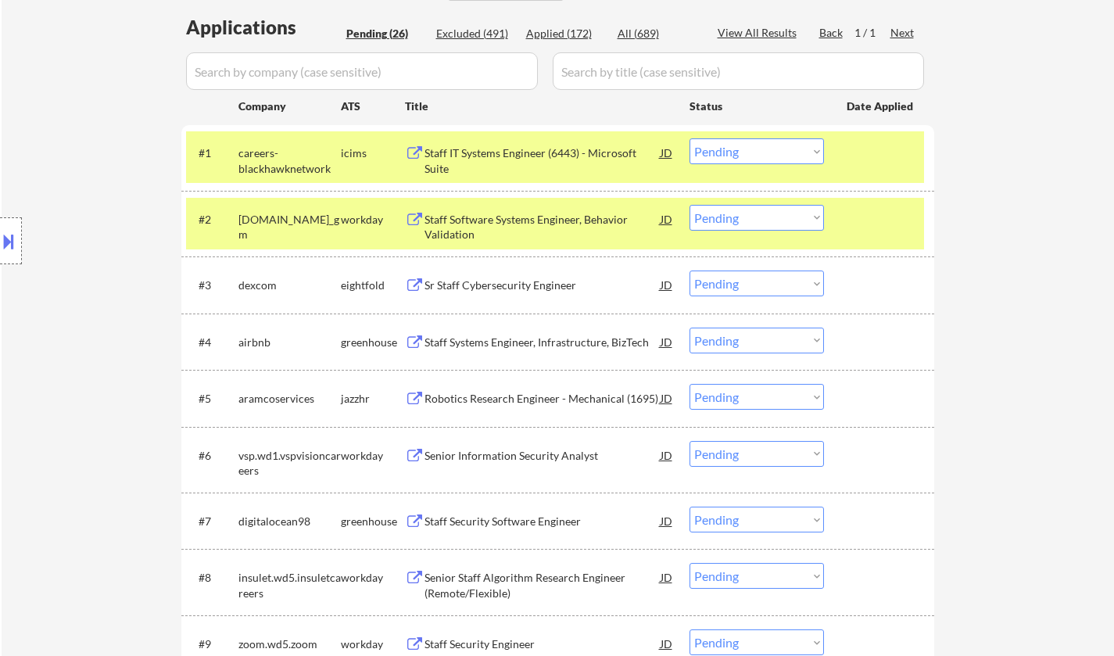
scroll to position [469, 0]
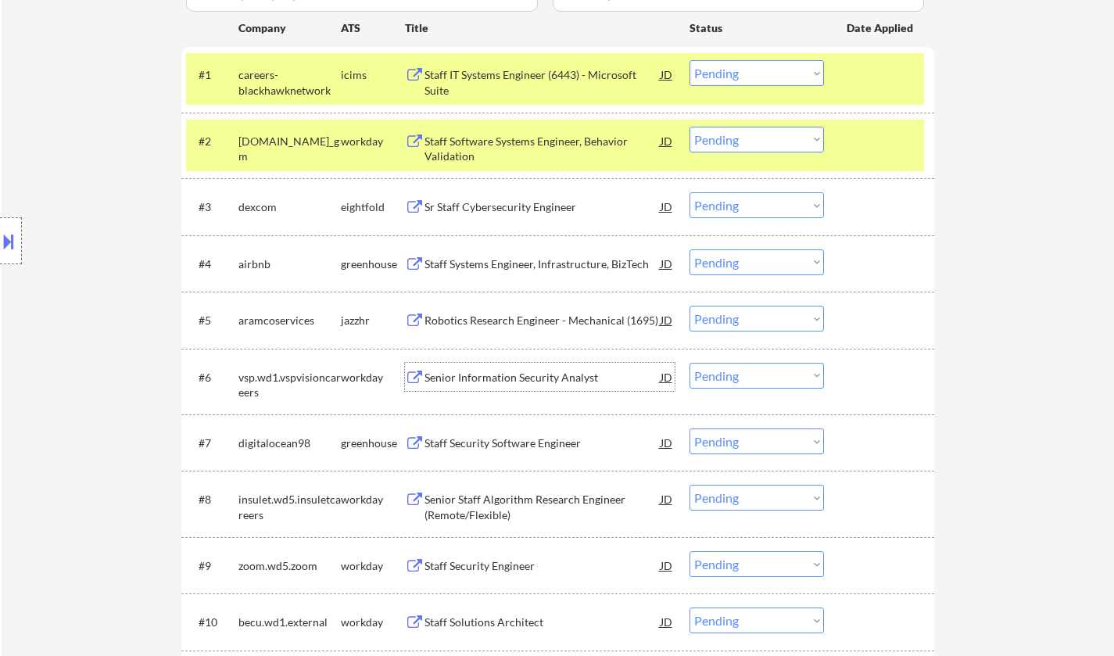
click at [498, 380] on div "Senior Information Security Analyst" at bounding box center [543, 378] width 236 height 16
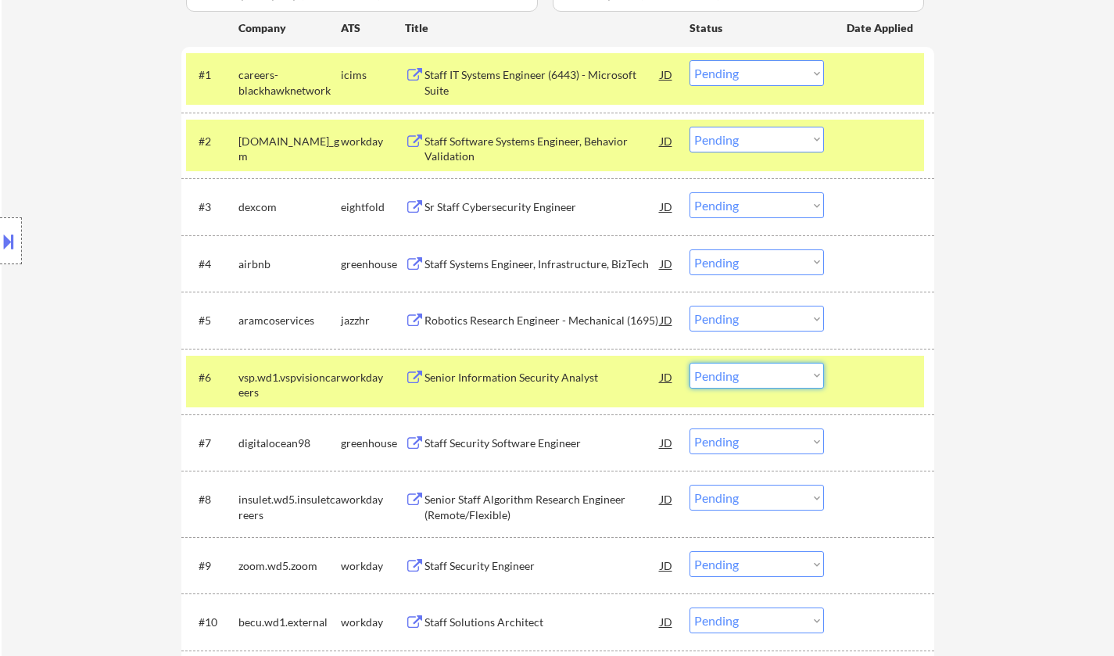
drag, startPoint x: 796, startPoint y: 376, endPoint x: 792, endPoint y: 387, distance: 11.6
click at [796, 376] on select "Choose an option... Pending Applied Excluded (Questions) Excluded (Expired) Exc…" at bounding box center [757, 376] width 135 height 26
click at [690, 363] on select "Choose an option... Pending Applied Excluded (Questions) Excluded (Expired) Exc…" at bounding box center [757, 376] width 135 height 26
select select ""pending""
